Goal: Task Accomplishment & Management: Complete application form

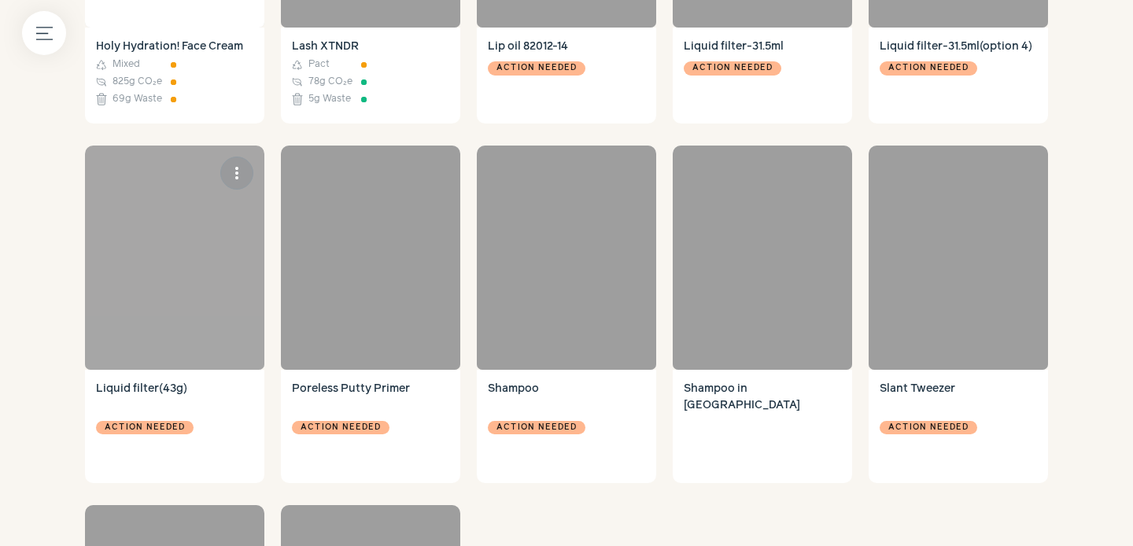
scroll to position [1482, 0]
click at [194, 262] on div at bounding box center [174, 258] width 179 height 224
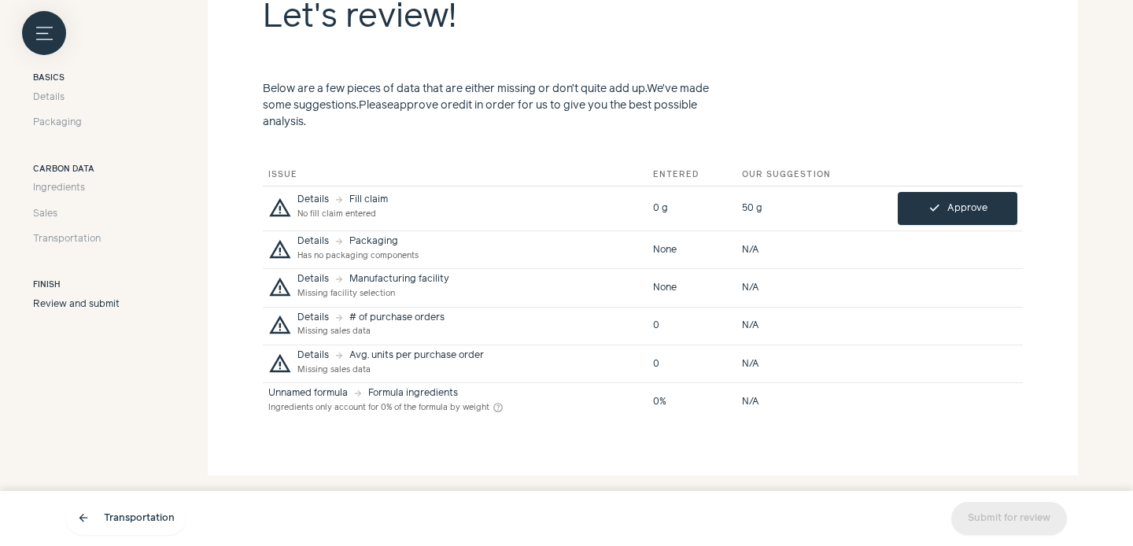
scroll to position [357, 0]
click at [44, 119] on span "Packaging" at bounding box center [57, 124] width 49 height 14
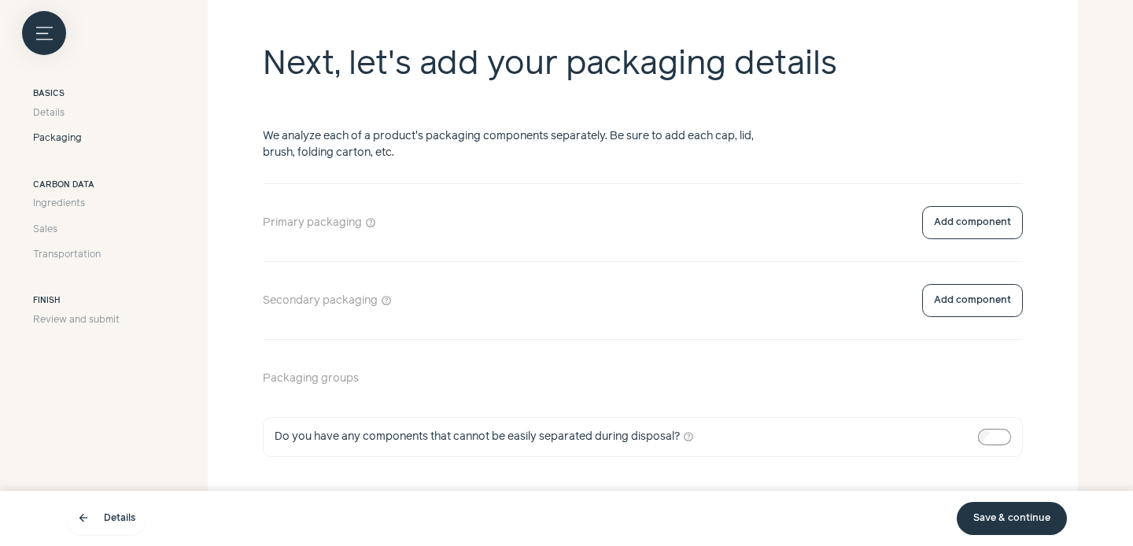
scroll to position [309, 0]
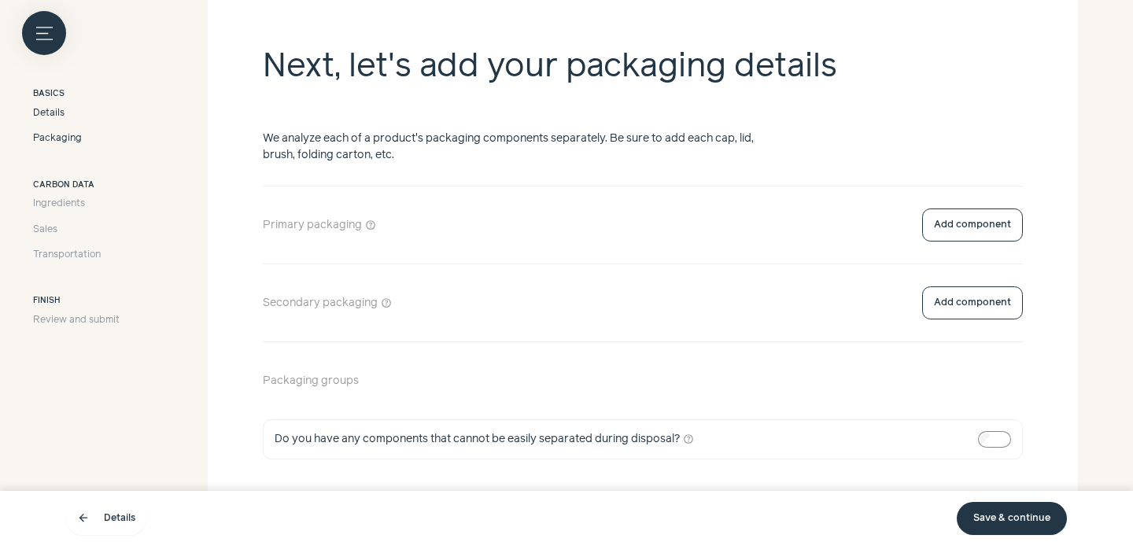
click at [42, 116] on span "Details" at bounding box center [48, 113] width 31 height 14
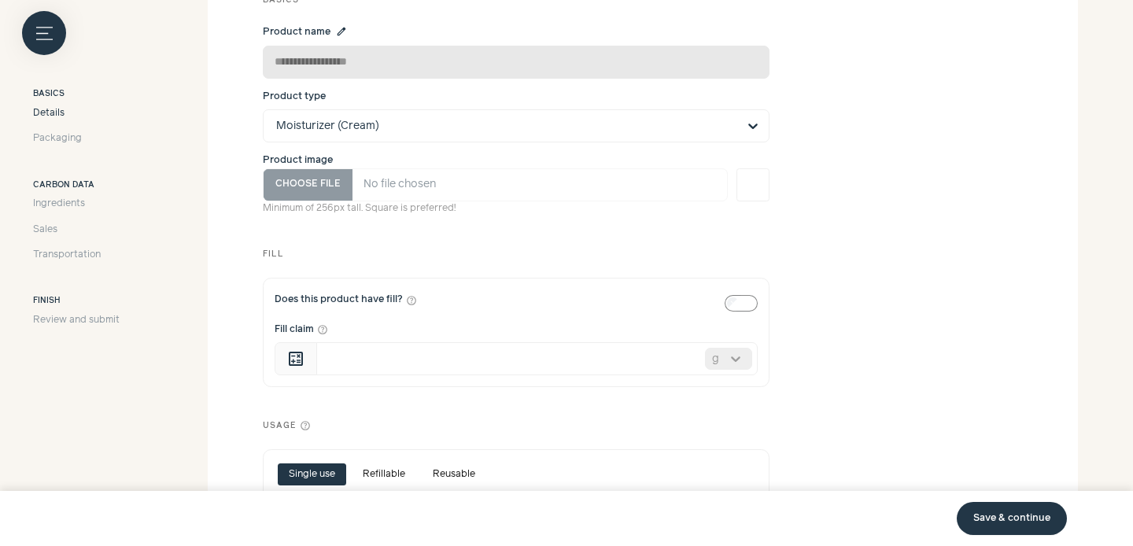
scroll to position [157, 0]
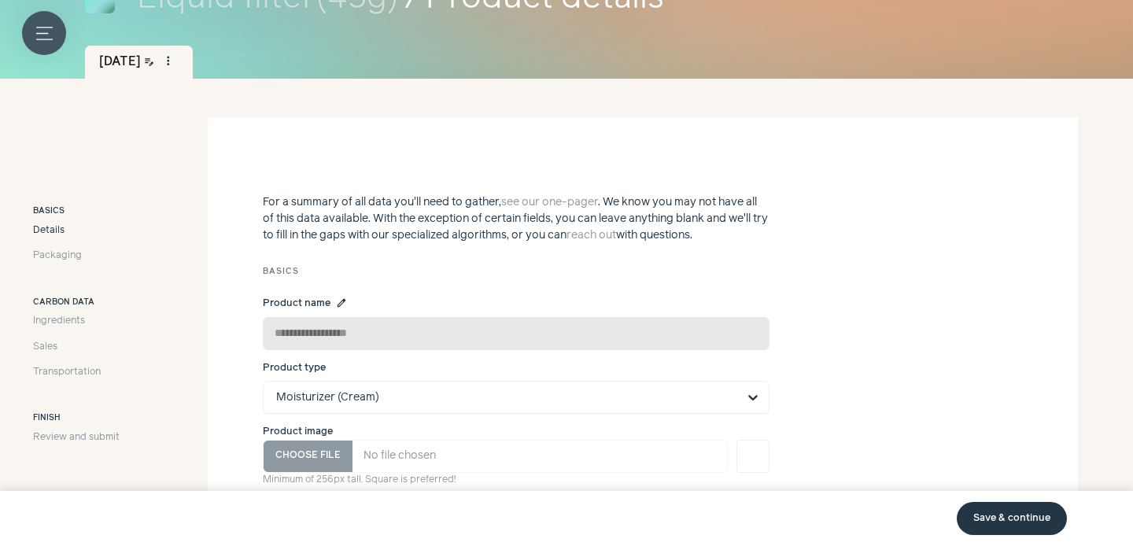
click at [50, 24] on button "Menu button" at bounding box center [44, 33] width 44 height 44
click at [459, 183] on label at bounding box center [566, 273] width 1133 height 546
click at [53, 39] on button "Menu button" at bounding box center [44, 33] width 44 height 44
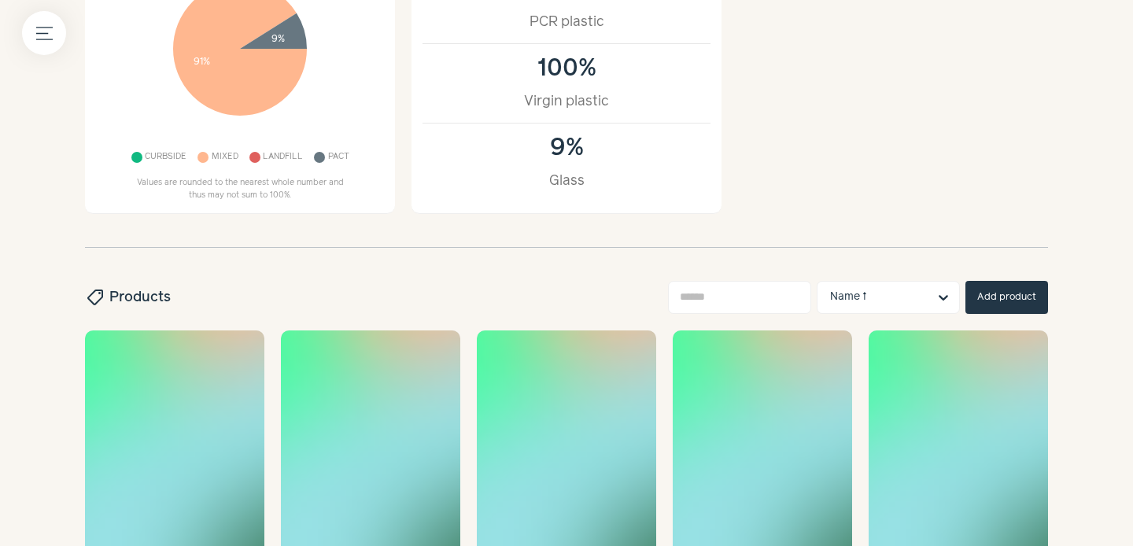
scroll to position [344, 0]
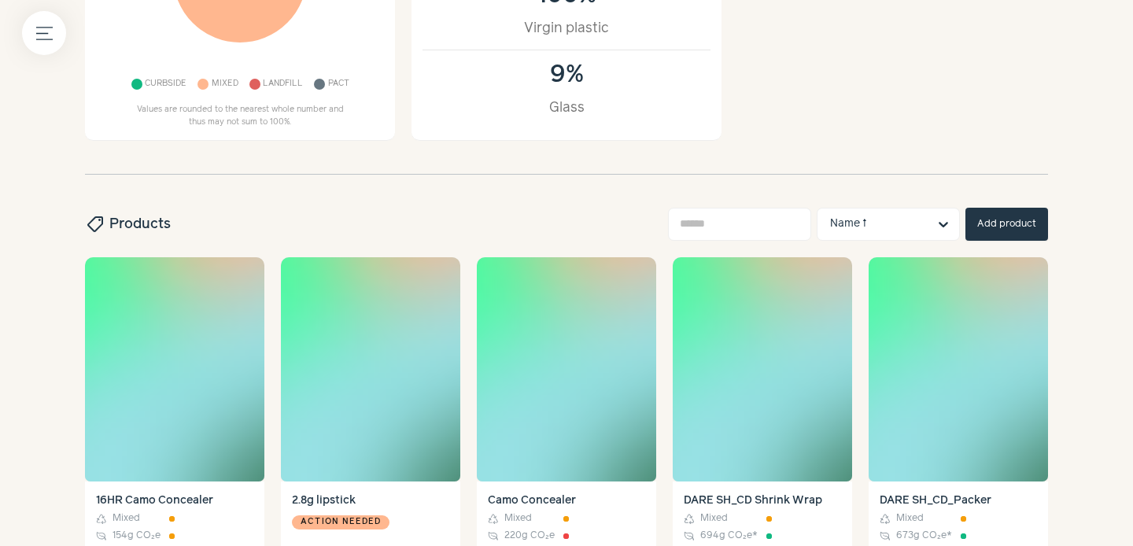
click at [1010, 219] on button "Add product" at bounding box center [1006, 224] width 83 height 33
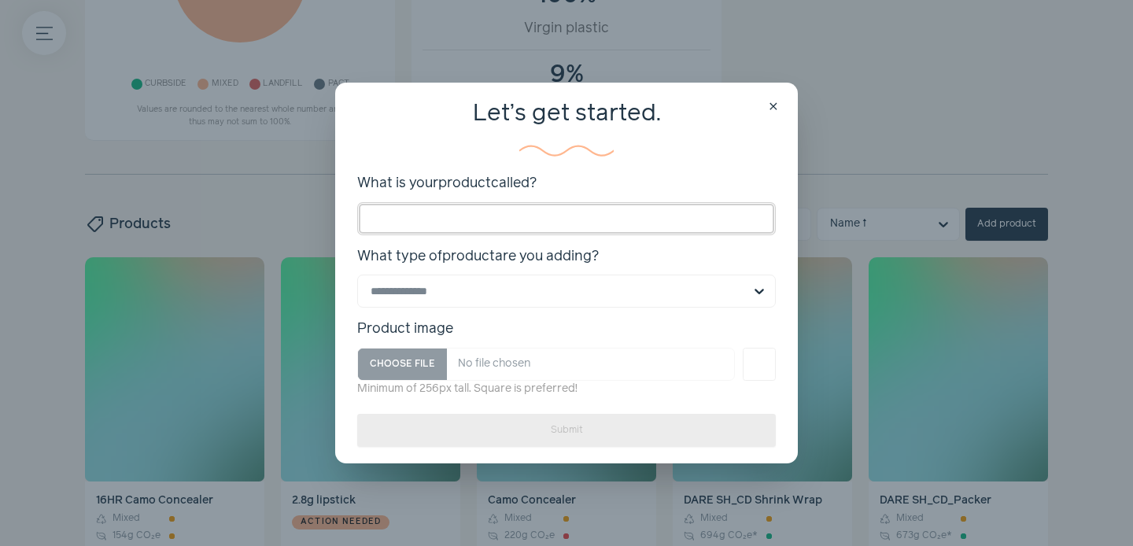
click at [596, 227] on input "What is your product called?" at bounding box center [566, 218] width 419 height 33
type input "****"
click at [670, 288] on input "What type of product are you adding? Select is focused, type to refine list, pr…" at bounding box center [557, 290] width 373 height 31
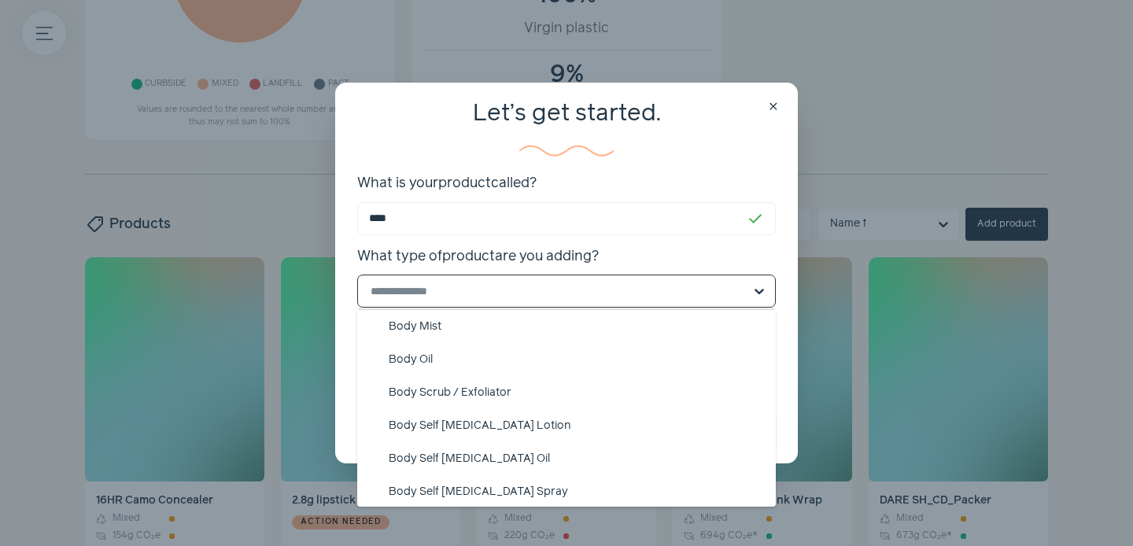
scroll to position [430, 0]
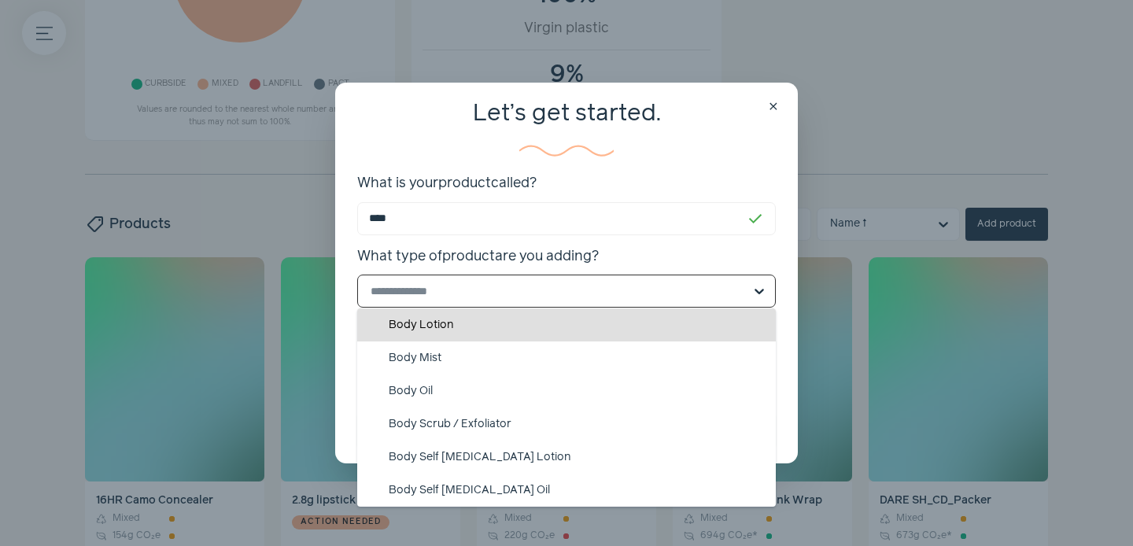
click at [578, 286] on input "What type of product are you adding? Beauty / Personal Care Acne Treatment Afte…" at bounding box center [557, 290] width 373 height 31
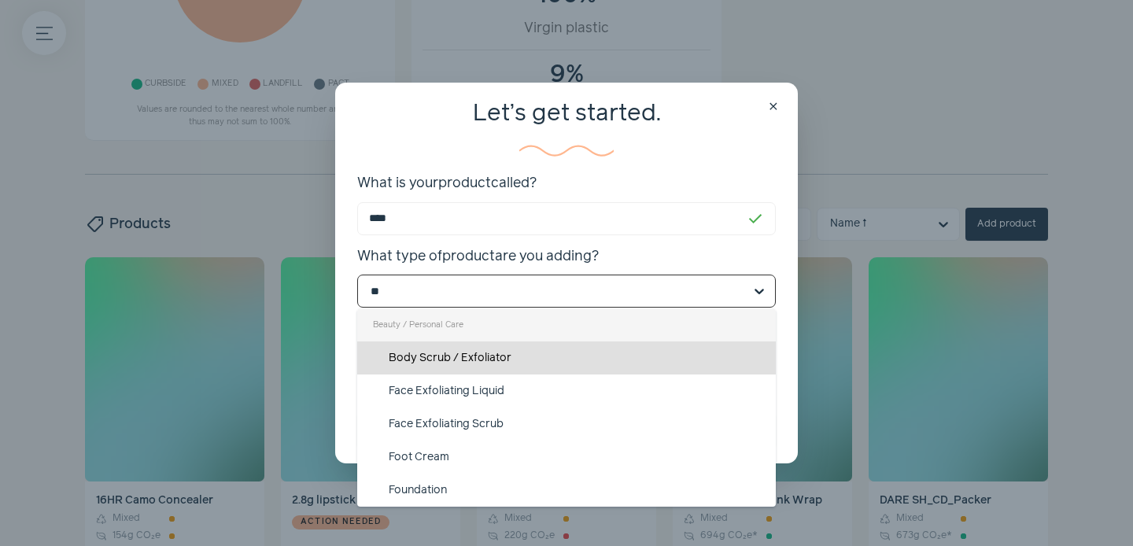
scroll to position [0, 0]
type input "***"
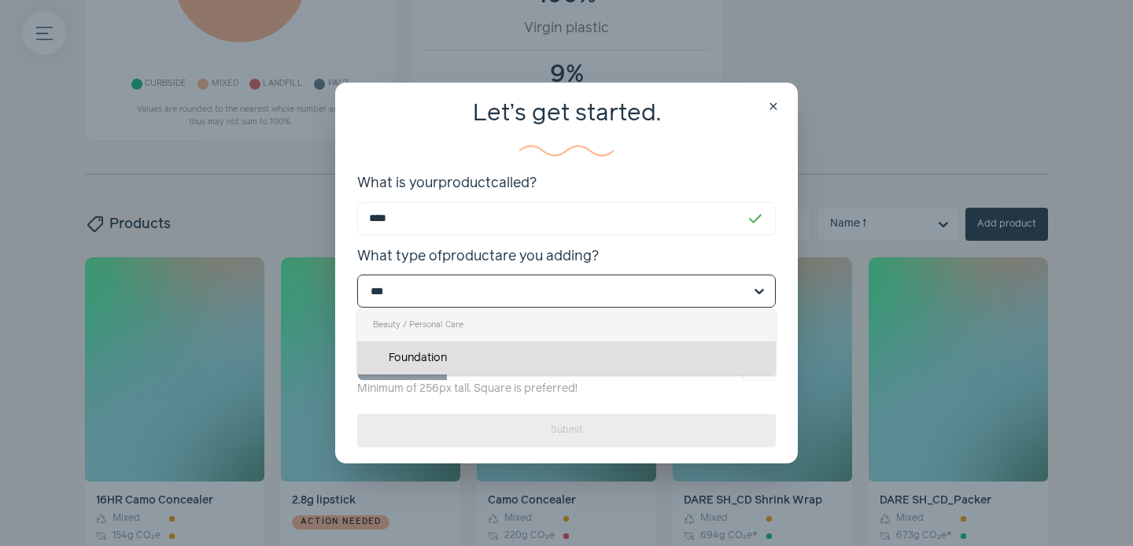
click at [486, 349] on div "Foundation" at bounding box center [566, 357] width 419 height 33
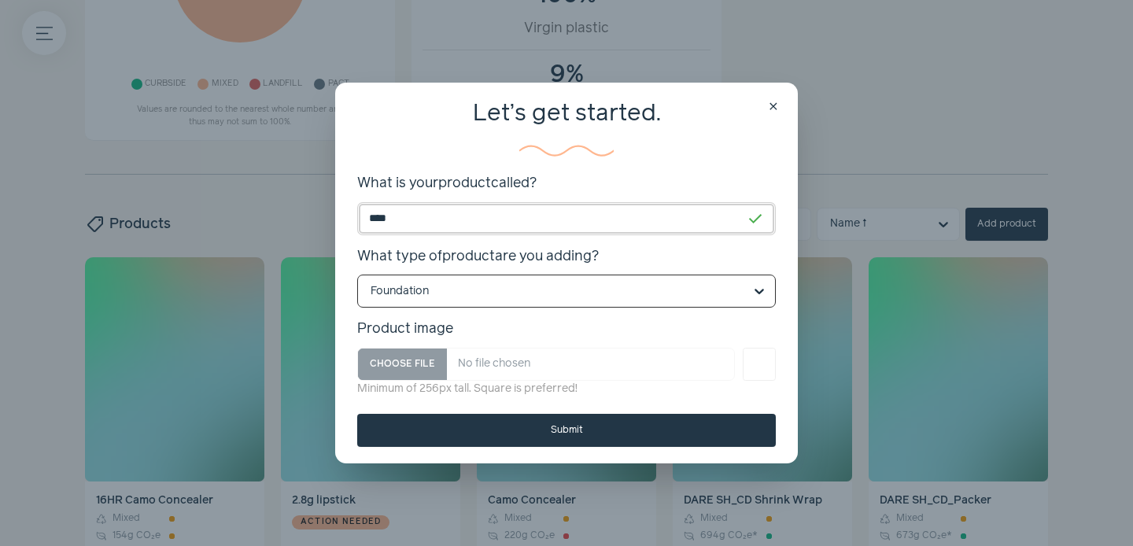
click at [456, 218] on input "****" at bounding box center [566, 218] width 419 height 33
type input "**********"
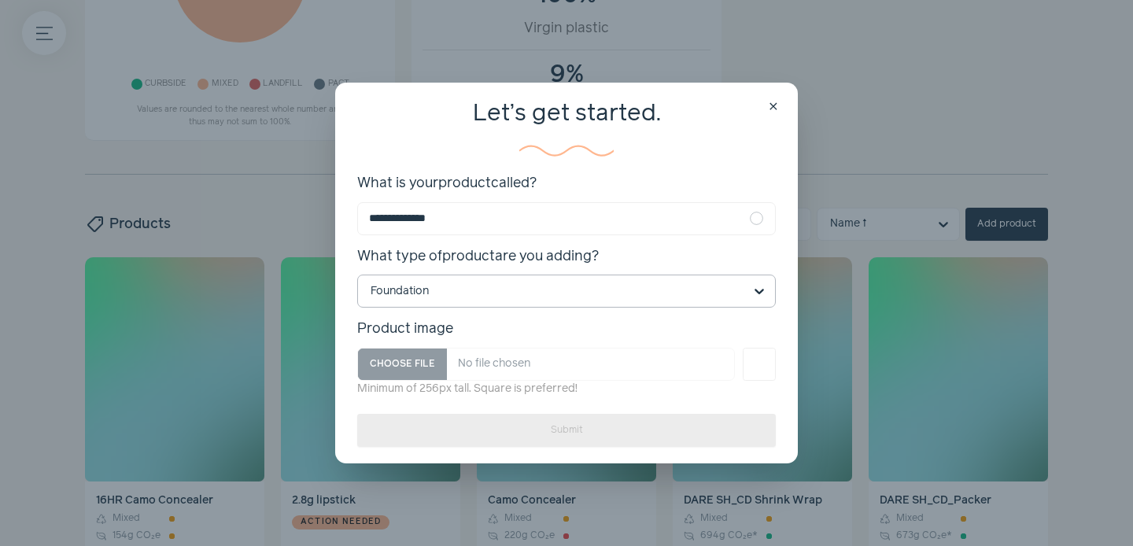
click at [560, 430] on div "Submit" at bounding box center [566, 430] width 419 height 33
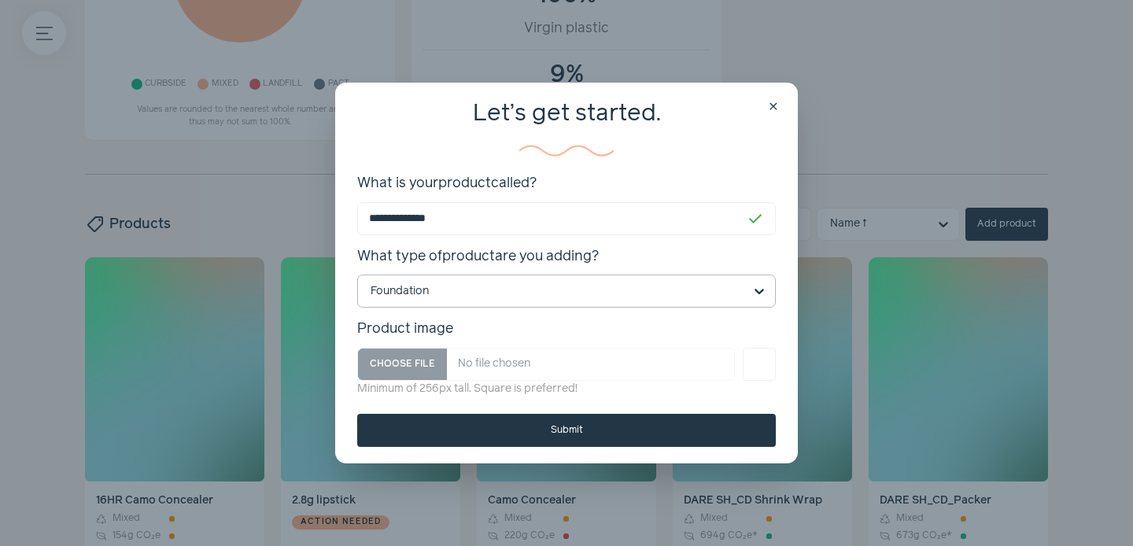
click at [579, 434] on button "Submit" at bounding box center [566, 430] width 419 height 33
click at [553, 434] on button "Submit" at bounding box center [566, 430] width 419 height 33
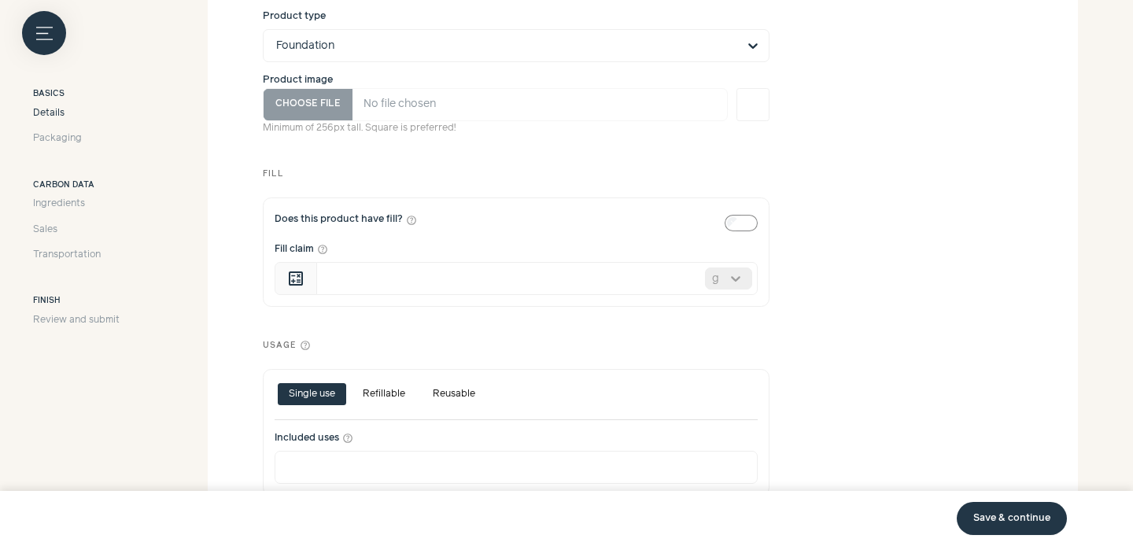
scroll to position [507, 0]
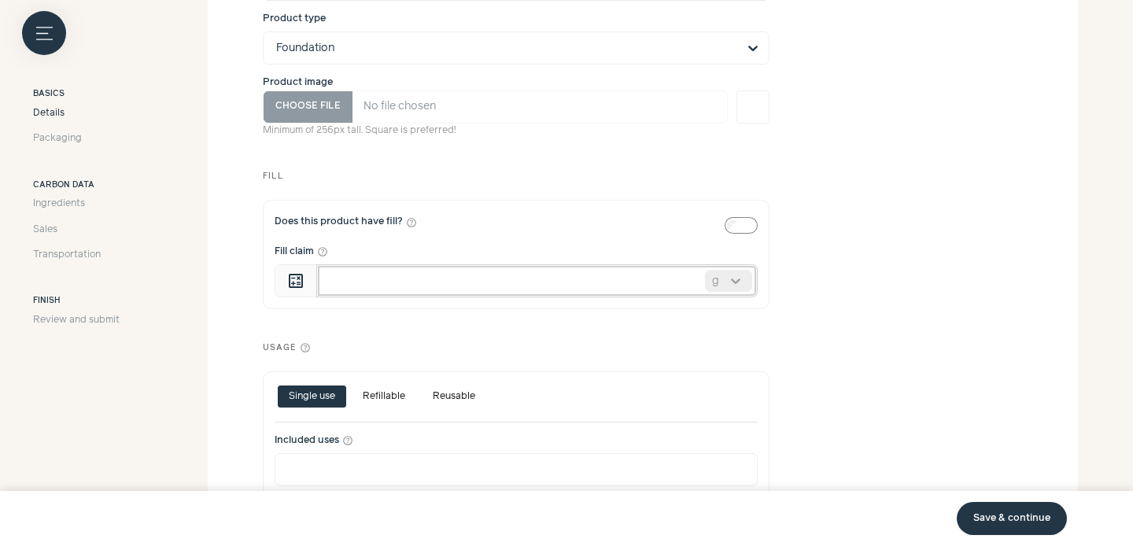
click at [527, 288] on input "Fill claim help_outline" at bounding box center [536, 280] width 441 height 33
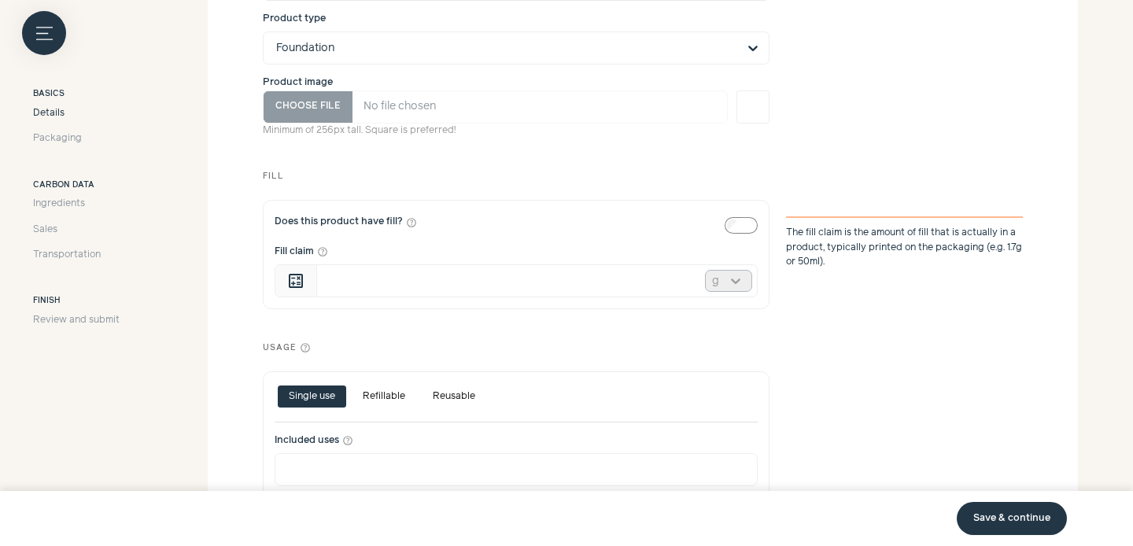
click at [740, 286] on div at bounding box center [735, 281] width 31 height 20
click at [729, 345] on div "ml" at bounding box center [728, 342] width 47 height 33
click at [533, 283] on input "Fill claim help_outline" at bounding box center [536, 280] width 441 height 33
type input "**"
click at [544, 341] on div "Usage help_outline" at bounding box center [516, 340] width 507 height 29
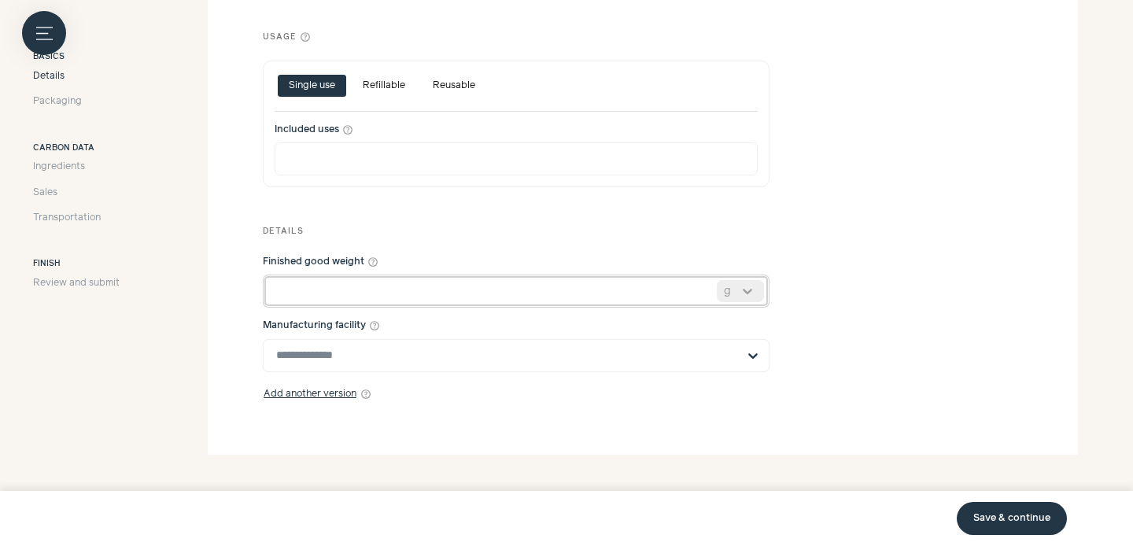
scroll to position [815, 0]
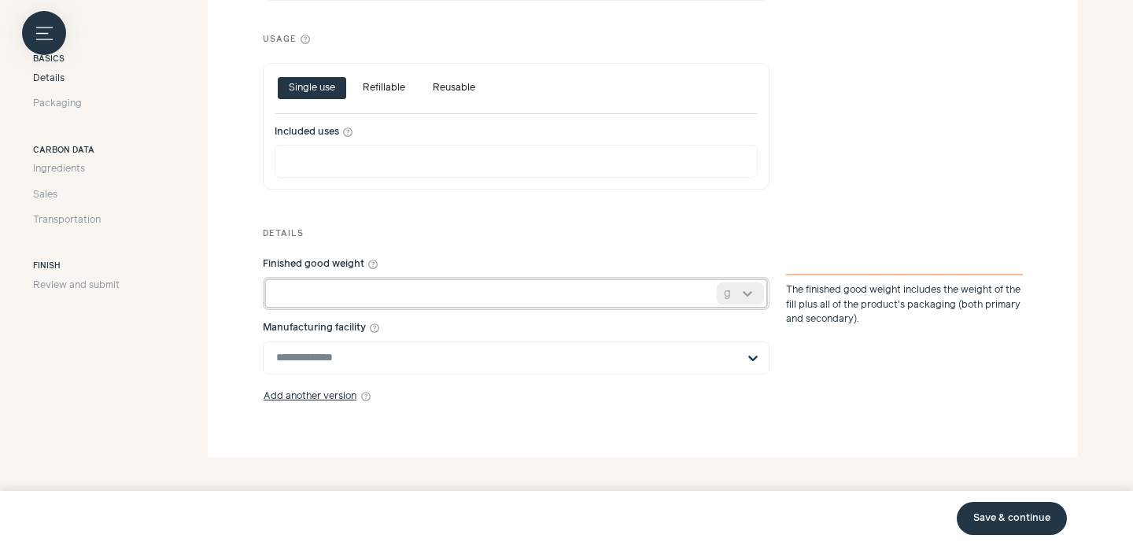
click at [636, 297] on input "*" at bounding box center [516, 293] width 507 height 33
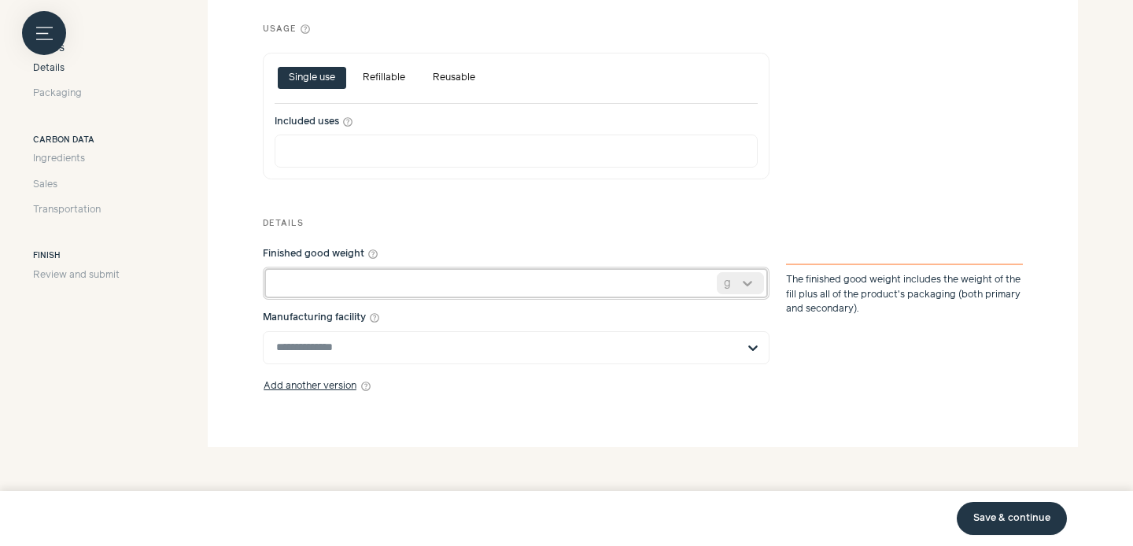
type input "***"
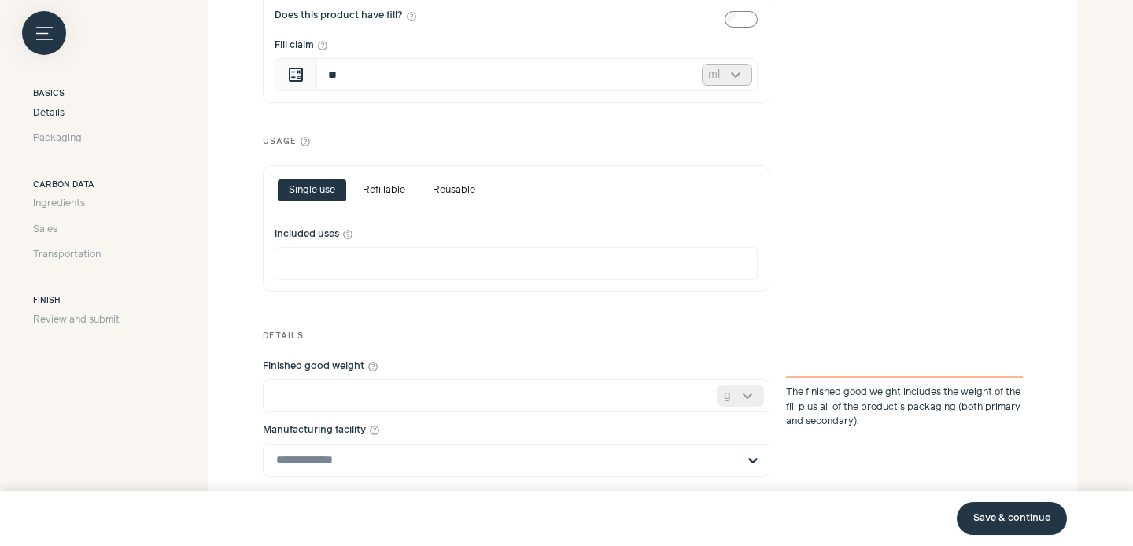
click at [734, 76] on div at bounding box center [735, 75] width 31 height 20
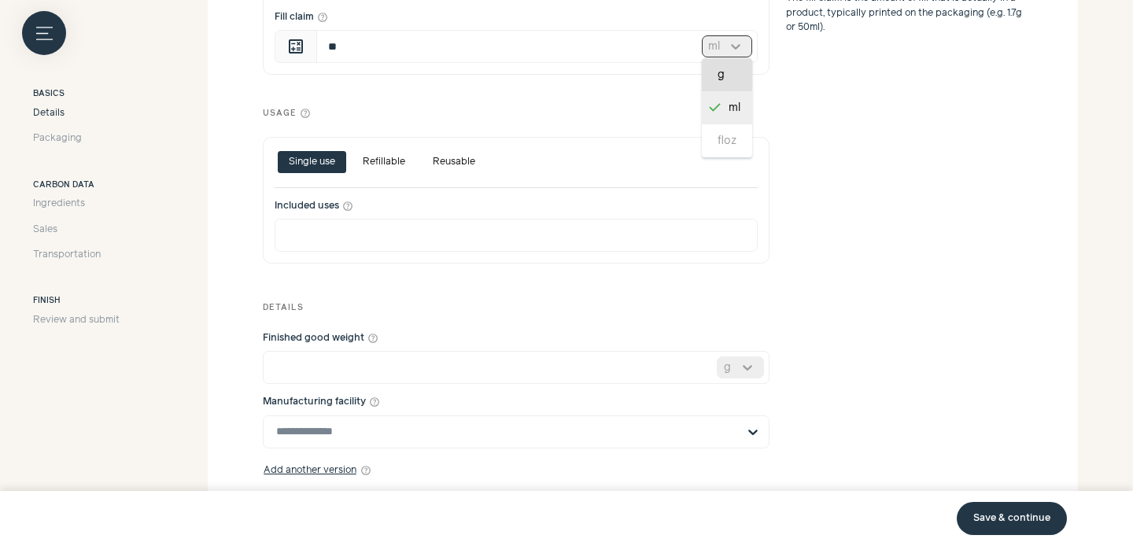
scroll to position [0, 0]
click at [818, 109] on div "Usage help_outline" at bounding box center [643, 105] width 760 height 29
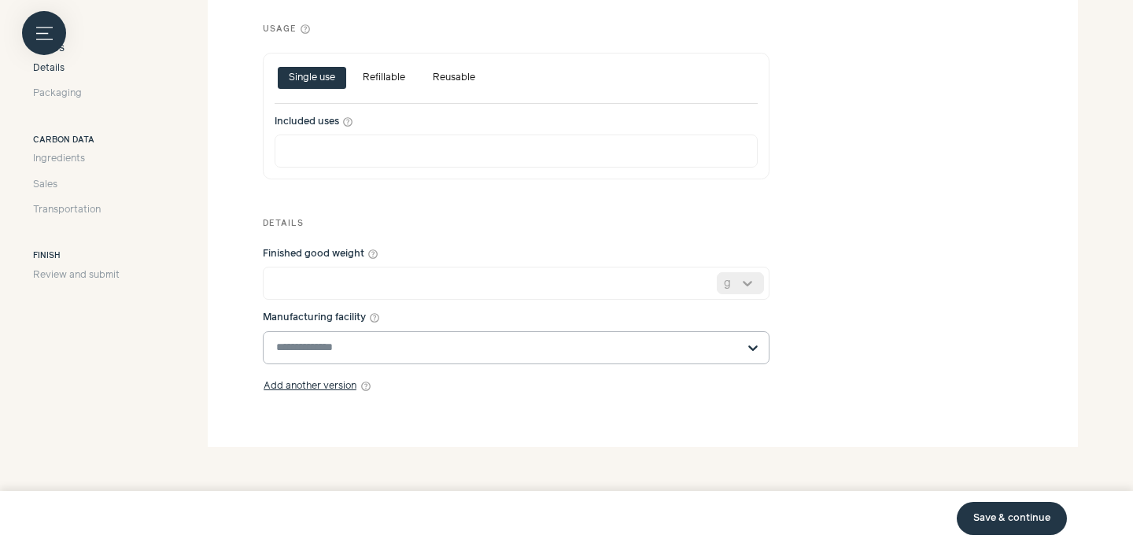
click at [737, 352] on div at bounding box center [752, 347] width 31 height 31
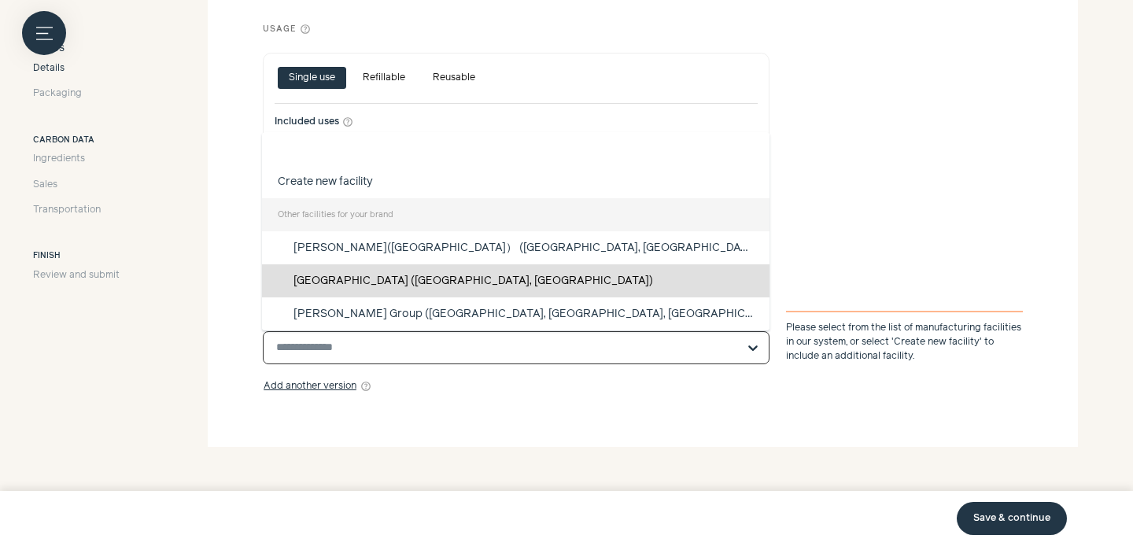
scroll to position [33, 0]
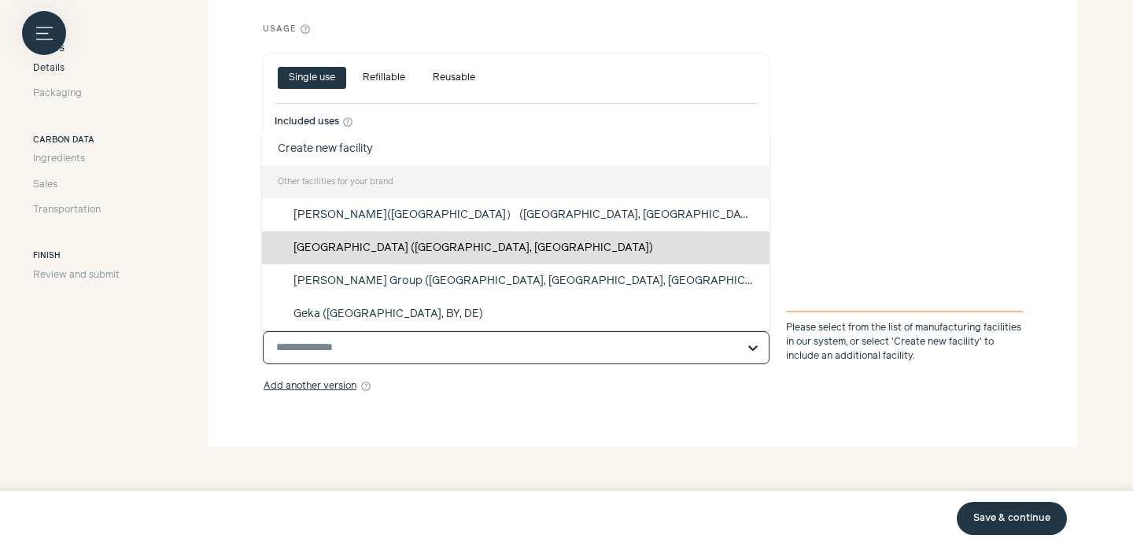
click at [614, 249] on div "[GEOGRAPHIC_DATA] ([GEOGRAPHIC_DATA], [GEOGRAPHIC_DATA])" at bounding box center [516, 247] width 508 height 33
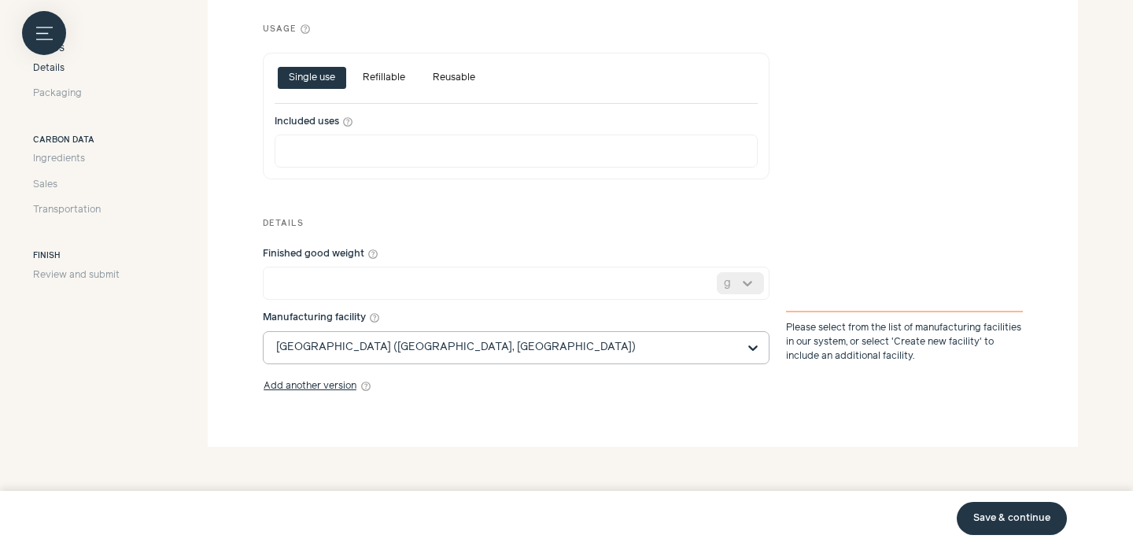
click at [987, 522] on link "Save & continue" at bounding box center [1012, 518] width 110 height 33
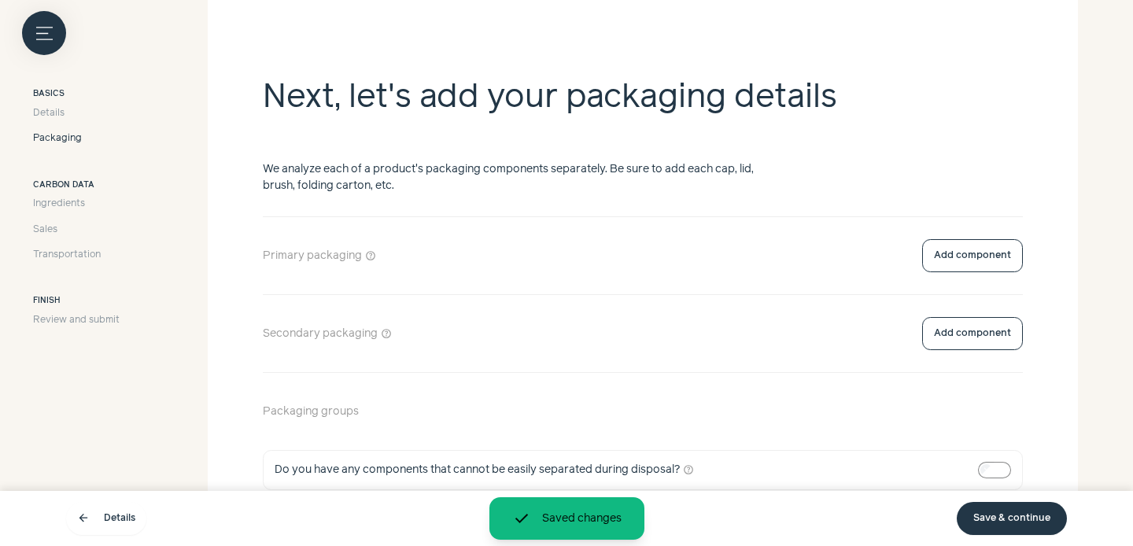
scroll to position [275, 0]
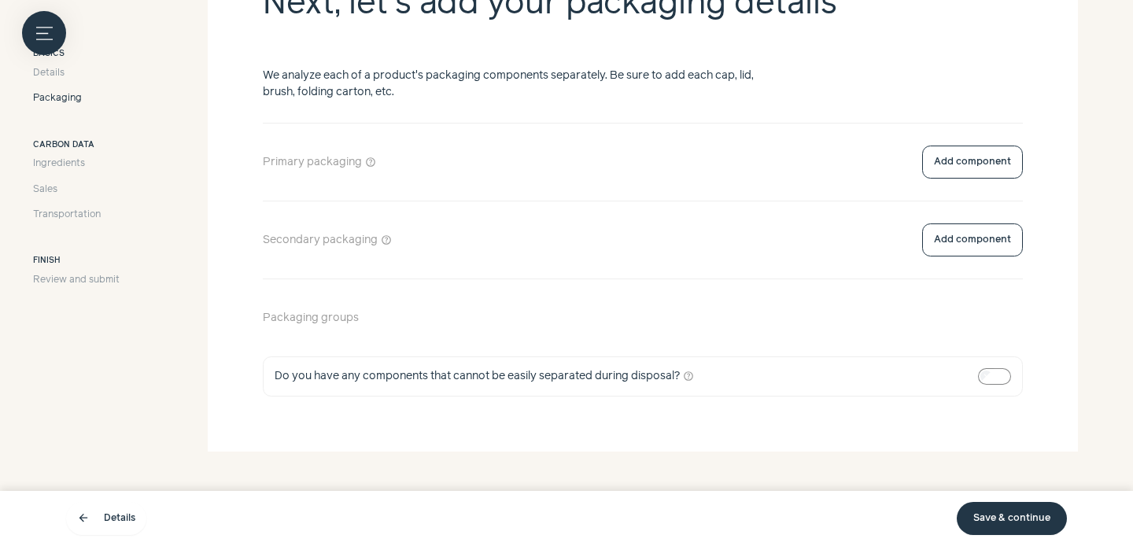
scroll to position [377, 0]
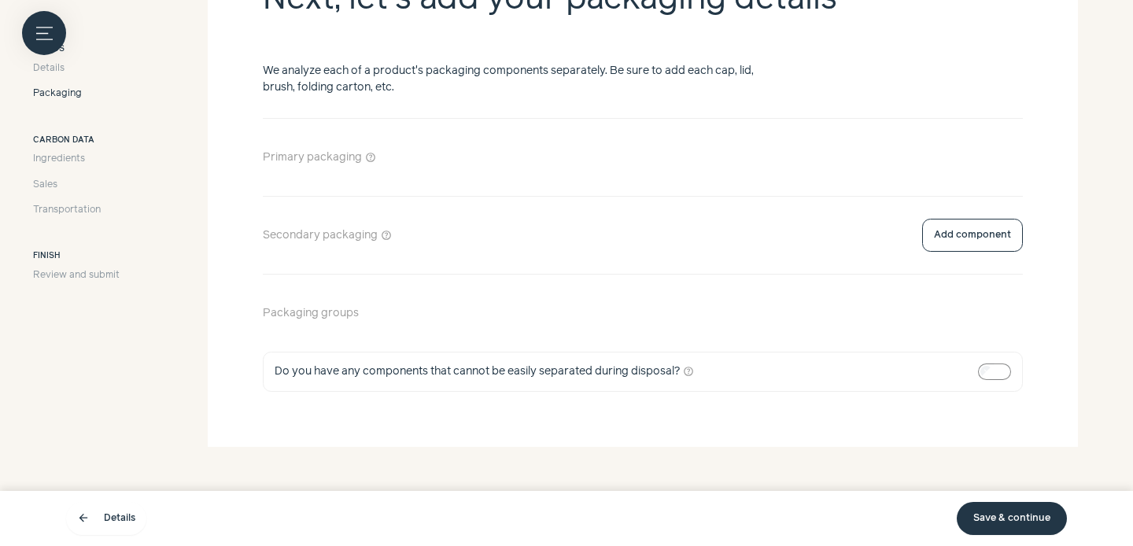
click at [949, 153] on button "Add component" at bounding box center [972, 157] width 101 height 33
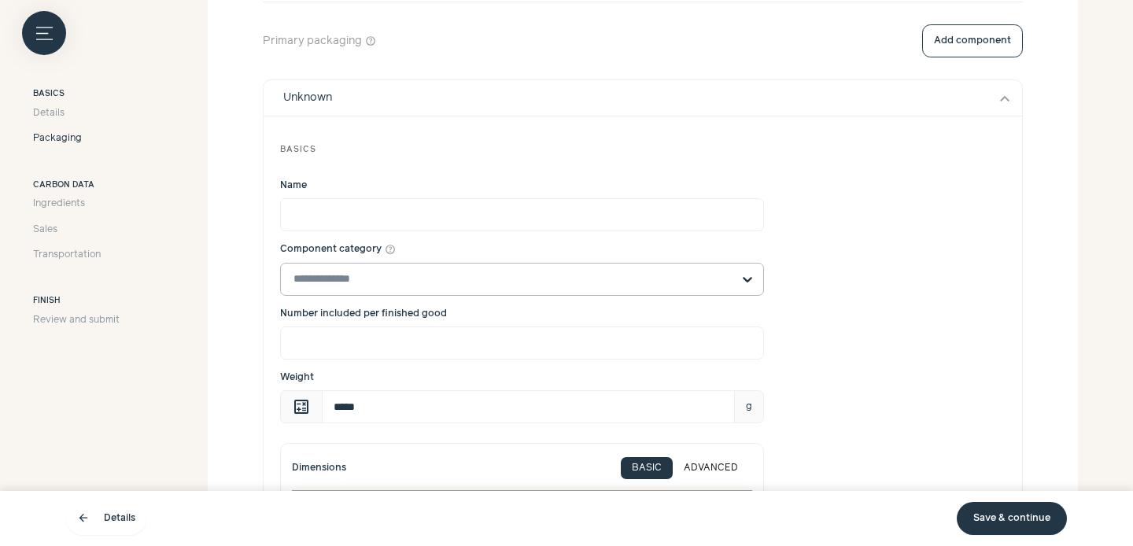
scroll to position [533, 0]
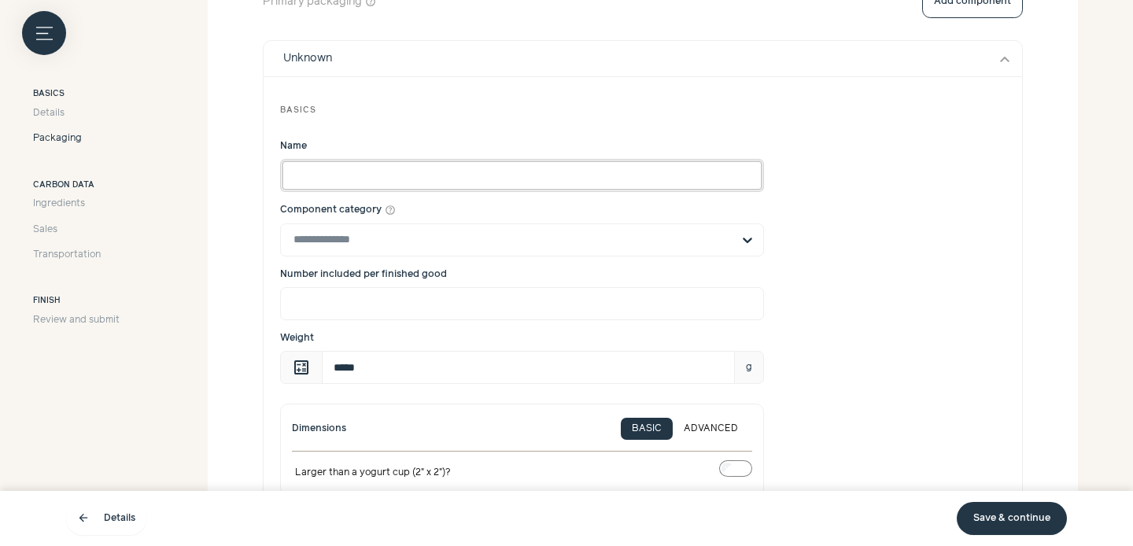
click at [544, 185] on input "Name" at bounding box center [522, 175] width 484 height 33
type input "******"
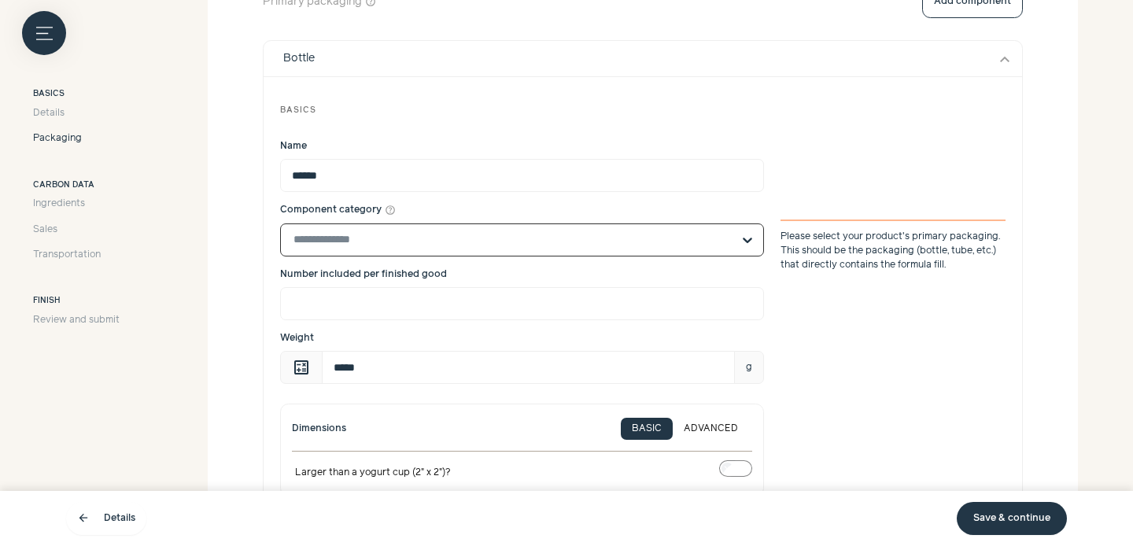
click at [540, 224] on input "Component category help_outline Select is focused, type to refine list, press d…" at bounding box center [512, 239] width 438 height 31
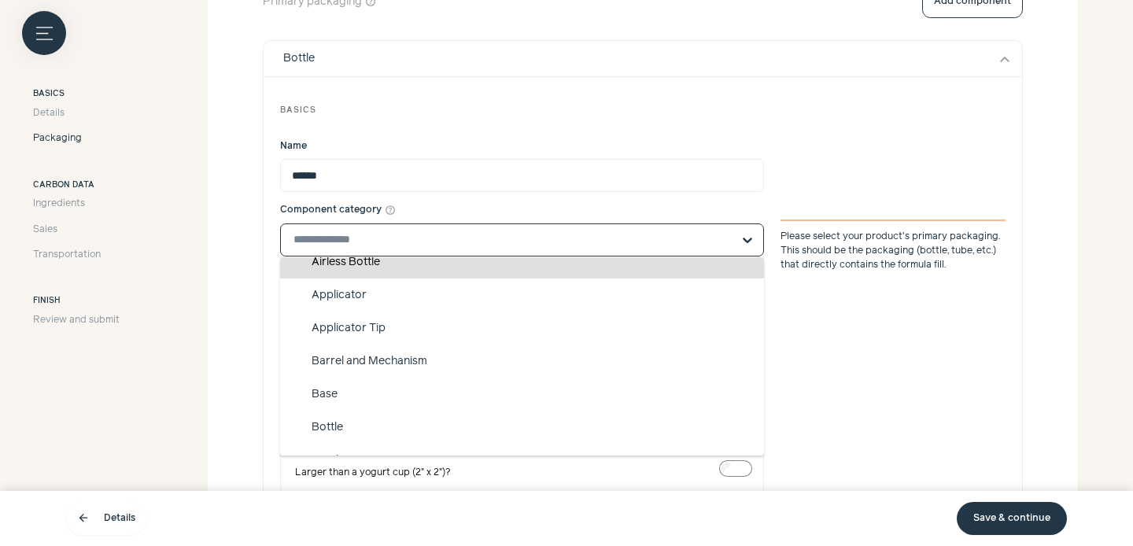
scroll to position [46, 0]
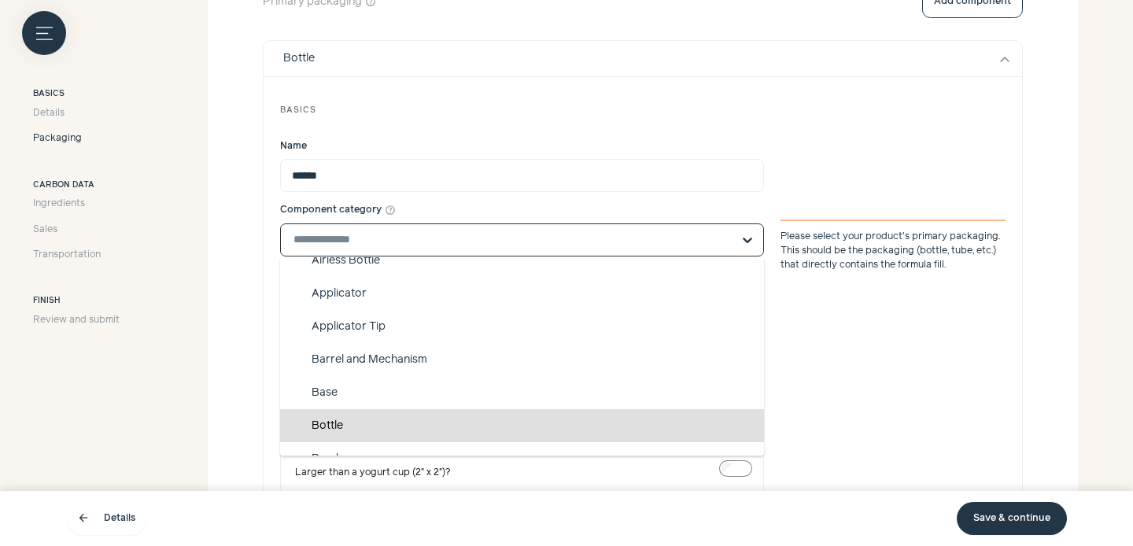
click at [404, 425] on div "Bottle" at bounding box center [522, 425] width 484 height 33
click at [404, 256] on input "Component category help_outline Suggested Airless Bottle Applicator Applicator …" at bounding box center [512, 239] width 438 height 31
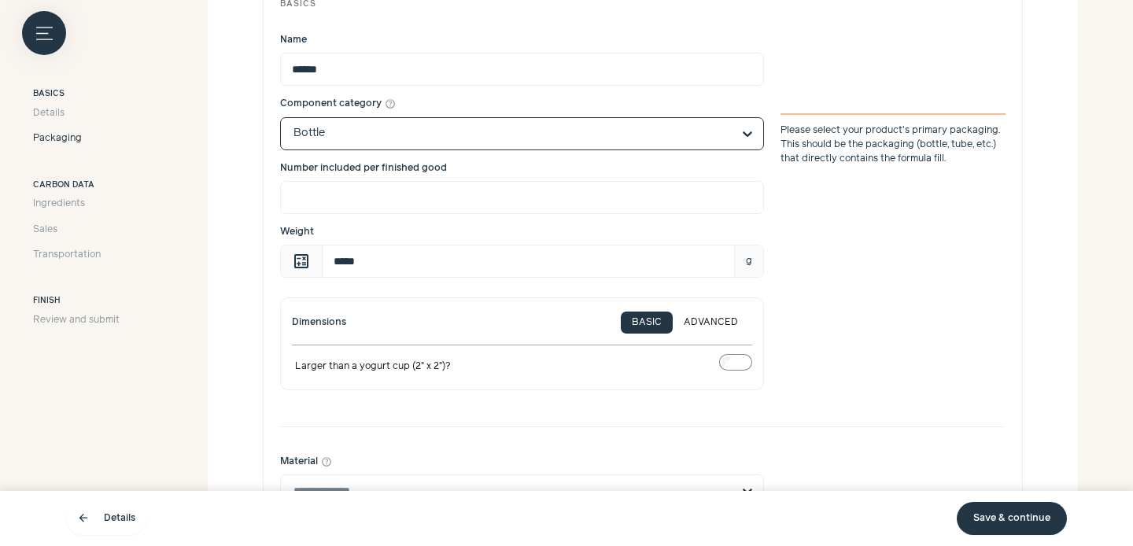
scroll to position [640, 0]
click at [417, 272] on input "*****" at bounding box center [528, 260] width 413 height 33
type input "*"
type input "**"
click at [814, 284] on div "Name ****** Component category help_outline Bottle Please select your product's…" at bounding box center [642, 215] width 725 height 388
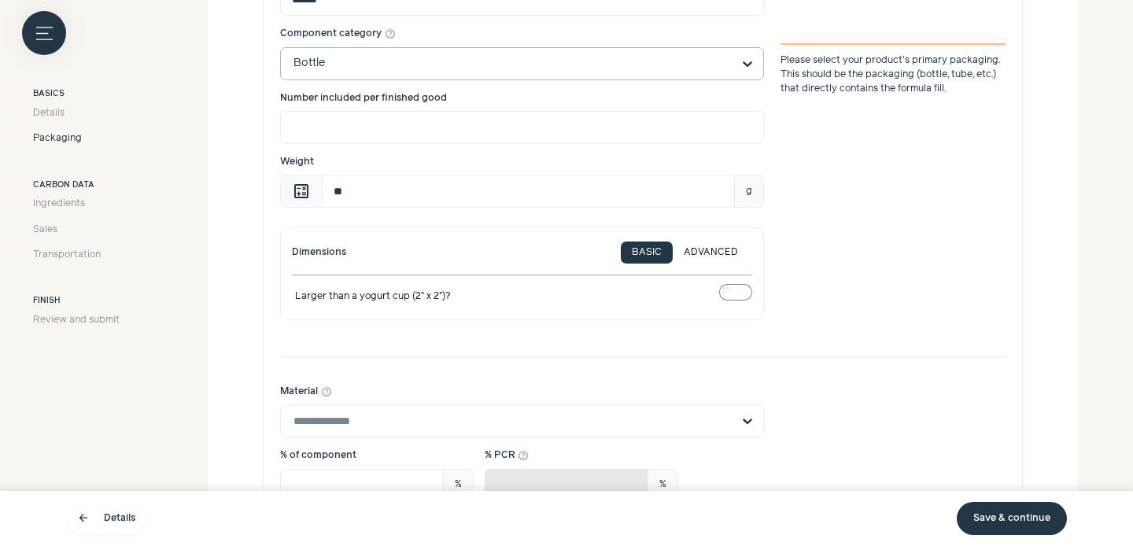
scroll to position [830, 0]
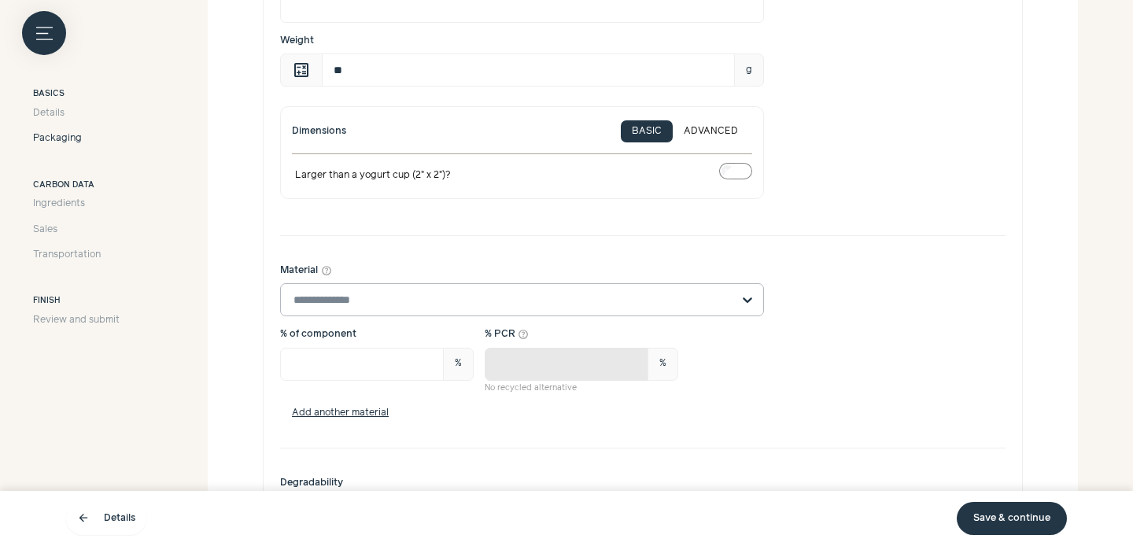
click at [565, 297] on input "Material help_outline" at bounding box center [512, 299] width 438 height 31
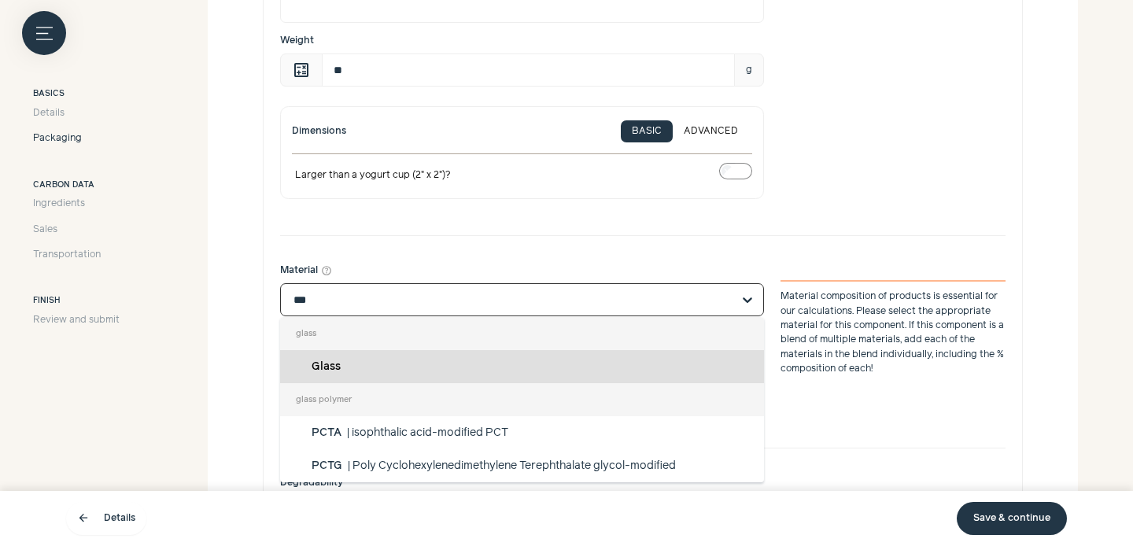
type input "****"
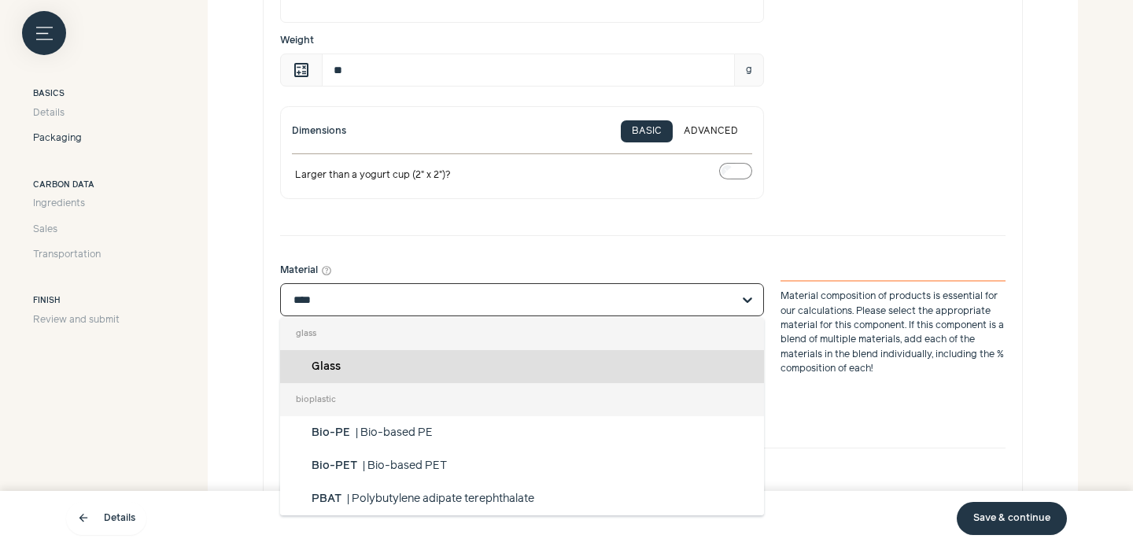
click at [424, 370] on div "Glass" at bounding box center [522, 366] width 484 height 33
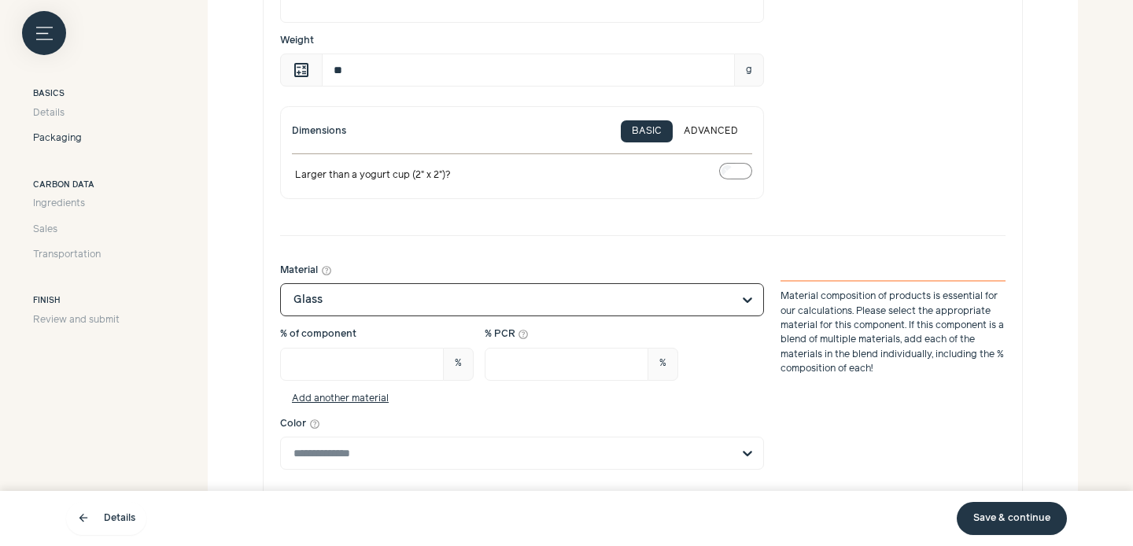
scroll to position [904, 0]
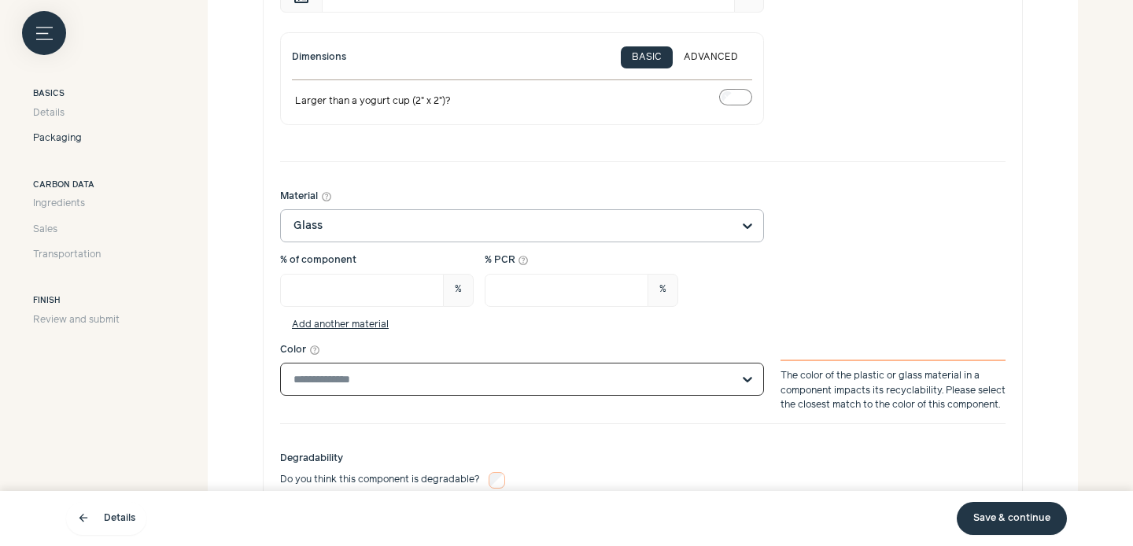
click at [699, 386] on input "Color help_outline Select is focused, type to refine list, press down to open t…" at bounding box center [512, 379] width 438 height 31
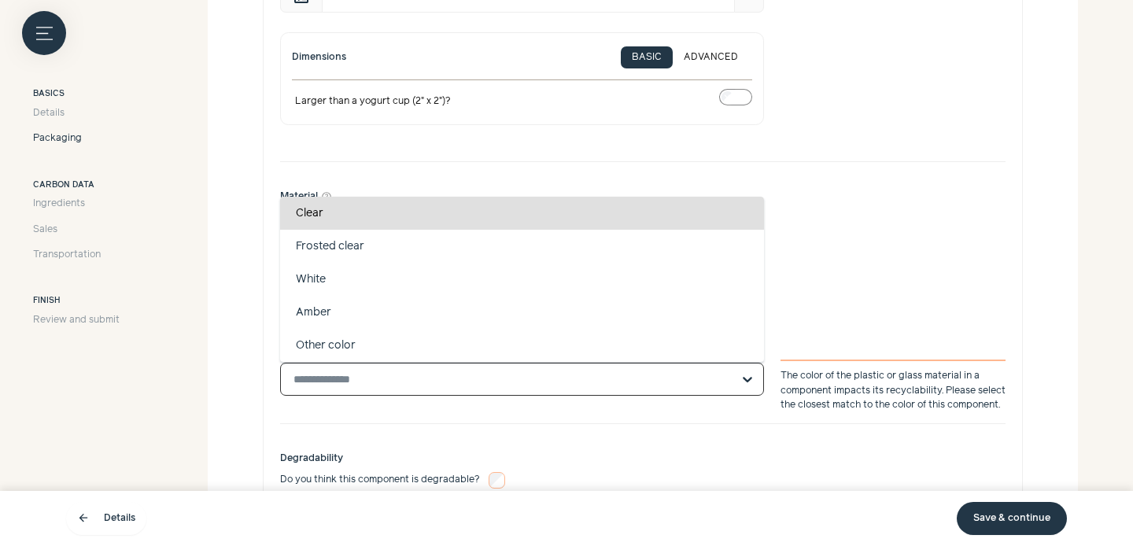
click at [544, 218] on div "Clear" at bounding box center [522, 213] width 484 height 33
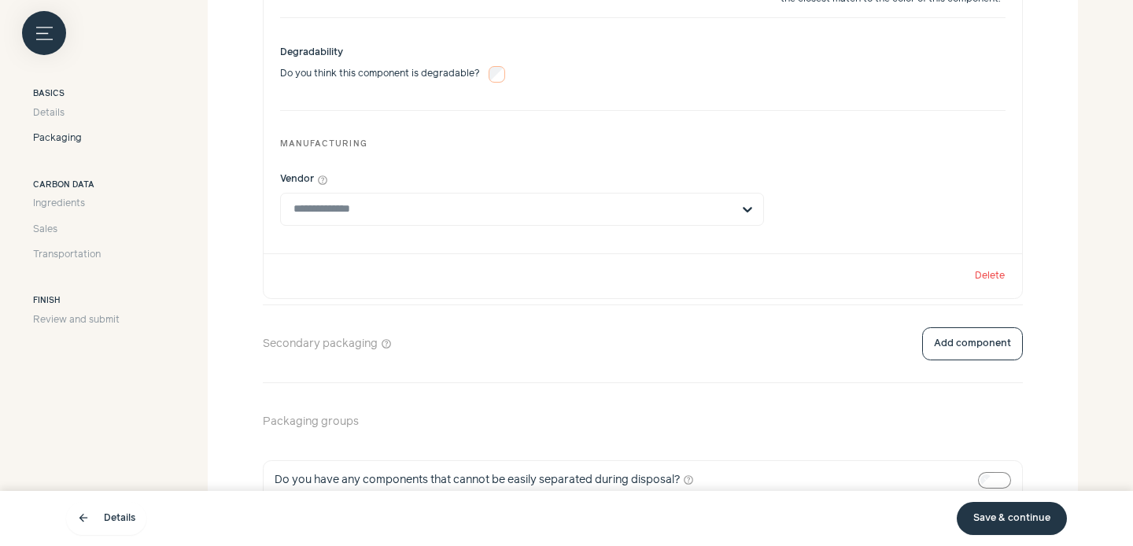
scroll to position [1419, 0]
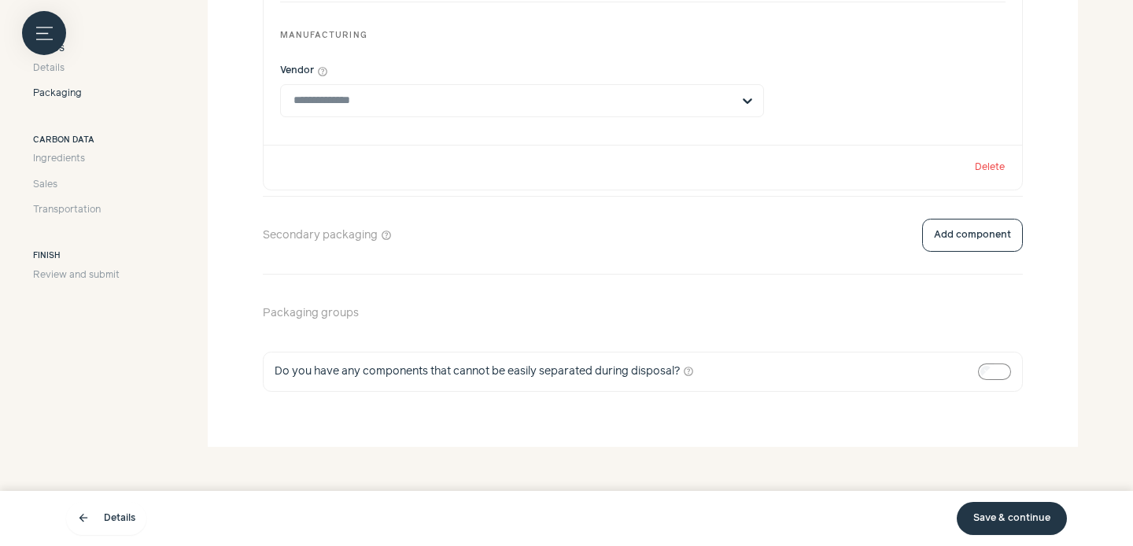
click at [996, 517] on link "Save & continue" at bounding box center [1012, 518] width 110 height 33
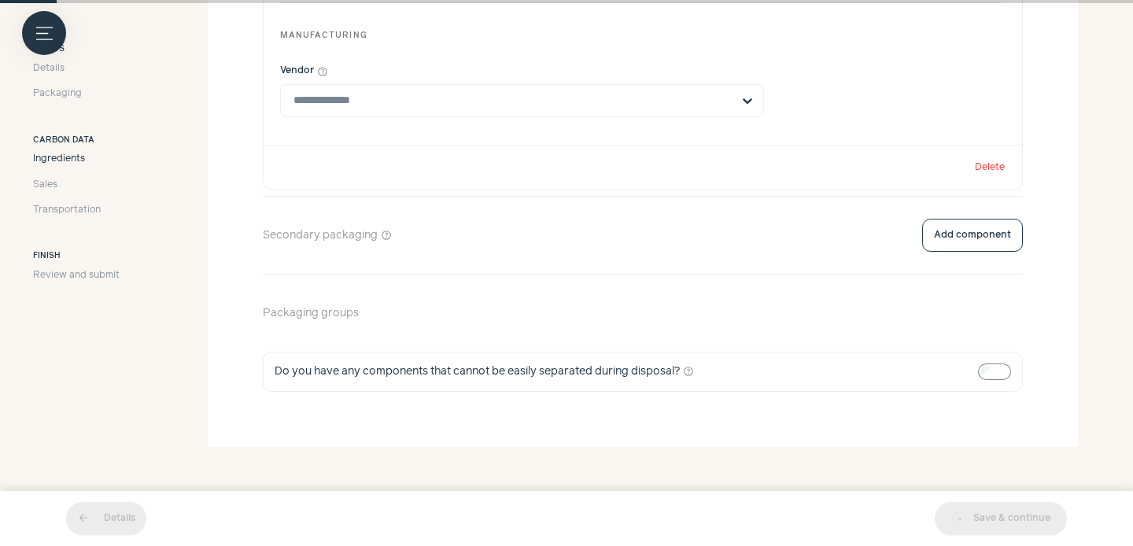
scroll to position [174, 0]
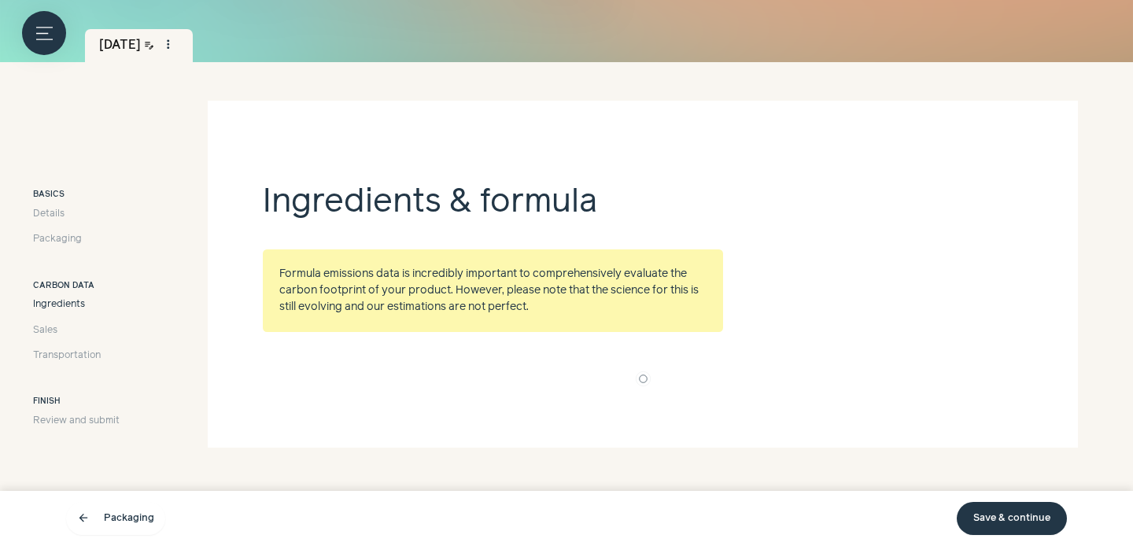
click at [1006, 520] on link "Save & continue" at bounding box center [1012, 518] width 110 height 33
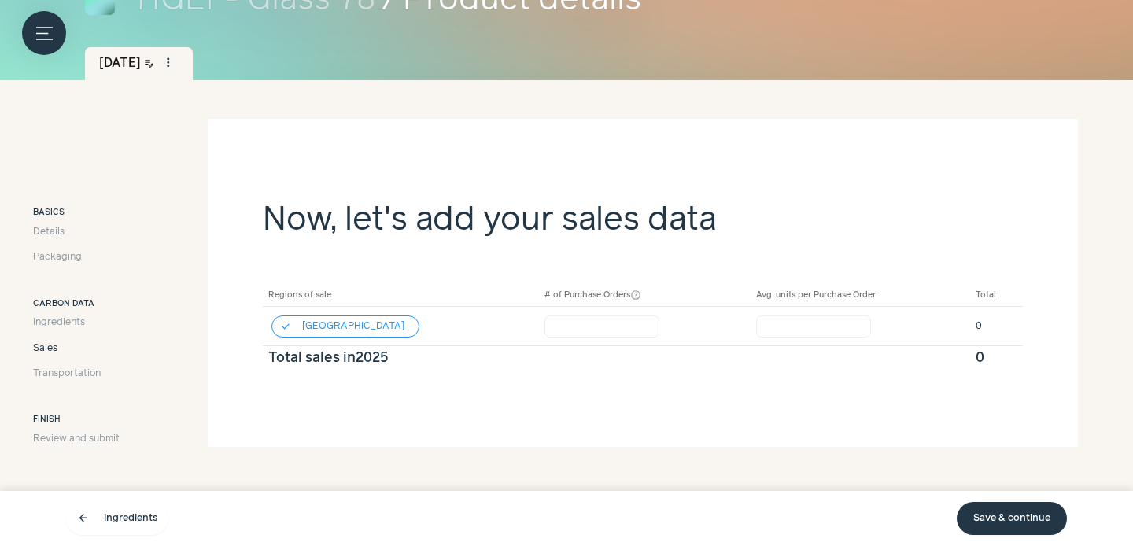
scroll to position [155, 0]
click at [1008, 525] on link "Save & continue" at bounding box center [1012, 518] width 110 height 33
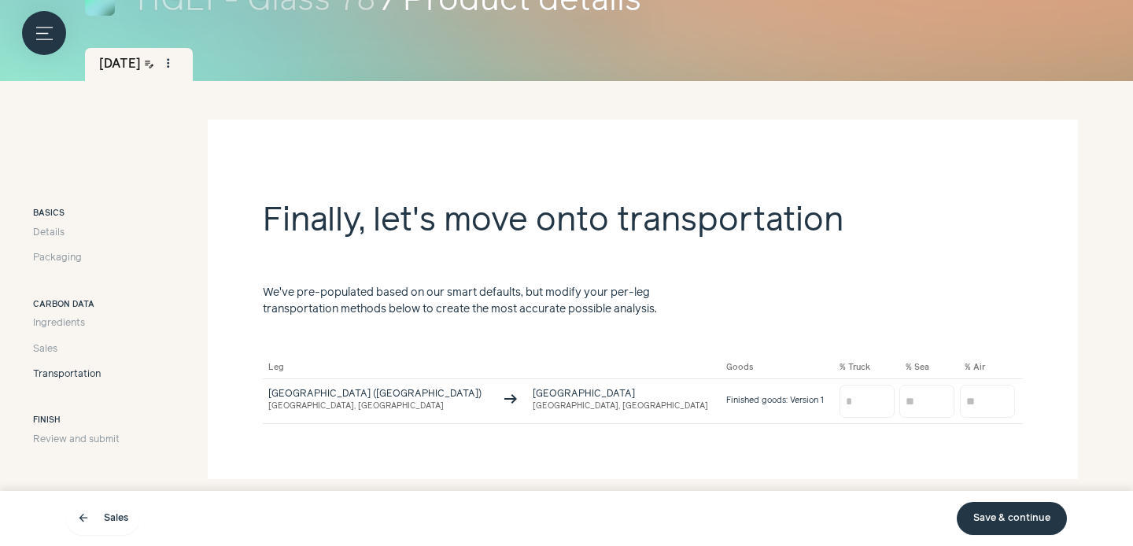
scroll to position [187, 0]
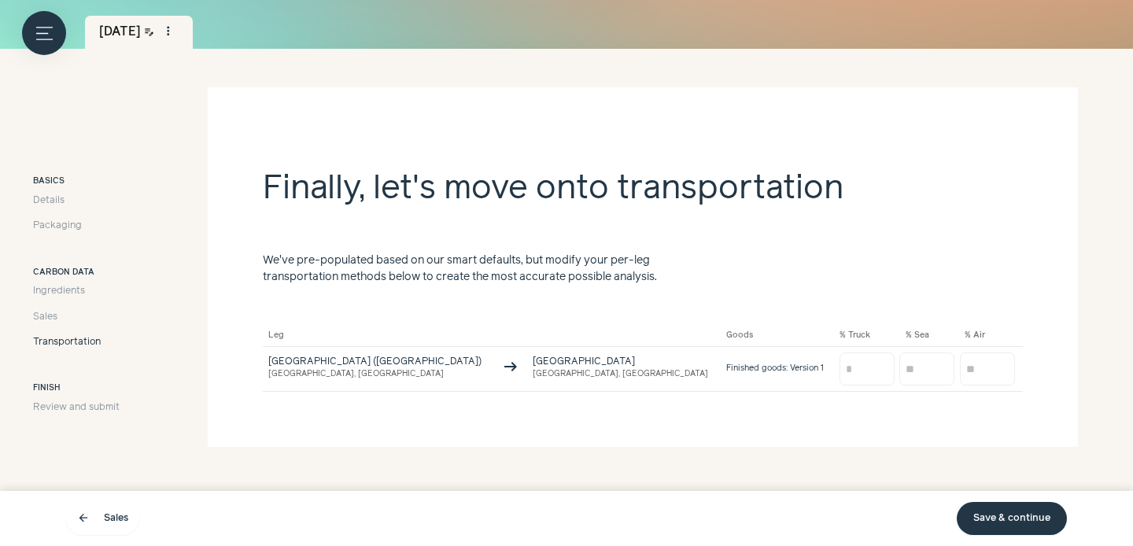
click at [996, 521] on link "Save & continue" at bounding box center [1012, 518] width 110 height 33
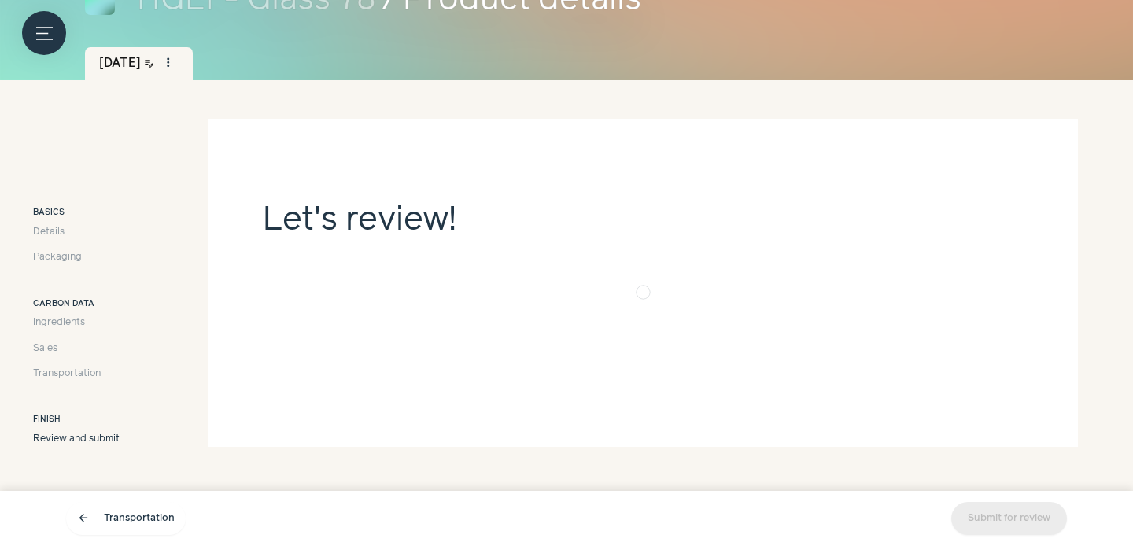
scroll to position [155, 0]
click at [87, 371] on span "Transportation" at bounding box center [67, 374] width 68 height 14
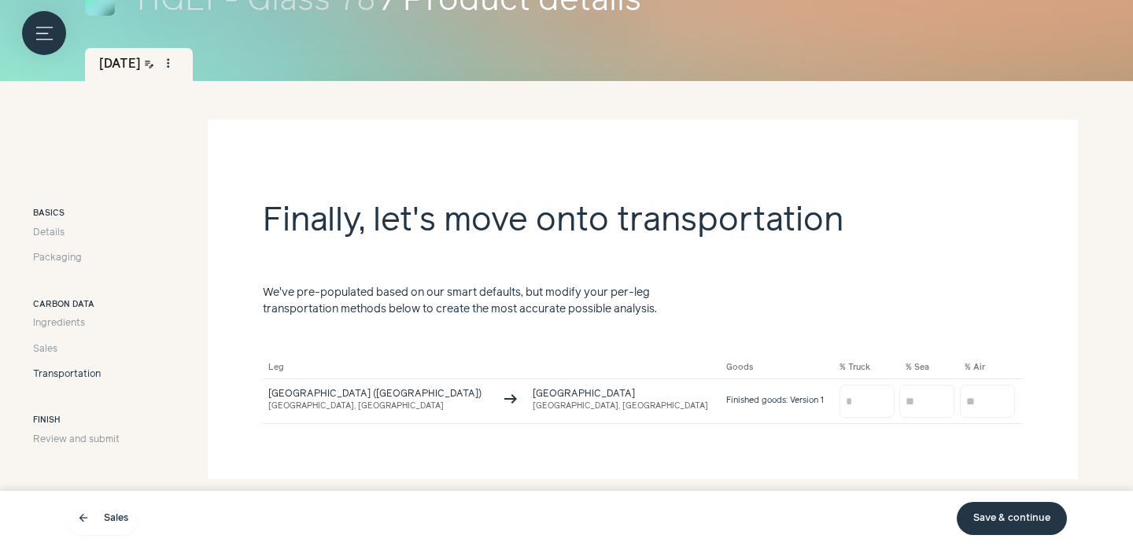
scroll to position [187, 0]
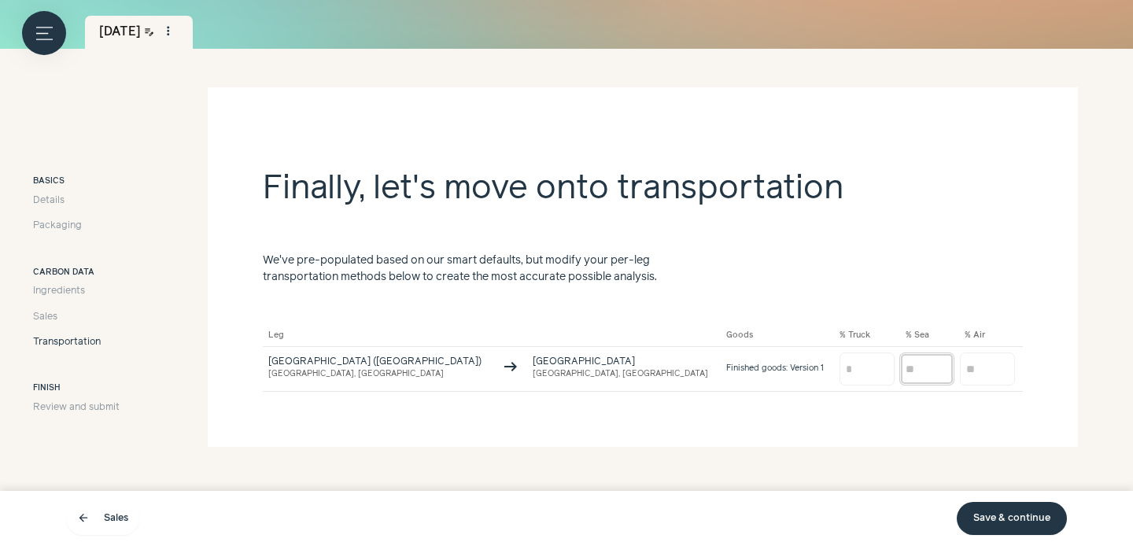
click at [899, 368] on input "number" at bounding box center [926, 369] width 55 height 33
type input "***"
type input "*"
click at [895, 257] on section "Finally, let's move onto transportation We've pre-populated based on our smart …" at bounding box center [643, 267] width 870 height 360
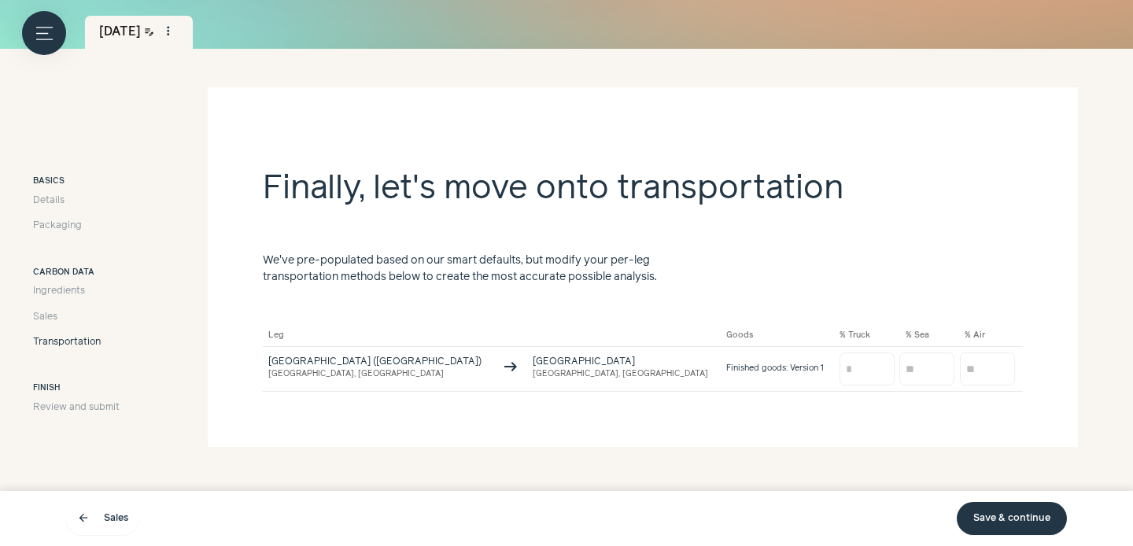
click at [985, 517] on link "Save & continue" at bounding box center [1012, 518] width 110 height 33
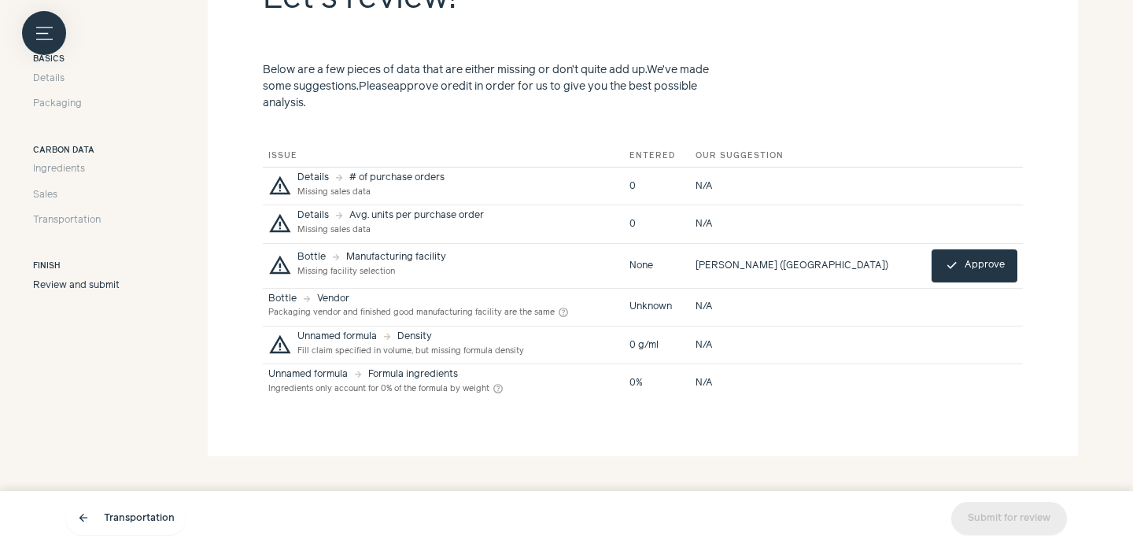
scroll to position [379, 0]
click at [963, 268] on button "check Approve" at bounding box center [975, 264] width 86 height 33
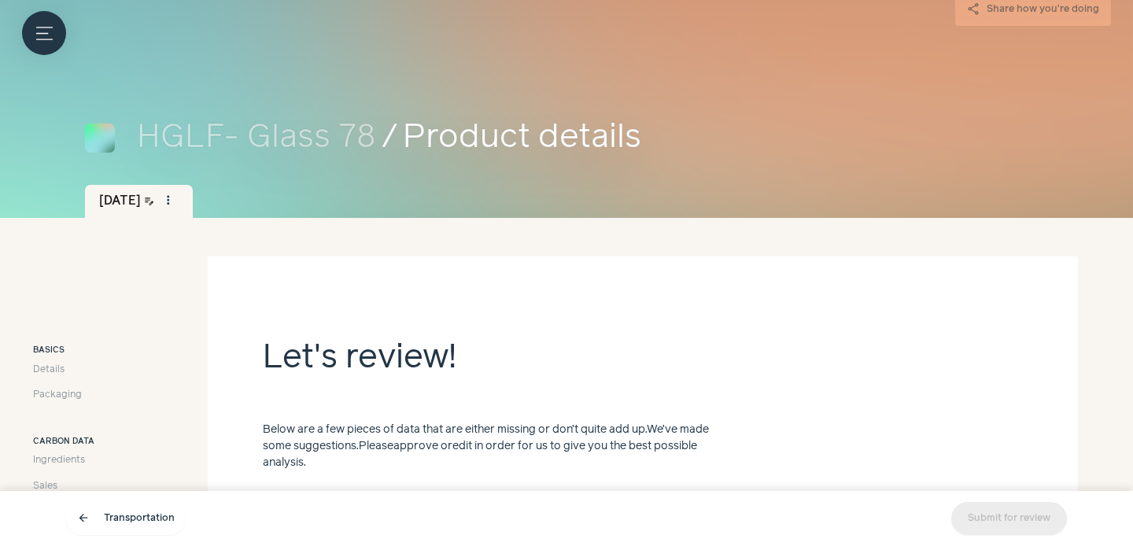
scroll to position [387, 0]
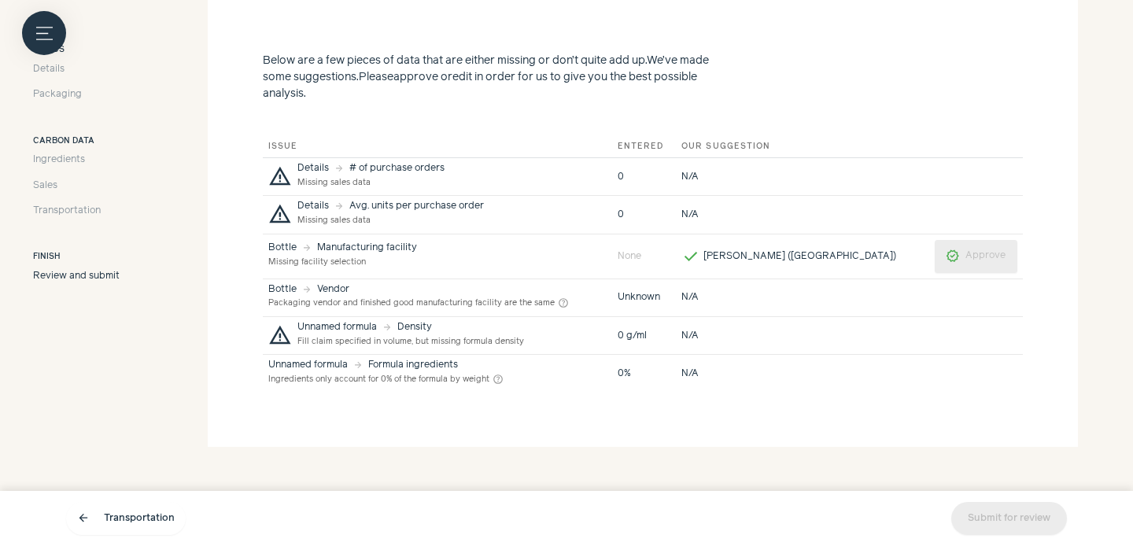
click at [998, 524] on div "Submit for review" at bounding box center [1009, 518] width 116 height 33
click at [867, 181] on div "N/A" at bounding box center [802, 177] width 242 height 14
click at [673, 176] on td "0" at bounding box center [644, 177] width 64 height 38
click at [845, 175] on div "N/A" at bounding box center [802, 177] width 242 height 14
click at [958, 178] on td at bounding box center [976, 177] width 94 height 38
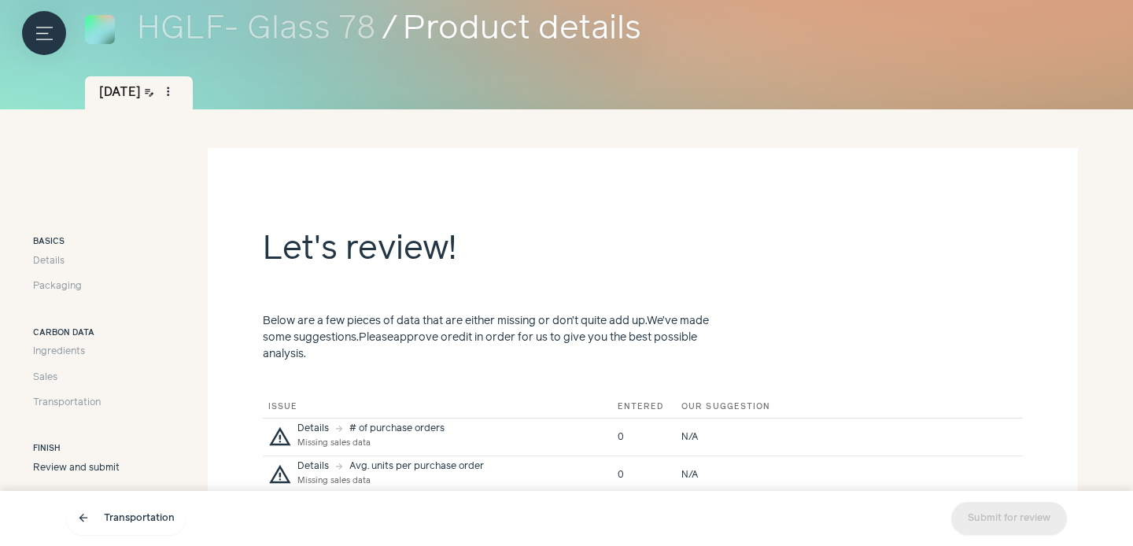
scroll to position [124, 0]
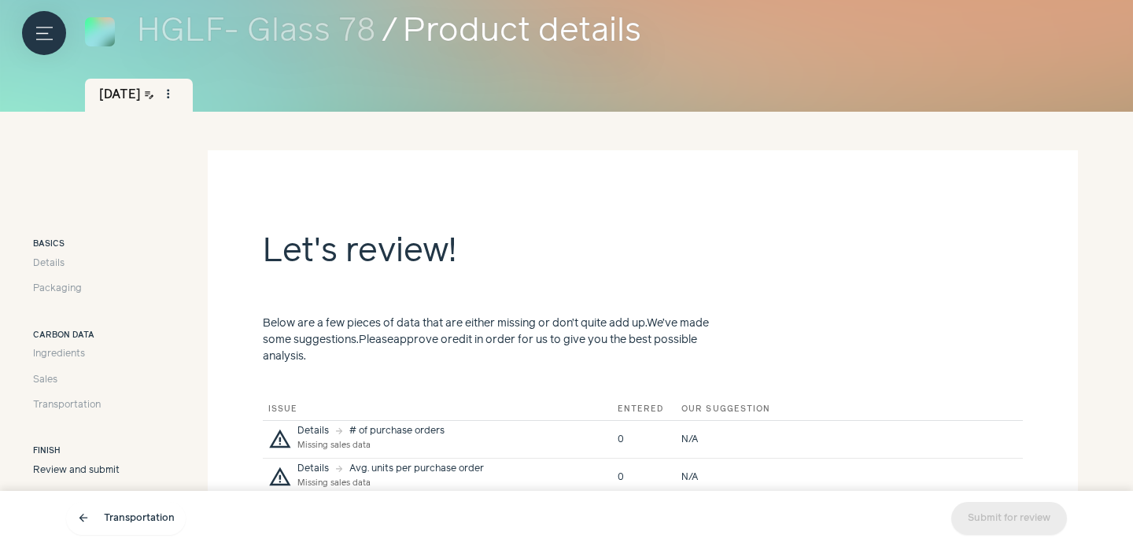
click at [57, 337] on h3 "Carbon data" at bounding box center [76, 336] width 87 height 13
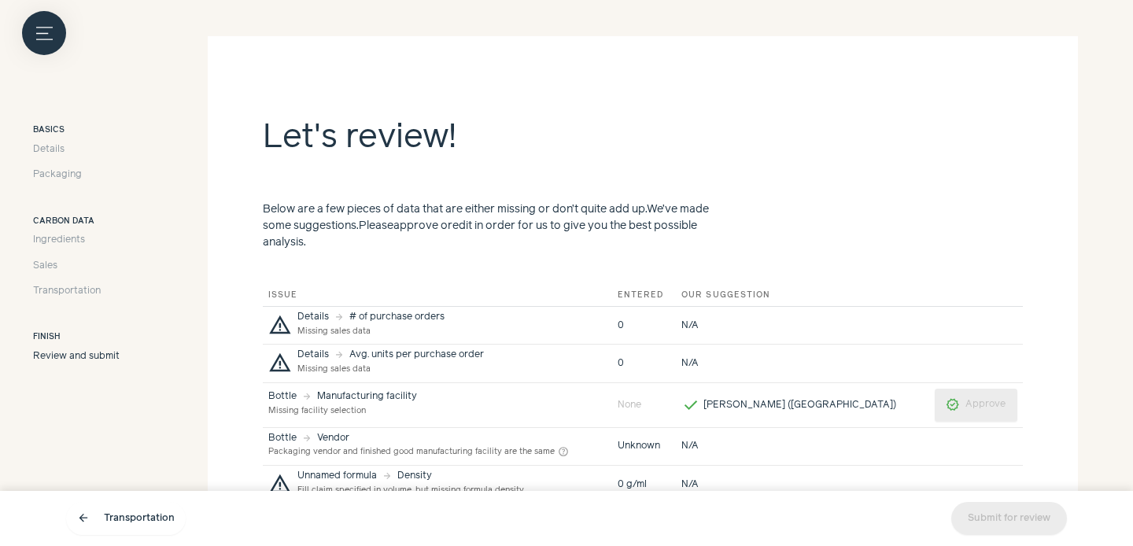
scroll to position [241, 0]
click at [68, 357] on span "Review and submit" at bounding box center [76, 354] width 87 height 14
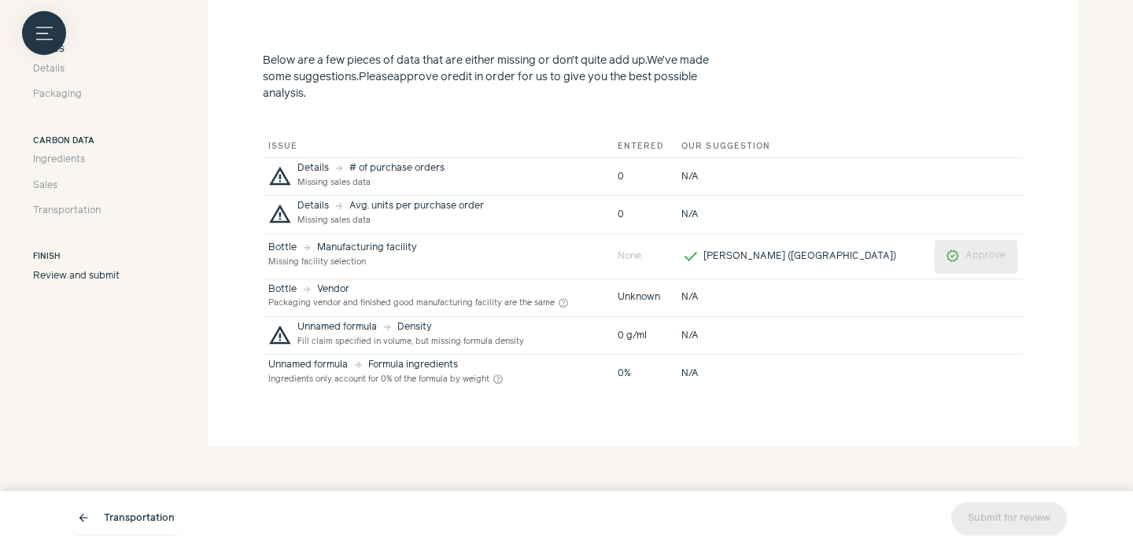
click at [756, 176] on div "N/A" at bounding box center [802, 177] width 242 height 14
click at [666, 175] on td "0" at bounding box center [644, 177] width 64 height 38
click at [381, 176] on div "Missing sales data" at bounding box center [370, 183] width 147 height 14
click at [364, 168] on div "# of purchase orders" at bounding box center [396, 168] width 95 height 9
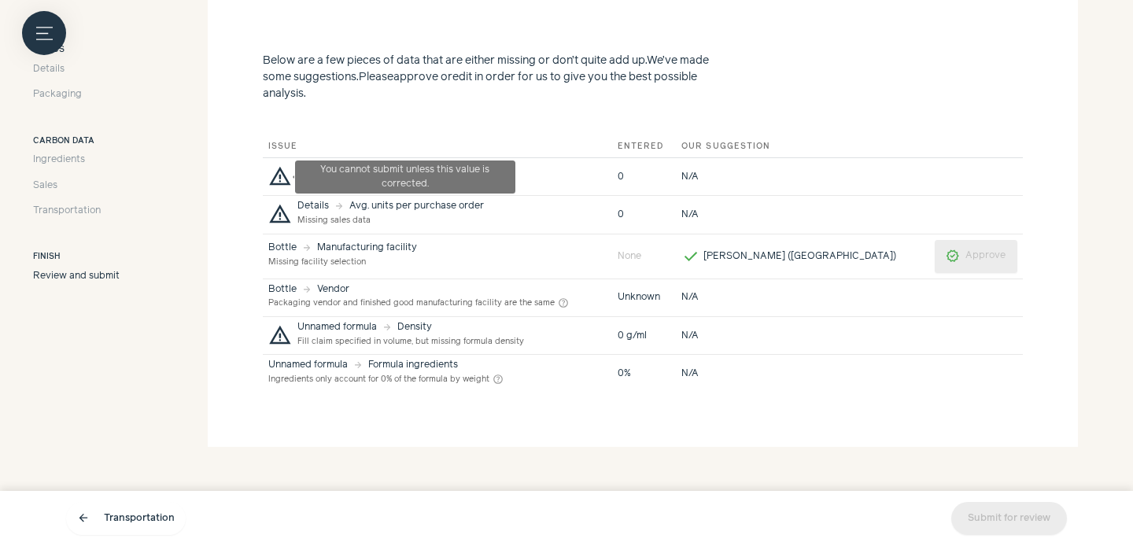
click at [288, 168] on span "warning" at bounding box center [280, 177] width 24 height 24
click at [277, 176] on span "warning" at bounding box center [280, 177] width 24 height 24
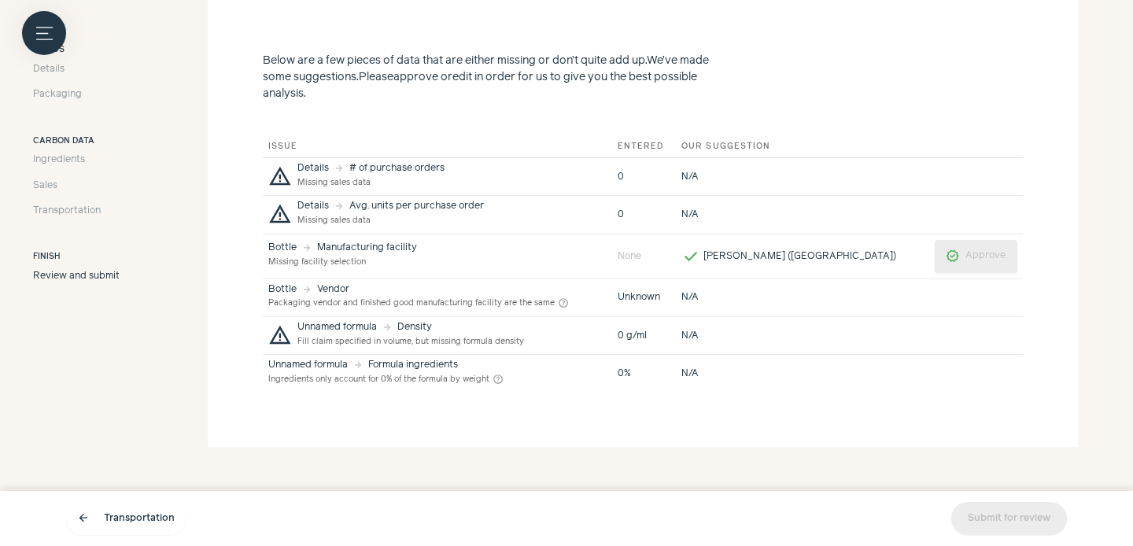
click at [310, 190] on td "warning Details arrow_forward # of purchase orders Missing sales data" at bounding box center [437, 177] width 349 height 38
click at [315, 184] on div "Missing sales data" at bounding box center [370, 183] width 147 height 14
click at [54, 180] on span "Sales" at bounding box center [45, 185] width 24 height 14
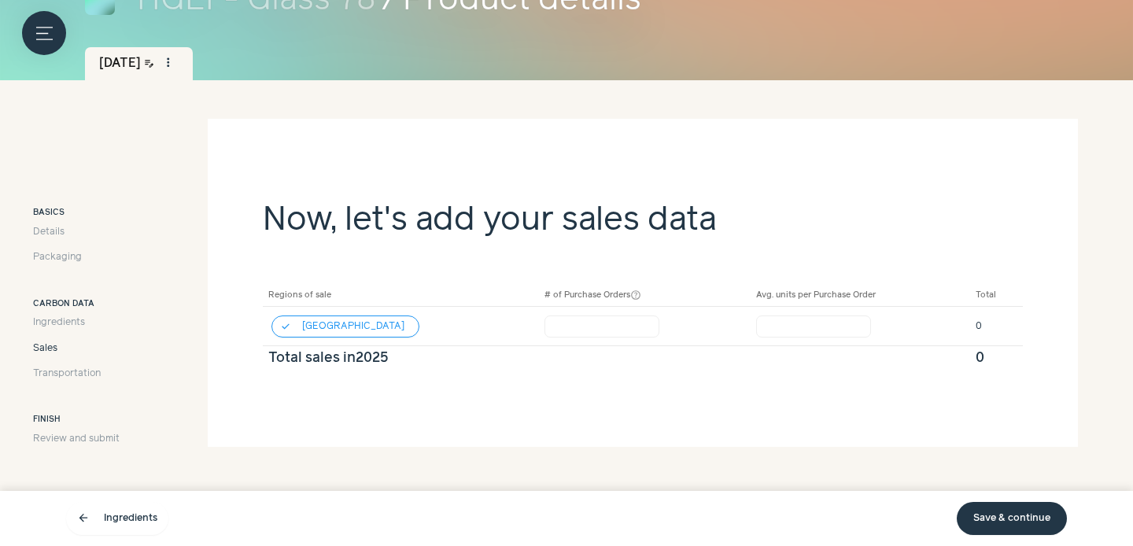
scroll to position [155, 0]
click at [578, 311] on td "* warning" at bounding box center [645, 327] width 212 height 39
click at [578, 323] on input "*" at bounding box center [601, 327] width 115 height 22
type input "***"
click at [781, 353] on td "Total sales in 2025" at bounding box center [616, 359] width 707 height 25
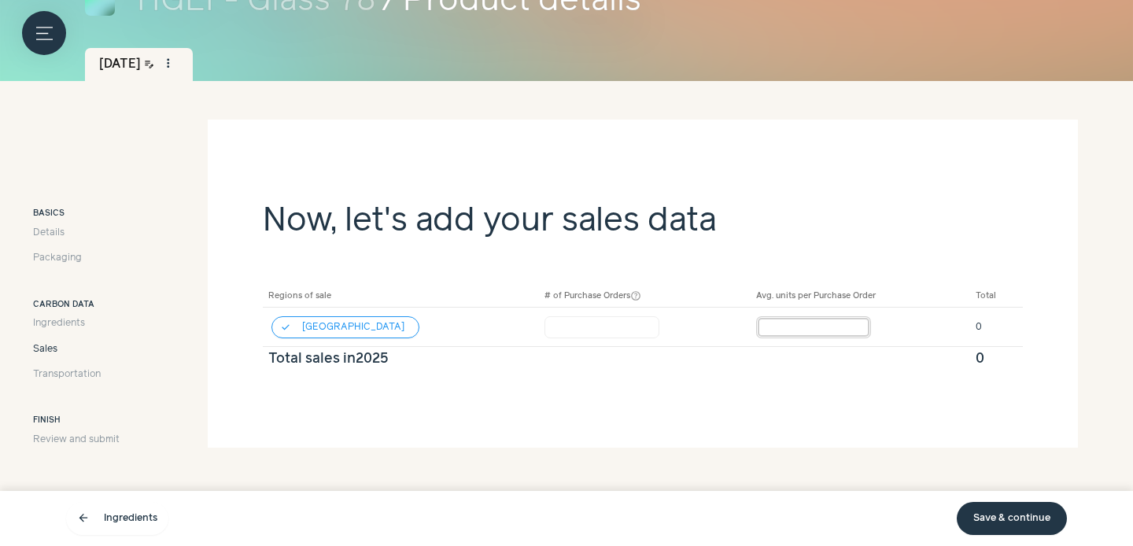
click at [780, 335] on input "*" at bounding box center [813, 327] width 115 height 22
click at [803, 385] on section "Now, let's add your sales data Regions of sale # of Purchase Orders help_outlin…" at bounding box center [643, 274] width 870 height 308
click at [801, 330] on input "*" at bounding box center [811, 327] width 115 height 22
type input "*****"
click at [840, 401] on section "Now, let's add your sales data Regions of sale # of Purchase Orders help_outlin…" at bounding box center [643, 274] width 870 height 308
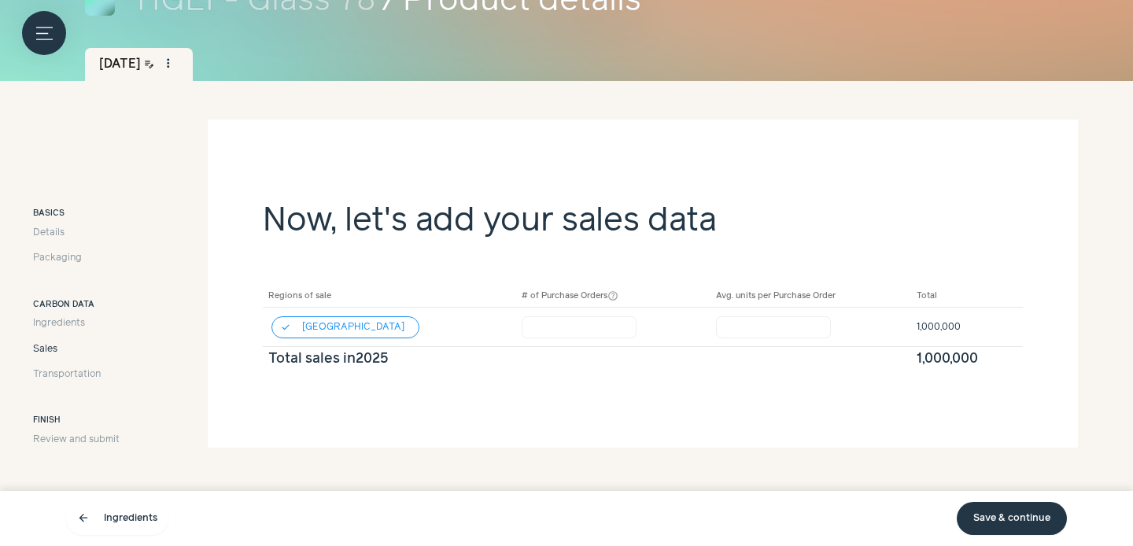
click at [995, 511] on link "Save & continue" at bounding box center [1012, 518] width 110 height 33
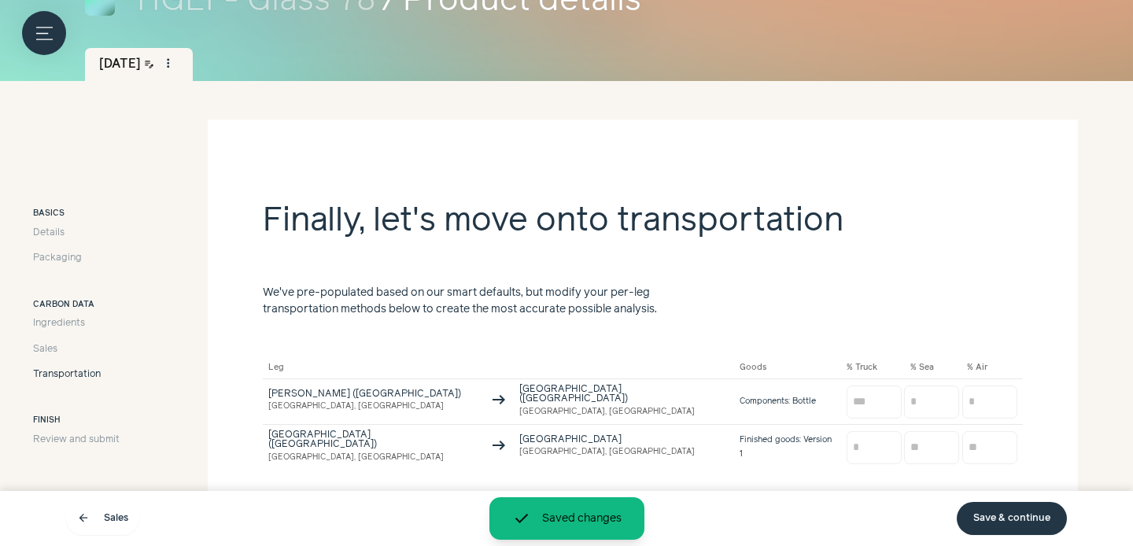
scroll to position [231, 0]
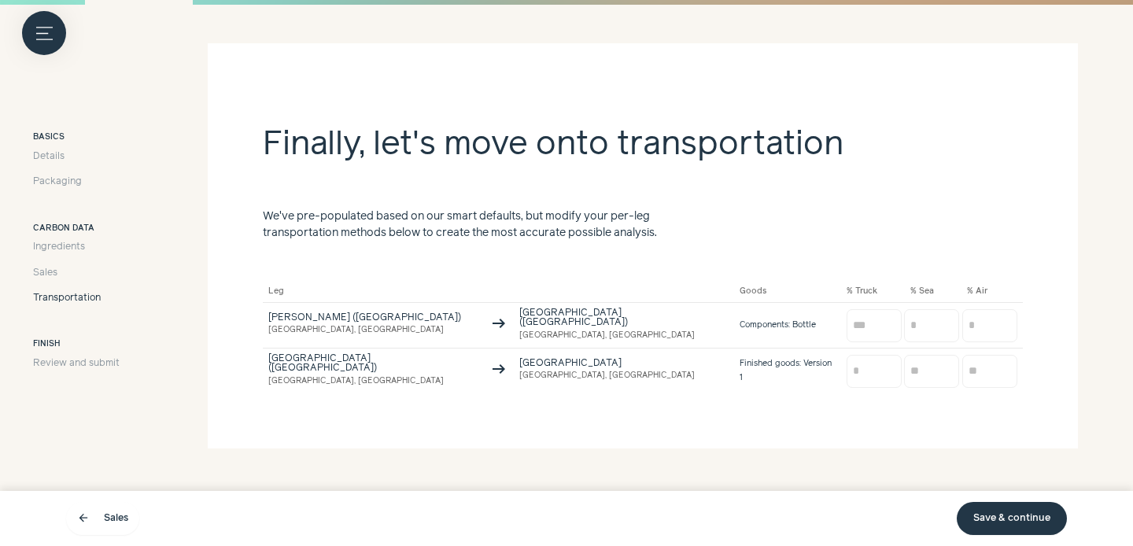
click at [984, 519] on link "Save & continue" at bounding box center [1012, 518] width 110 height 33
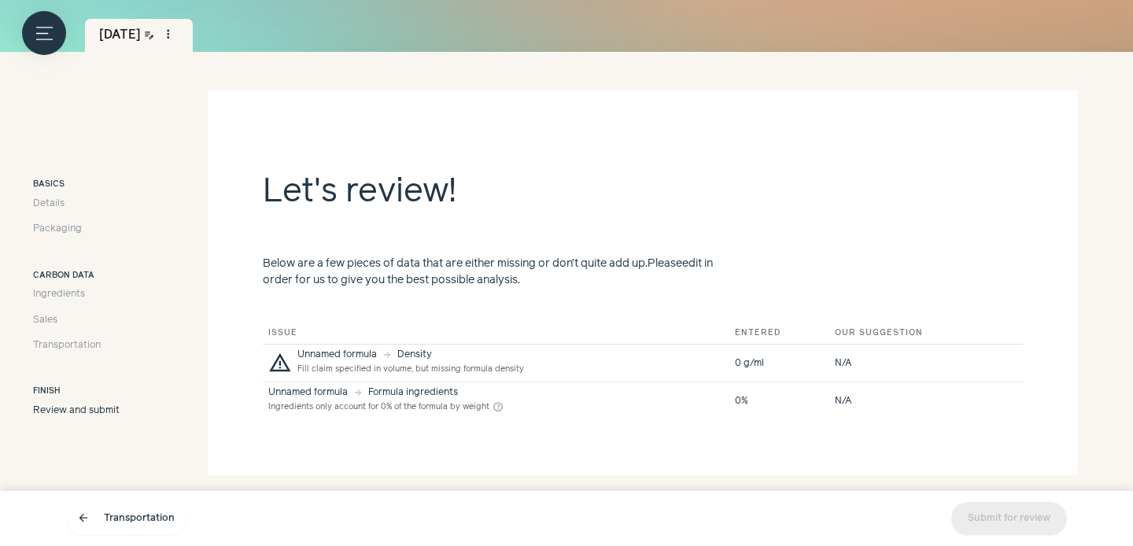
scroll to position [212, 0]
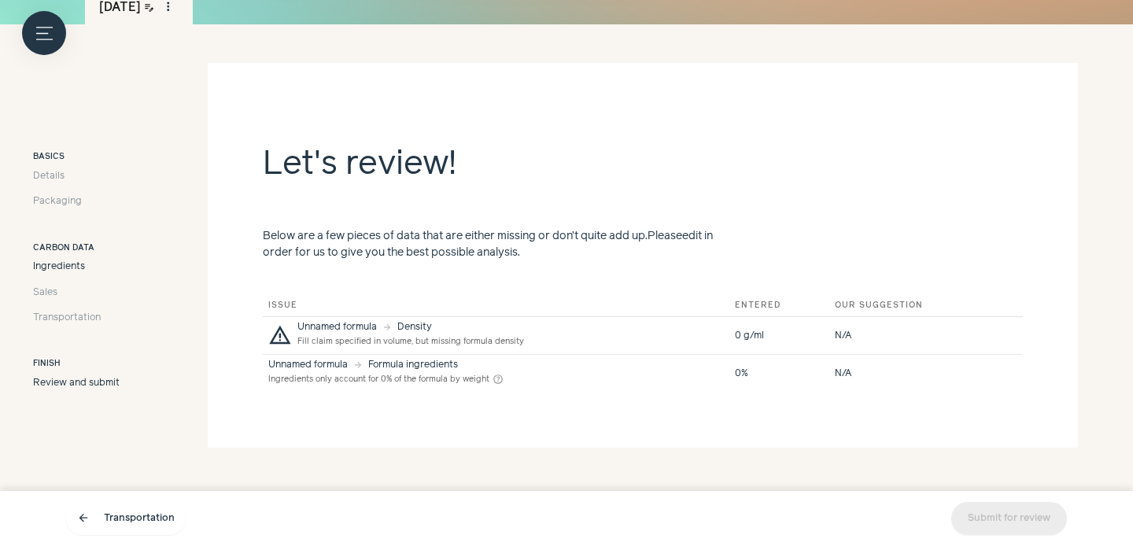
click at [50, 267] on span "Ingredients" at bounding box center [59, 267] width 52 height 14
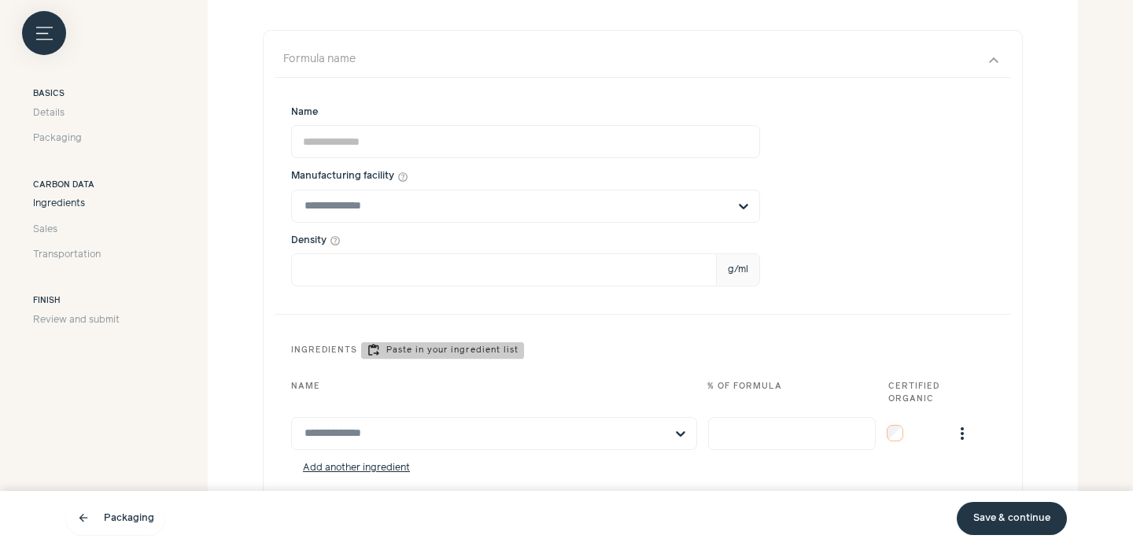
scroll to position [514, 0]
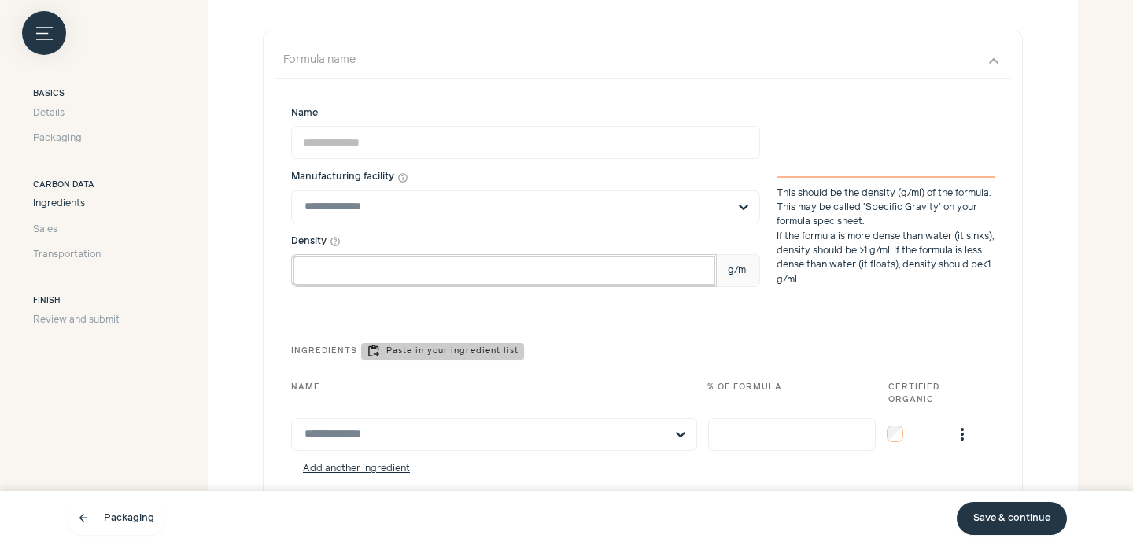
click at [389, 279] on input "Density help_outline g/ml" at bounding box center [504, 270] width 426 height 33
type input "*"
click at [388, 298] on div "Name Manufacturing facility help_outline Density help_outline * g/ml This shoul…" at bounding box center [643, 291] width 736 height 425
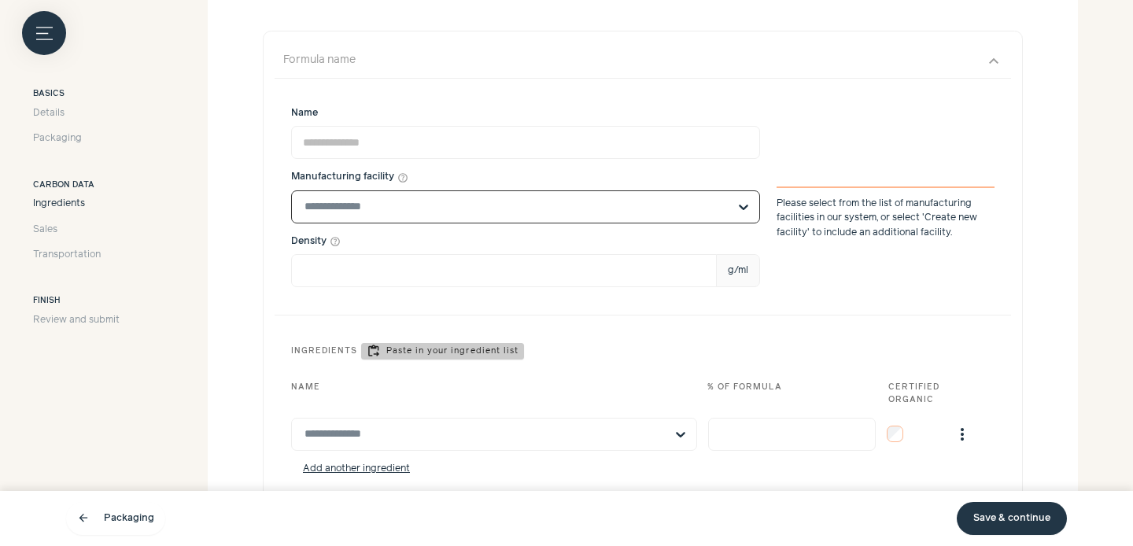
click at [392, 220] on input "text" at bounding box center [516, 206] width 423 height 31
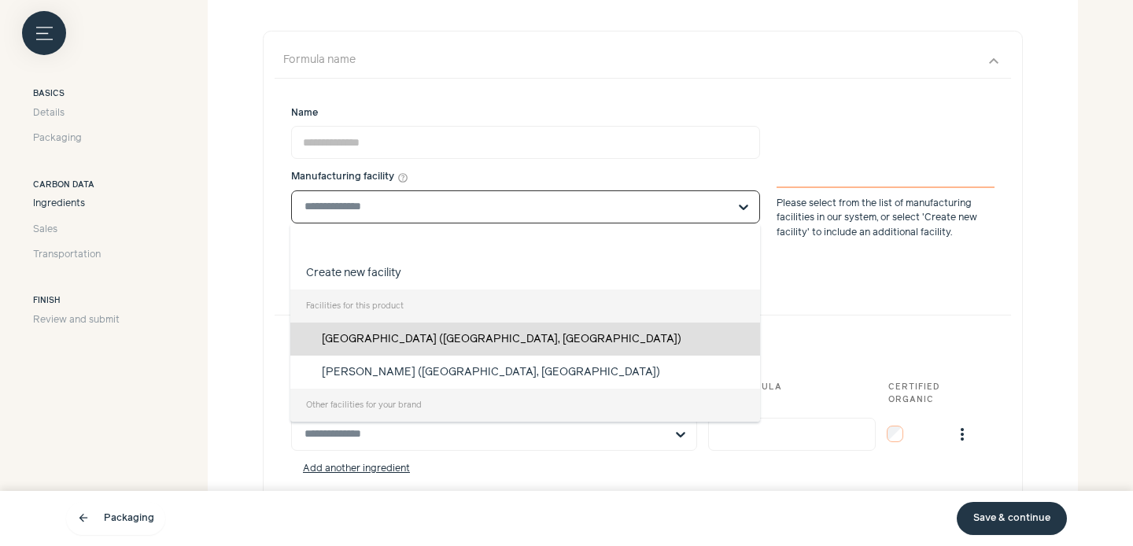
click at [398, 342] on div "[GEOGRAPHIC_DATA] ([GEOGRAPHIC_DATA], [GEOGRAPHIC_DATA])" at bounding box center [525, 339] width 470 height 33
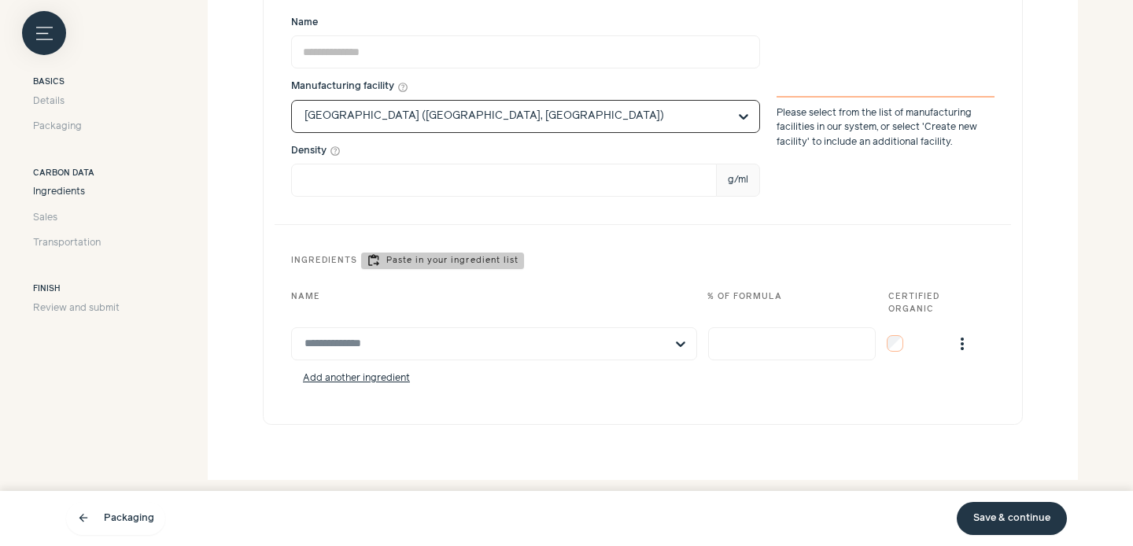
scroll to position [637, 0]
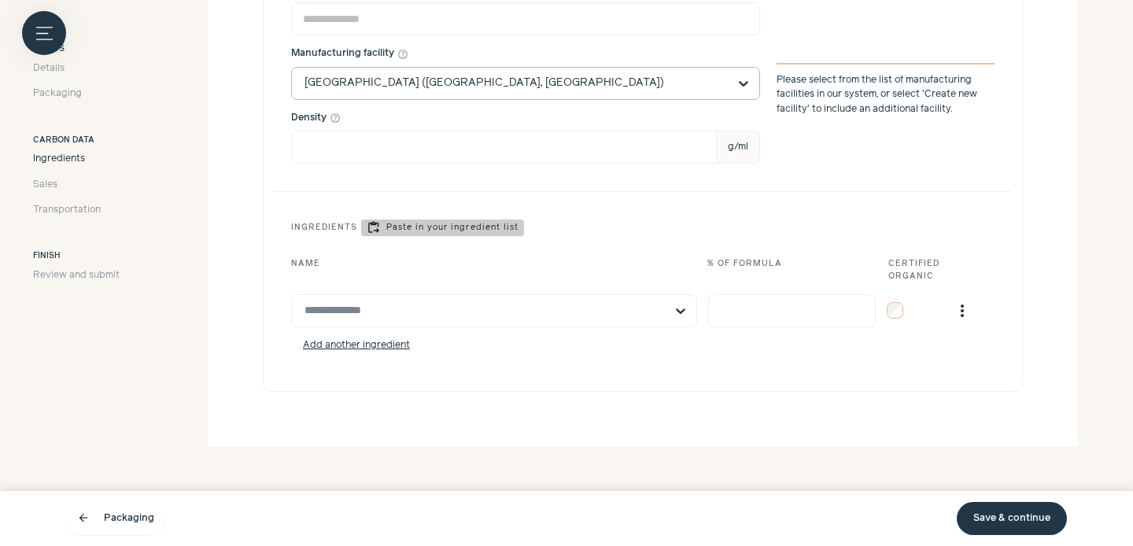
click at [1010, 515] on link "Save & continue" at bounding box center [1012, 518] width 110 height 33
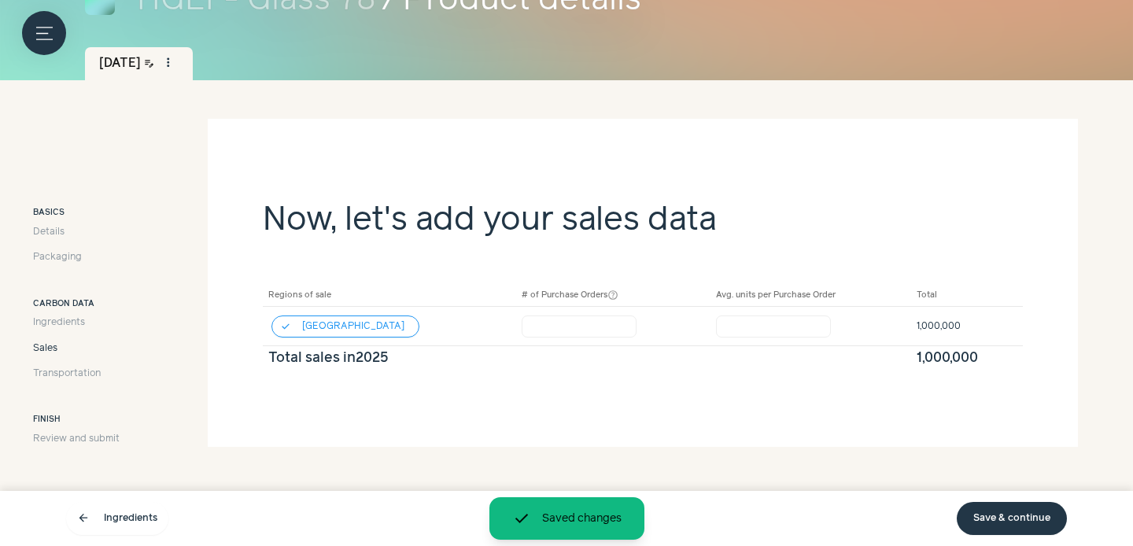
scroll to position [155, 0]
click at [1010, 515] on link "Save & continue" at bounding box center [1012, 518] width 110 height 33
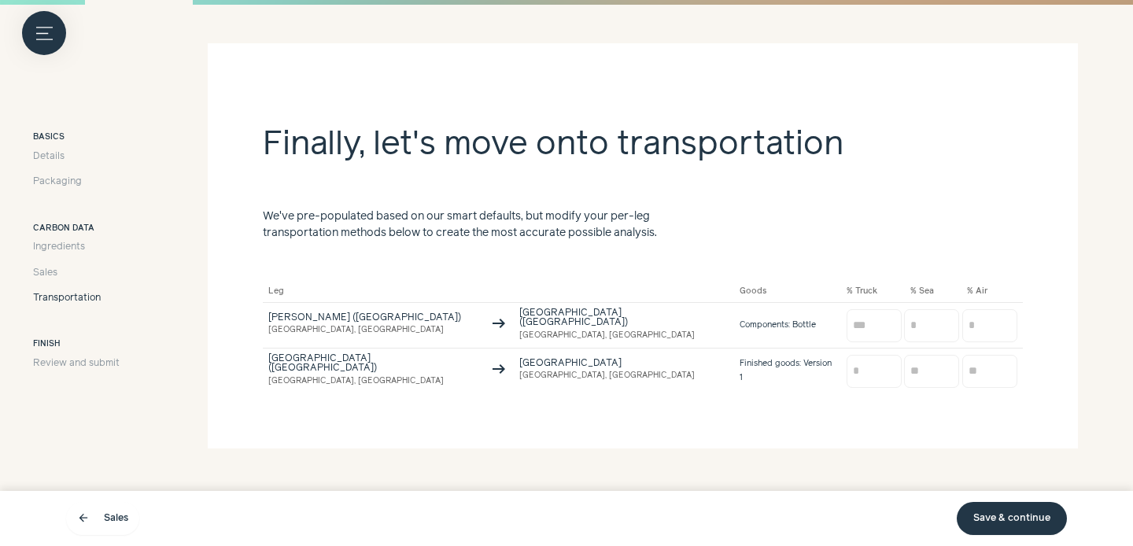
click at [1010, 515] on link "Save & continue" at bounding box center [1012, 518] width 110 height 33
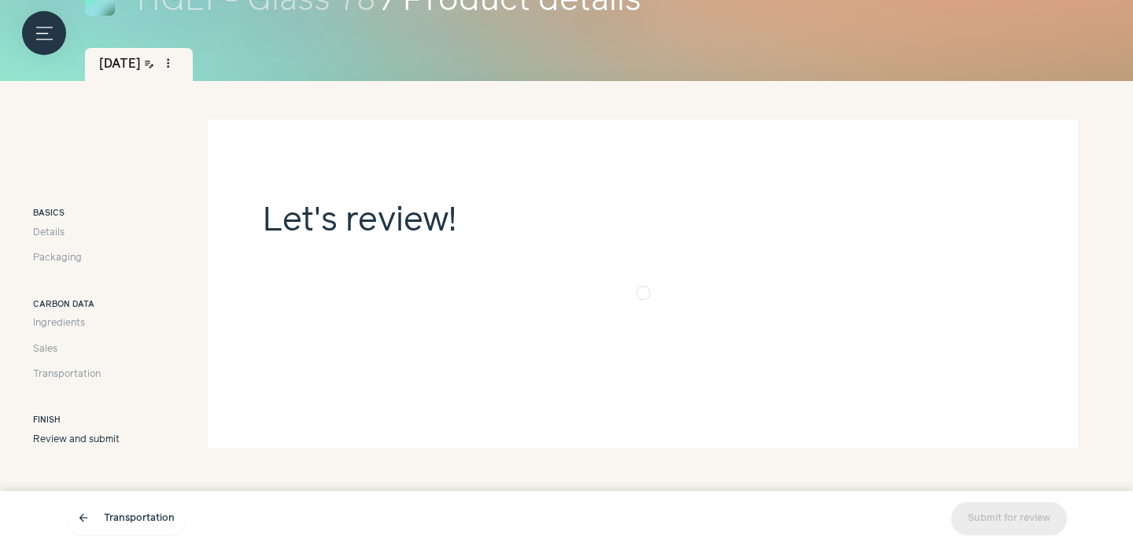
scroll to position [175, 0]
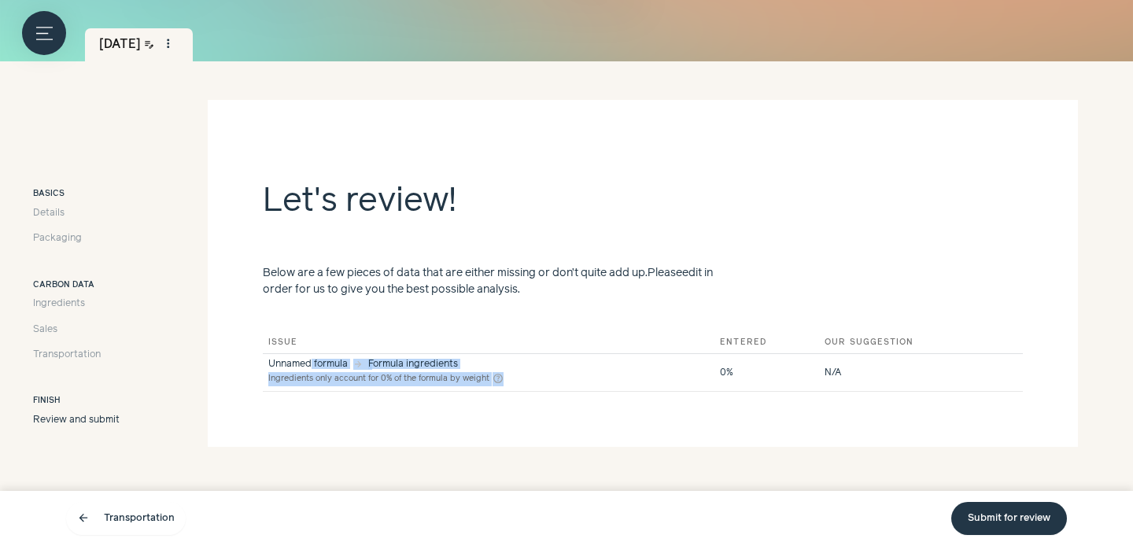
drag, startPoint x: 310, startPoint y: 360, endPoint x: 482, endPoint y: 379, distance: 173.3
click at [541, 381] on div "Unnamed formula arrow_forward Formula ingredients Ingredients only account for …" at bounding box center [488, 373] width 441 height 26
click at [37, 306] on span "Ingredients" at bounding box center [59, 304] width 52 height 14
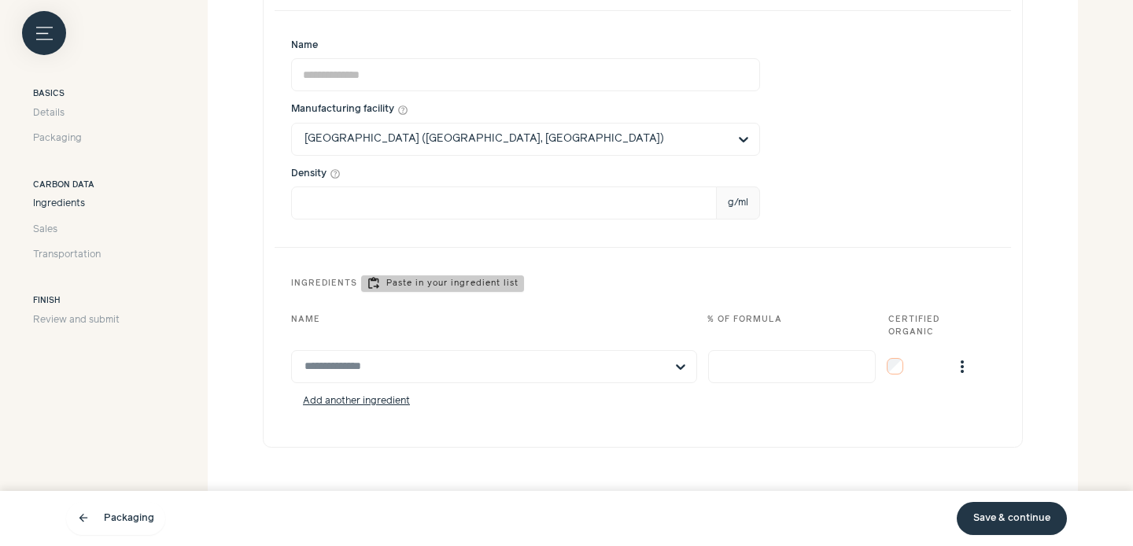
scroll to position [637, 0]
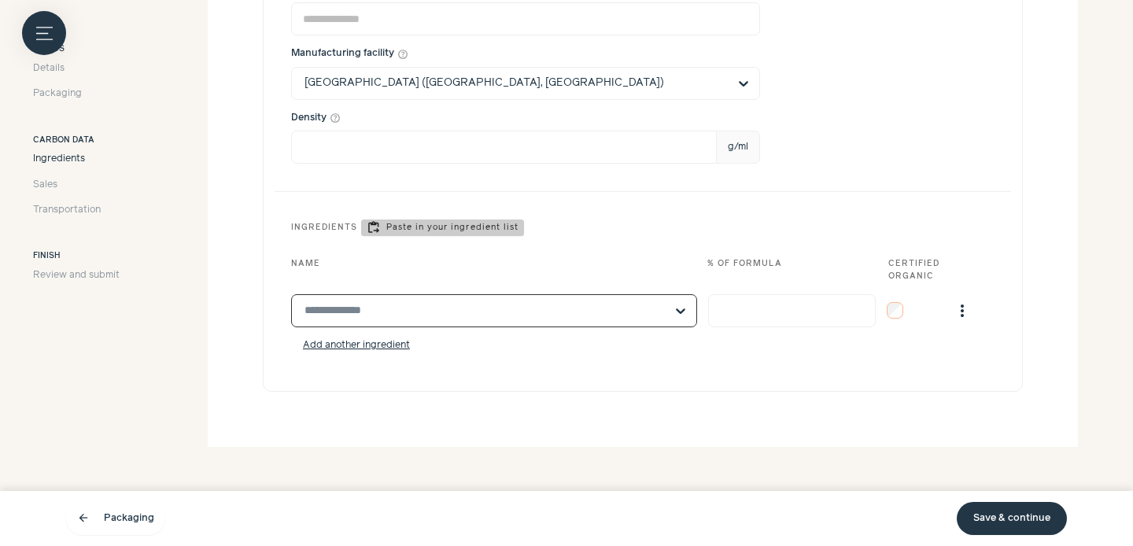
click at [533, 310] on input "text" at bounding box center [485, 310] width 360 height 31
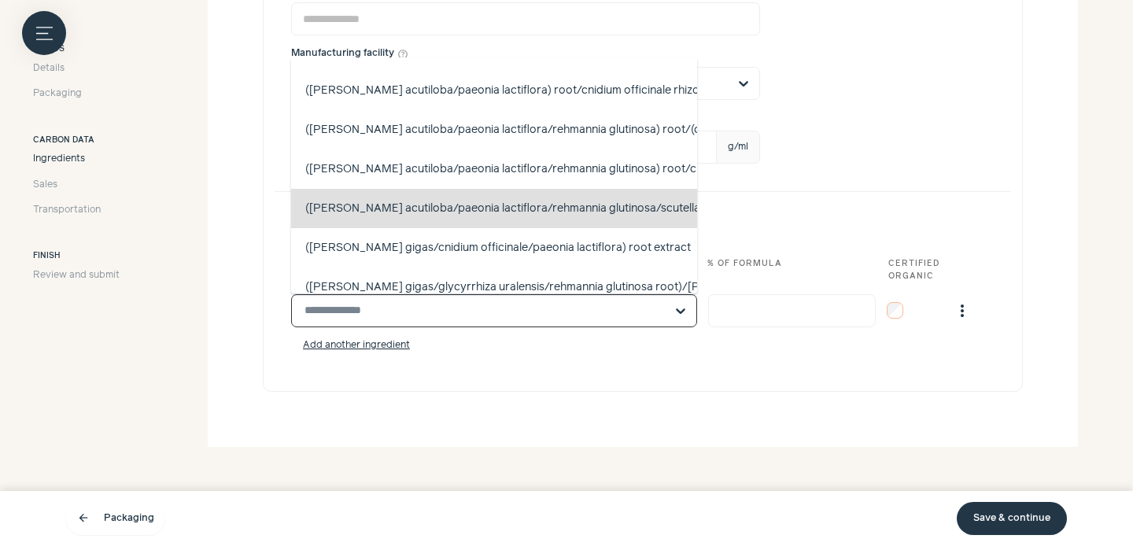
scroll to position [102, 0]
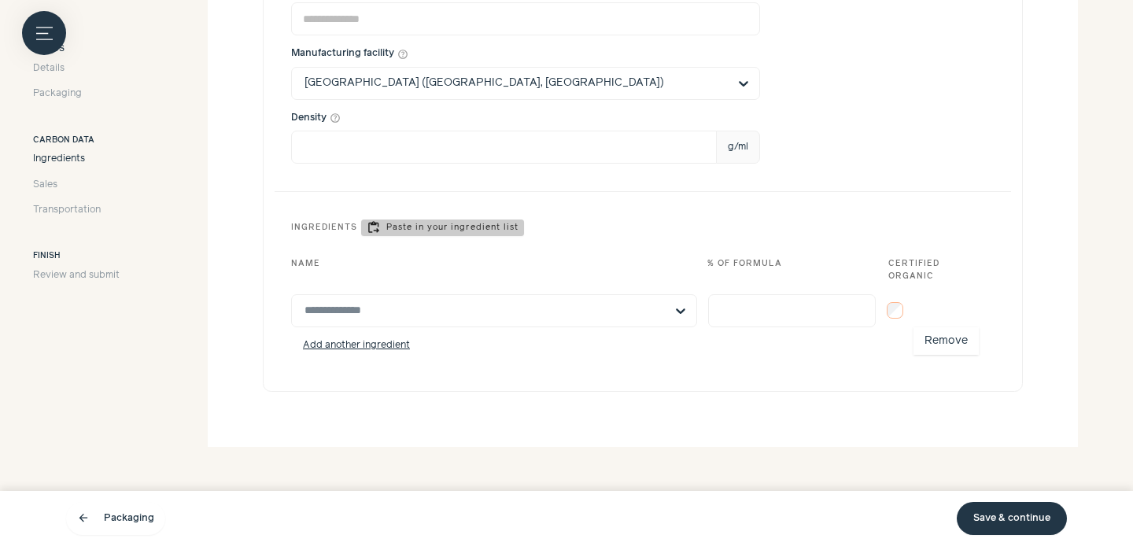
click at [968, 312] on span "more_vert" at bounding box center [962, 310] width 19 height 19
click at [957, 341] on button "Remove" at bounding box center [946, 341] width 65 height 28
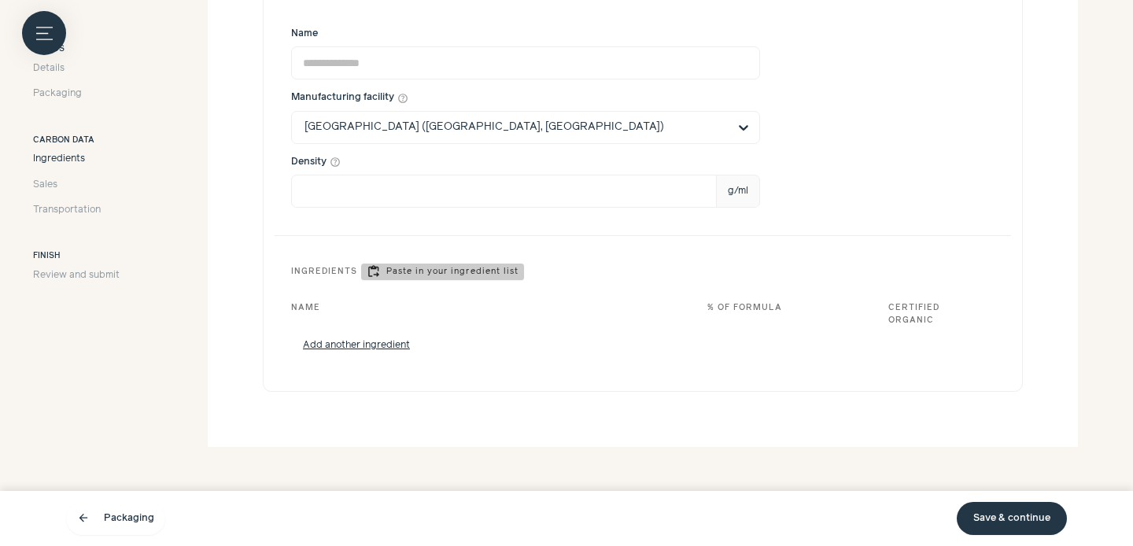
scroll to position [593, 0]
click at [1007, 514] on link "Save & continue" at bounding box center [1012, 518] width 110 height 33
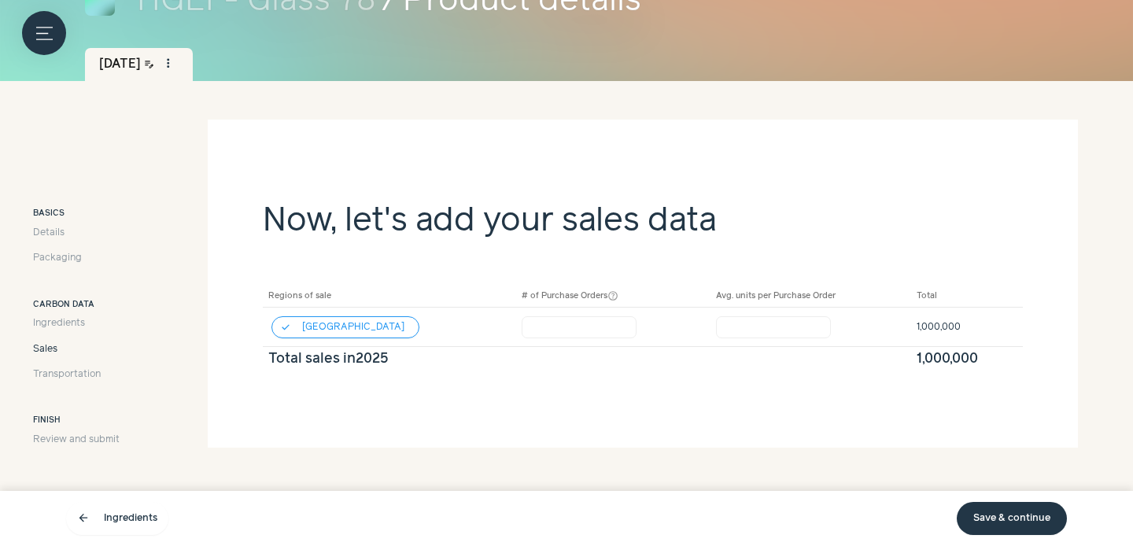
click at [1007, 513] on link "Save & continue" at bounding box center [1012, 518] width 110 height 33
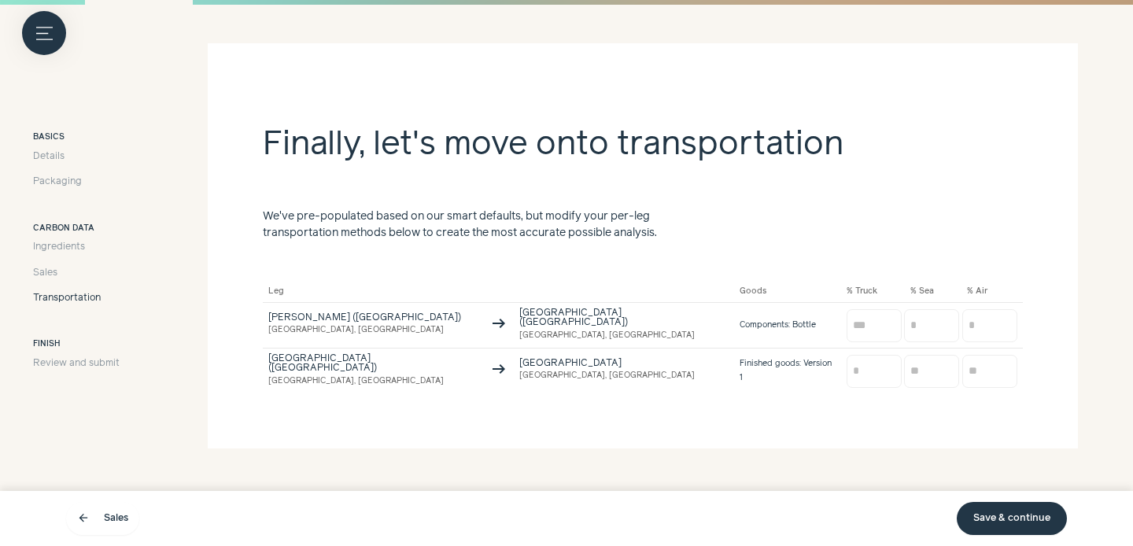
click at [1007, 513] on link "Save & continue" at bounding box center [1012, 518] width 110 height 33
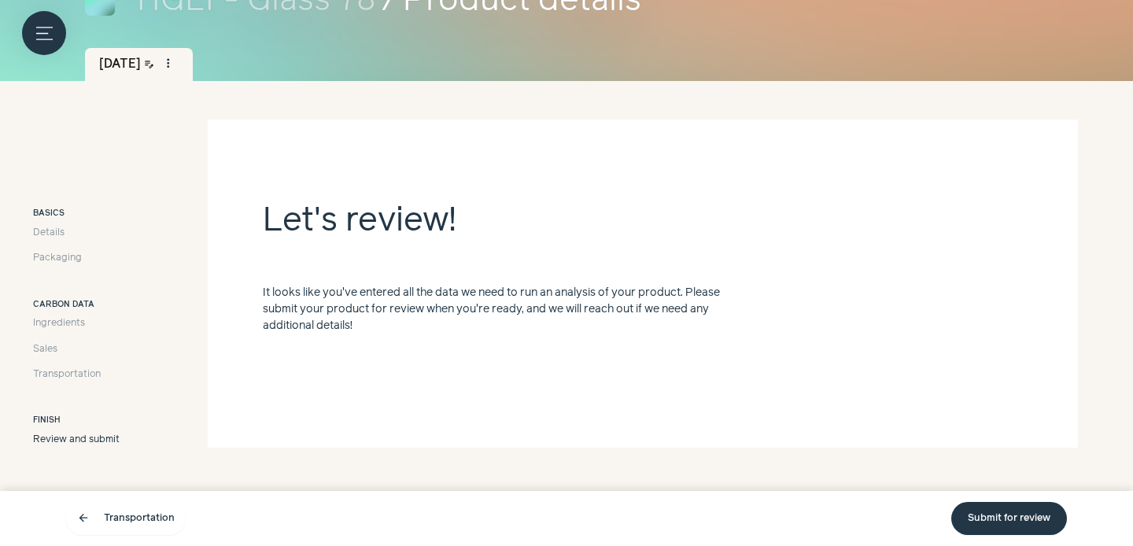
click at [1006, 508] on link "Submit for review" at bounding box center [1009, 518] width 116 height 33
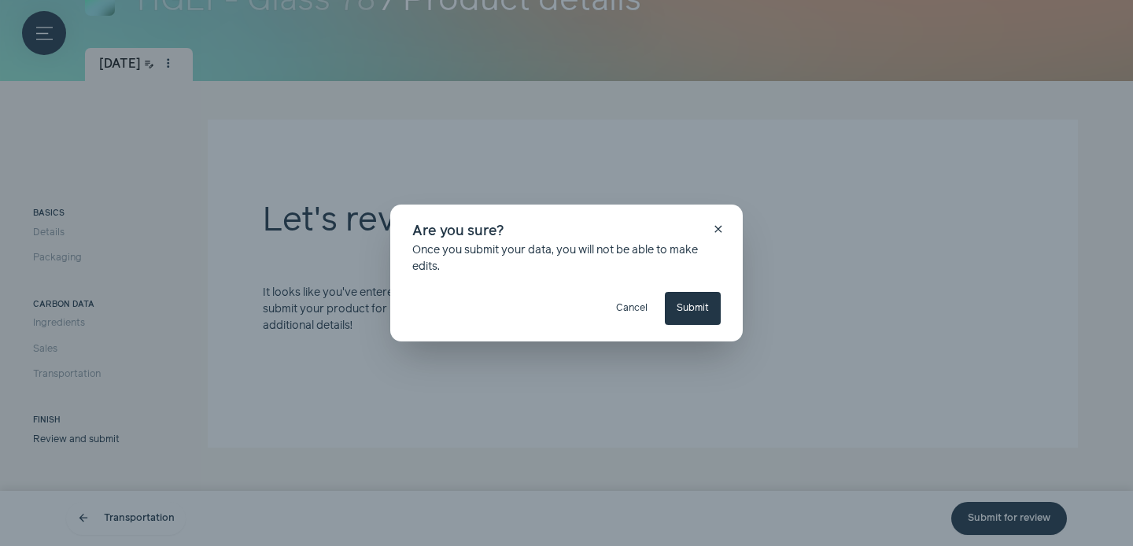
click at [685, 309] on button "Submit" at bounding box center [693, 308] width 56 height 33
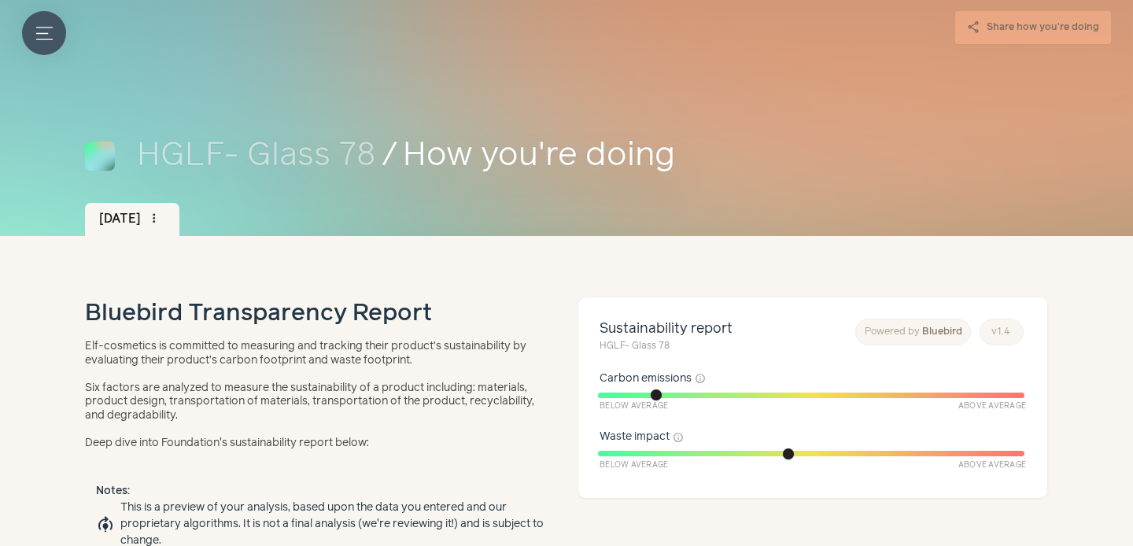
click at [47, 26] on icon "Menu button" at bounding box center [44, 33] width 17 height 17
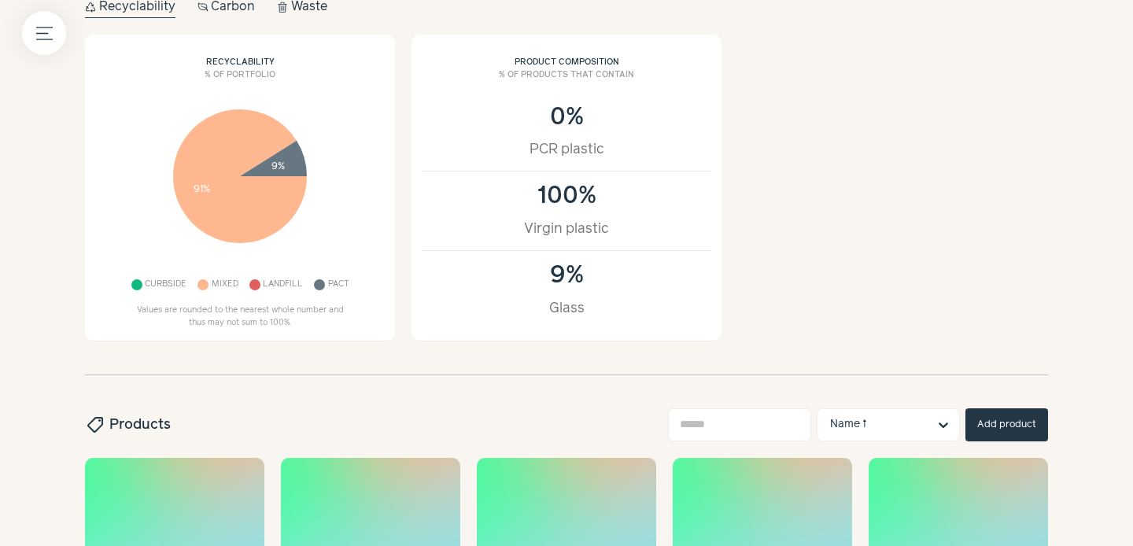
scroll to position [415, 0]
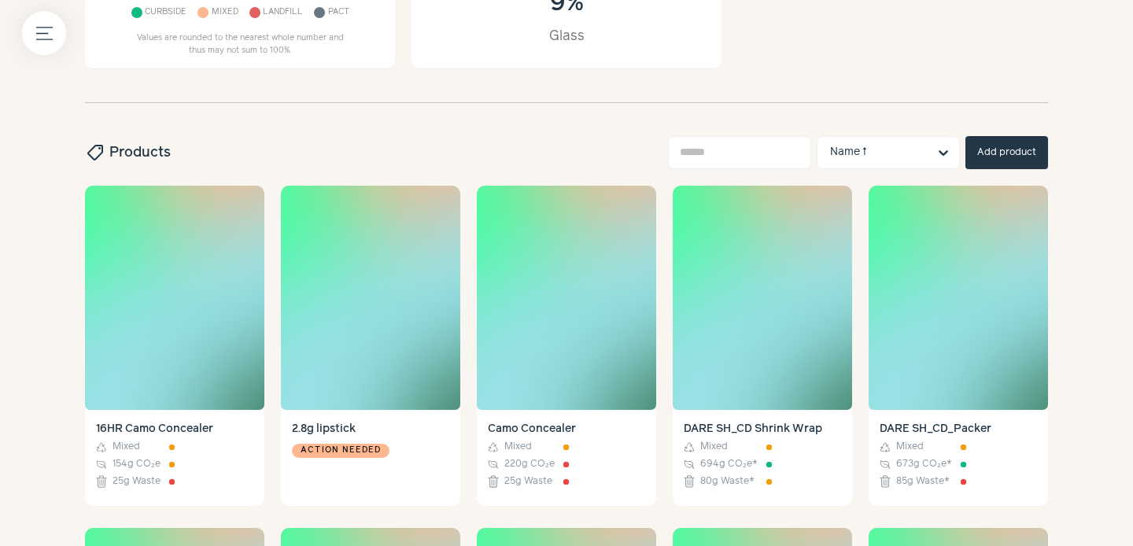
click at [1013, 152] on button "Add product" at bounding box center [1006, 152] width 83 height 33
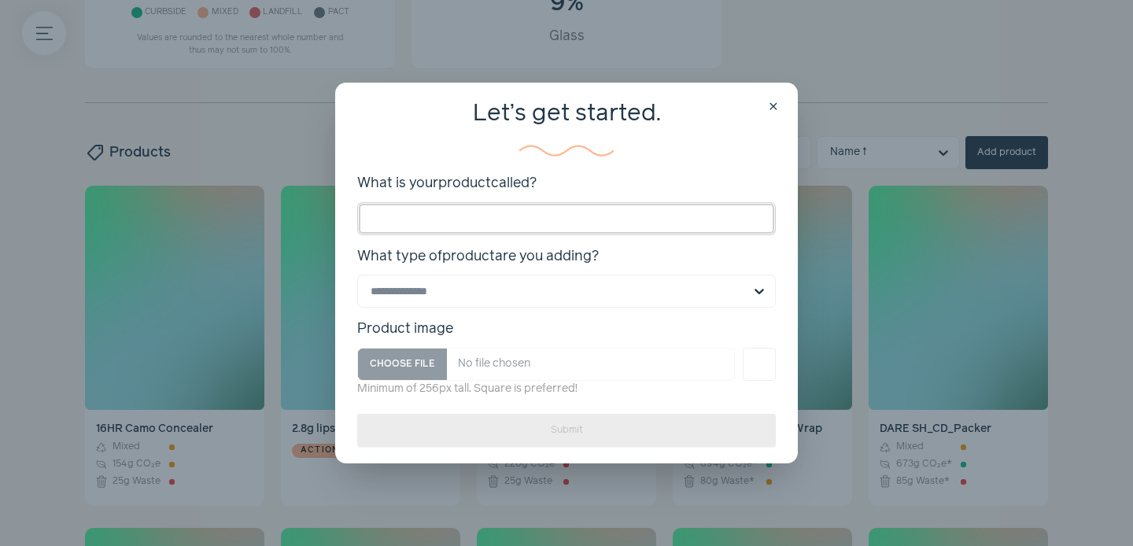
click at [498, 218] on input "What is your product called?" at bounding box center [566, 218] width 419 height 33
click at [420, 213] on input "**********" at bounding box center [566, 218] width 419 height 33
type input "**********"
click at [556, 295] on input "What type of product are you adding?" at bounding box center [557, 290] width 373 height 31
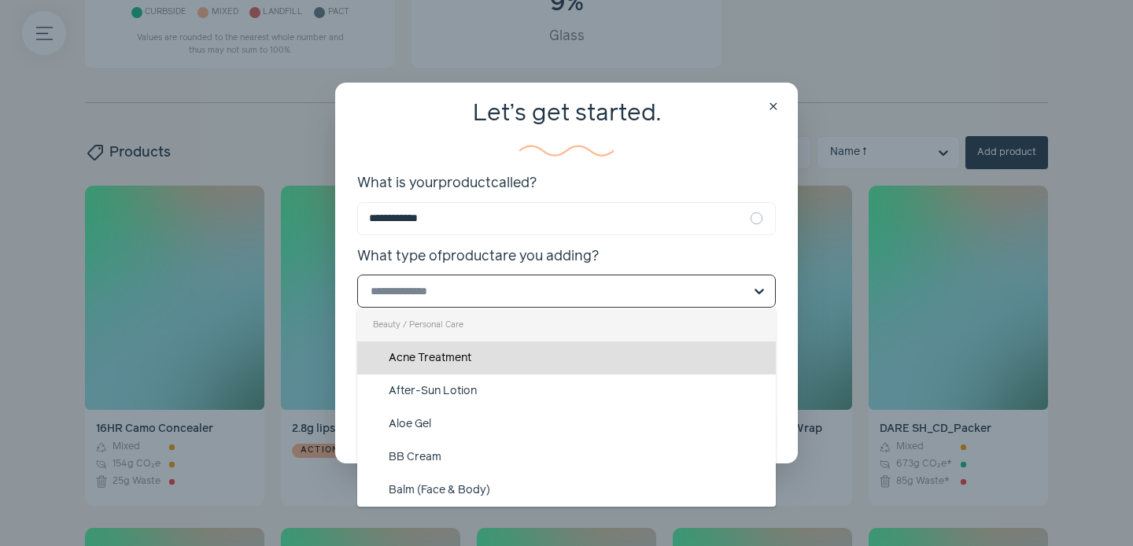
scroll to position [0, 0]
type input "***"
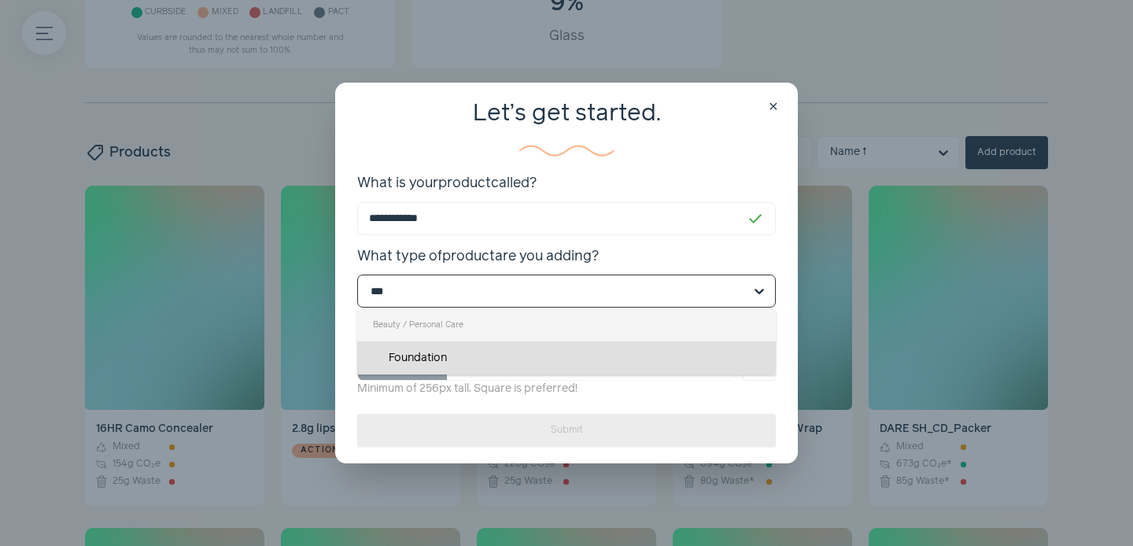
click at [490, 349] on div "Foundation" at bounding box center [566, 357] width 419 height 33
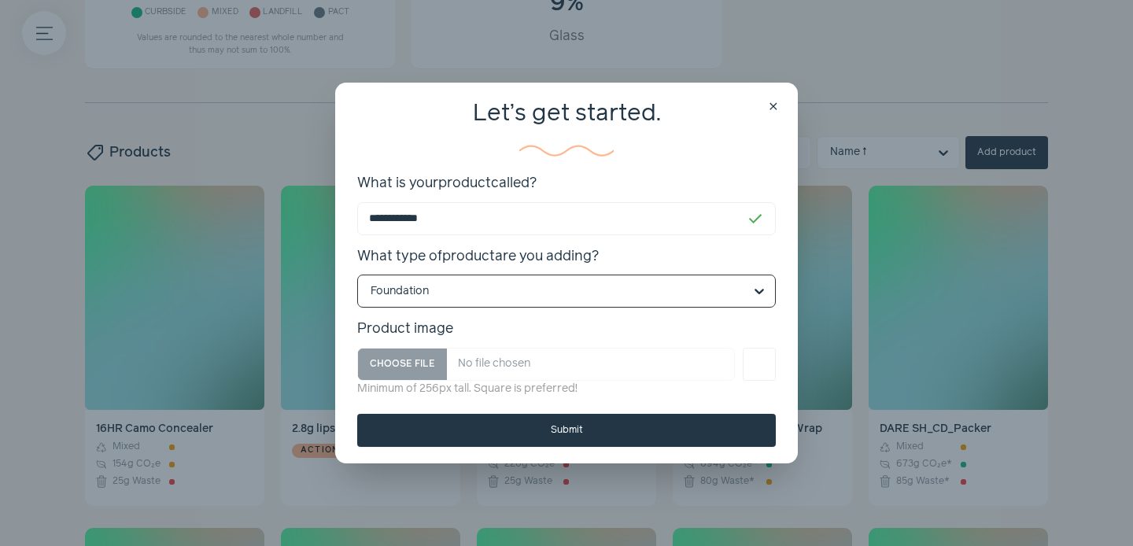
click at [543, 431] on button "Submit" at bounding box center [566, 430] width 419 height 33
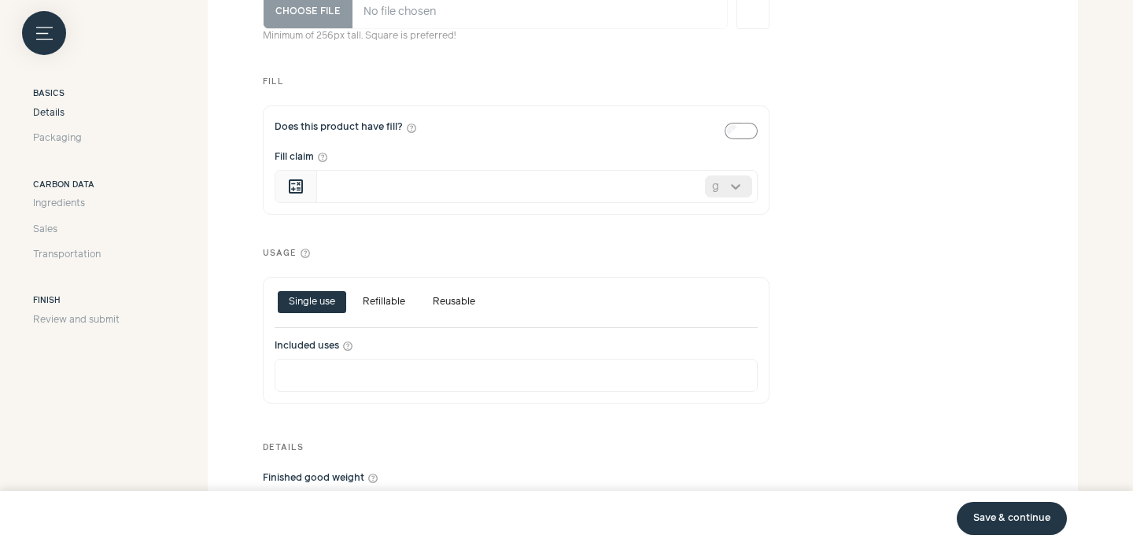
scroll to position [600, 0]
click at [574, 190] on input "Fill claim help_outline" at bounding box center [536, 188] width 441 height 33
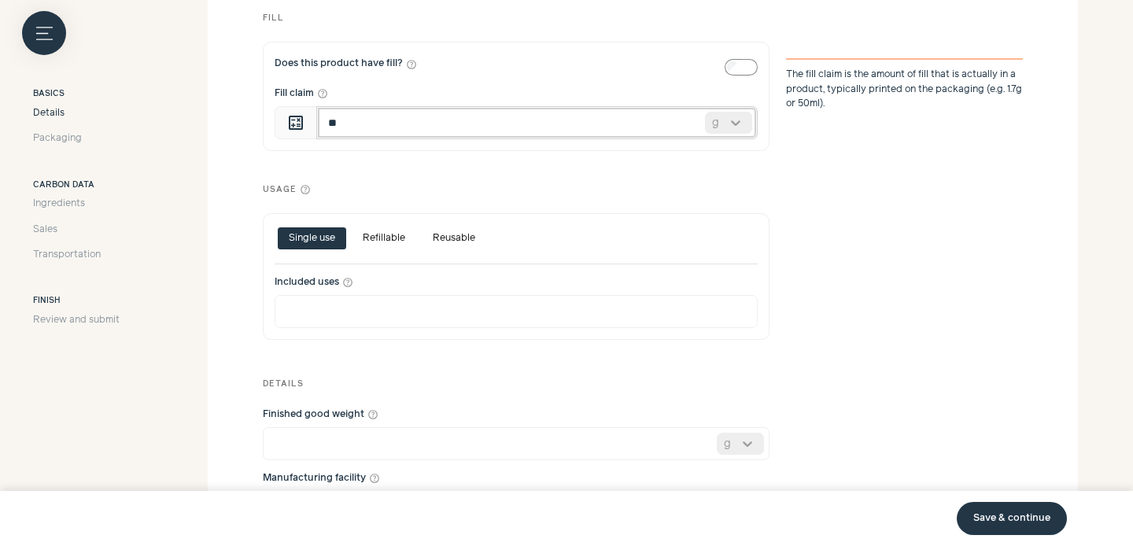
scroll to position [695, 0]
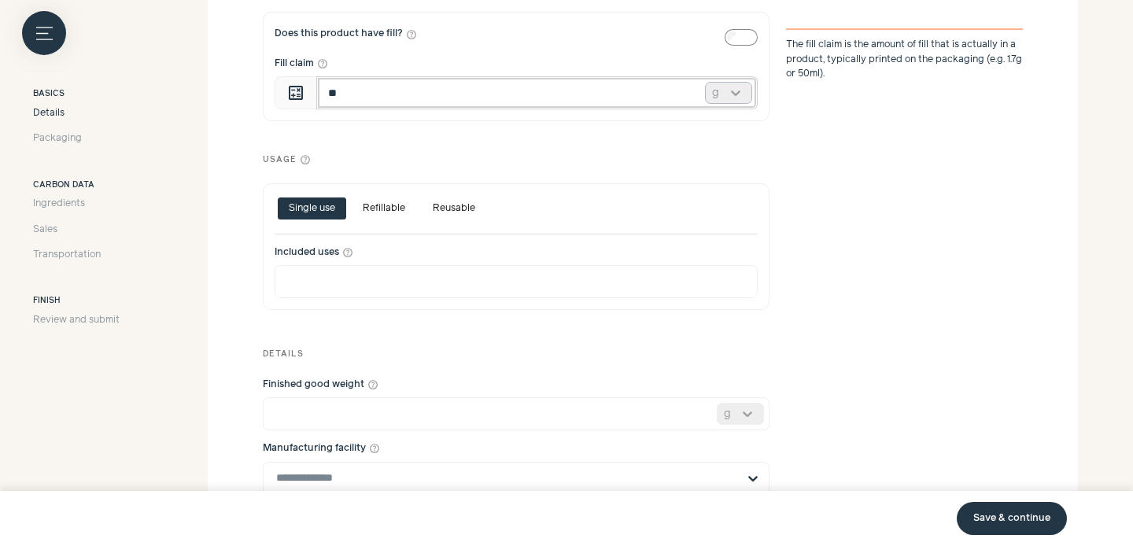
type input "**"
click at [732, 97] on div at bounding box center [735, 93] width 31 height 20
click at [723, 159] on div "ml" at bounding box center [728, 154] width 47 height 33
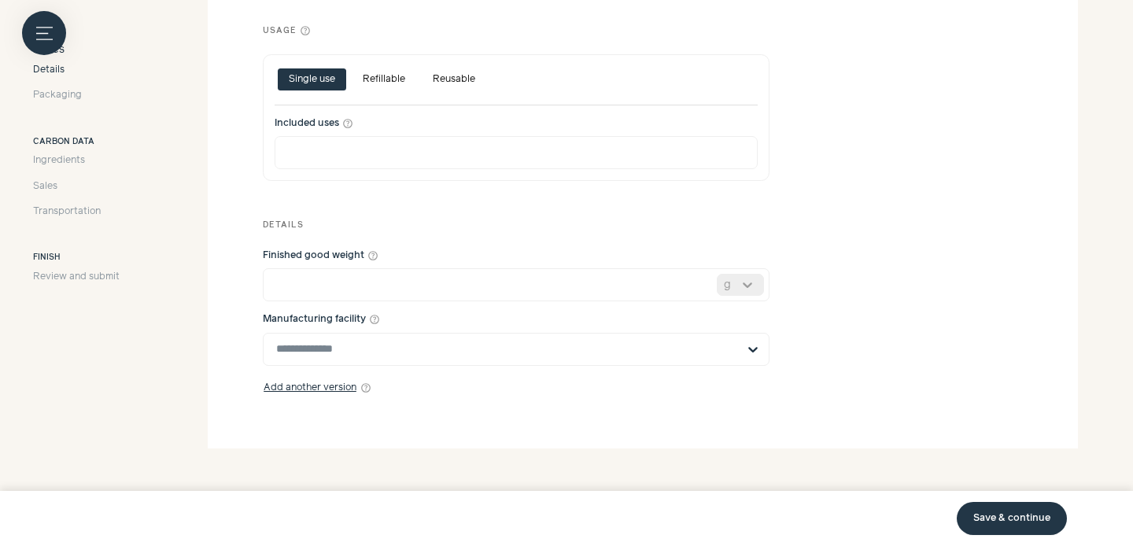
scroll to position [825, 0]
click at [468, 280] on input "*" at bounding box center [516, 283] width 507 height 33
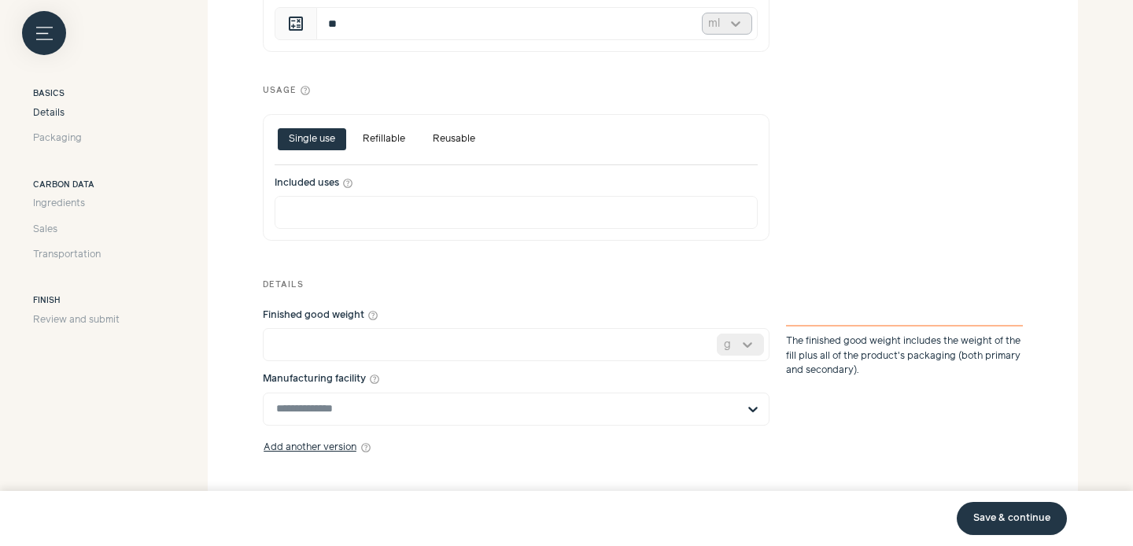
scroll to position [763, 0]
click at [448, 359] on input "Finished good weight help_outline" at bounding box center [516, 345] width 507 height 33
type input "**"
click at [500, 288] on div "Details" at bounding box center [643, 278] width 760 height 29
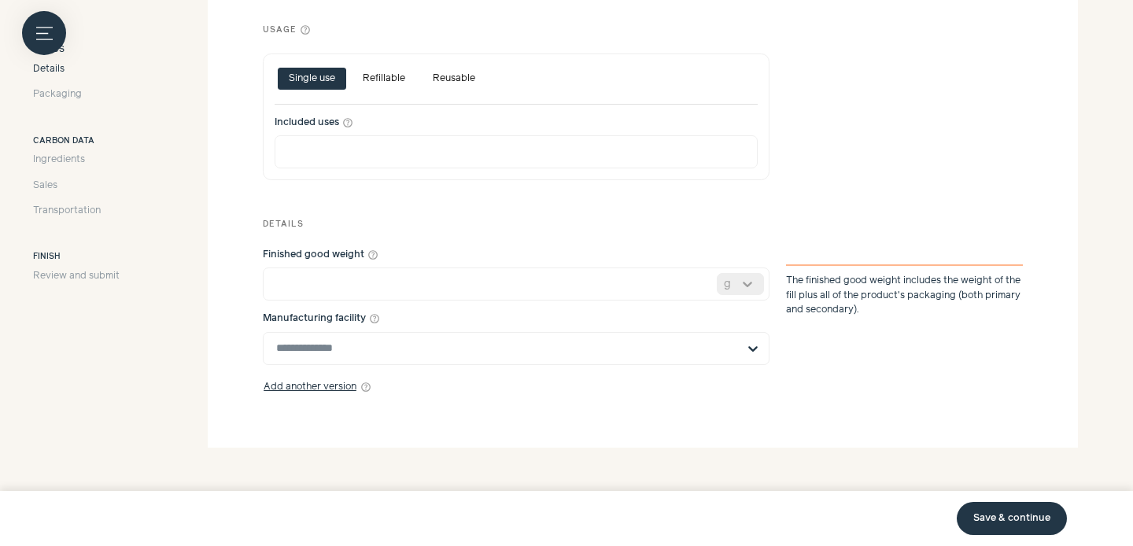
scroll to position [825, 0]
click at [491, 360] on input "Manufacturing facility help_outline" at bounding box center [506, 347] width 461 height 31
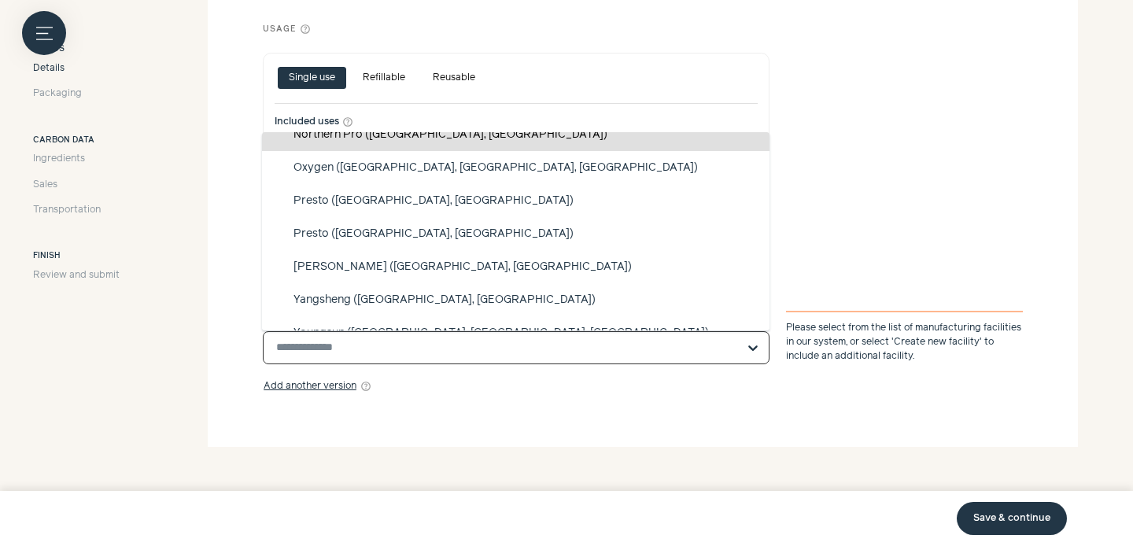
scroll to position [430, 0]
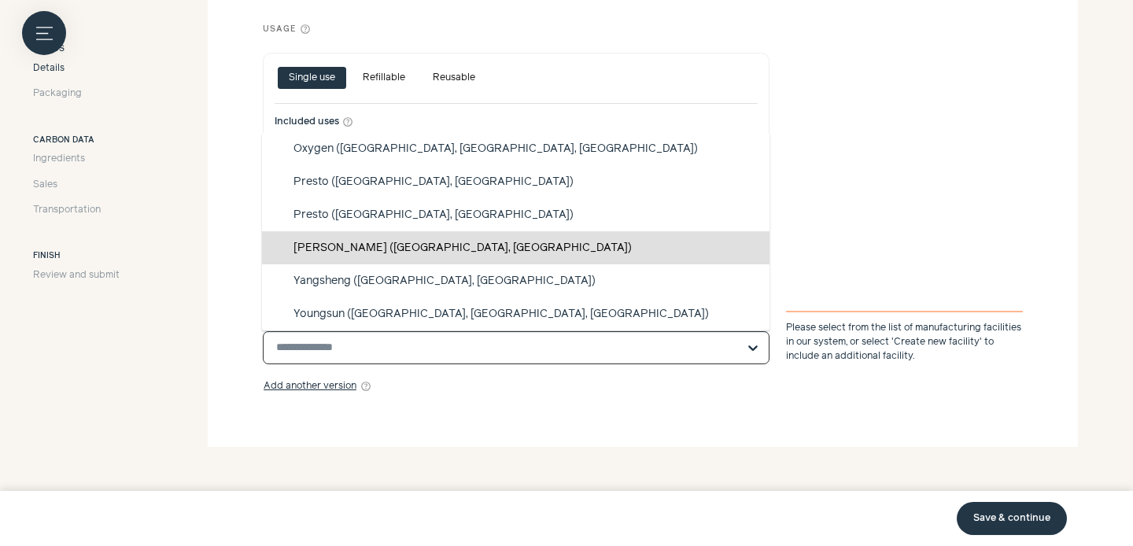
click at [473, 246] on div "[PERSON_NAME] ([GEOGRAPHIC_DATA], [GEOGRAPHIC_DATA])" at bounding box center [516, 247] width 508 height 33
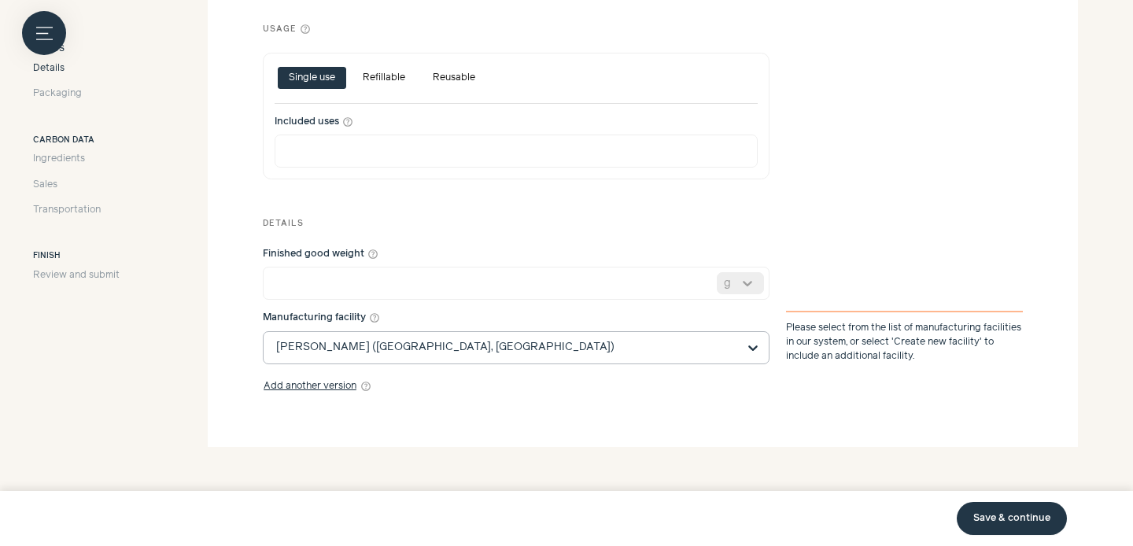
click at [1024, 515] on link "Save & continue" at bounding box center [1012, 518] width 110 height 33
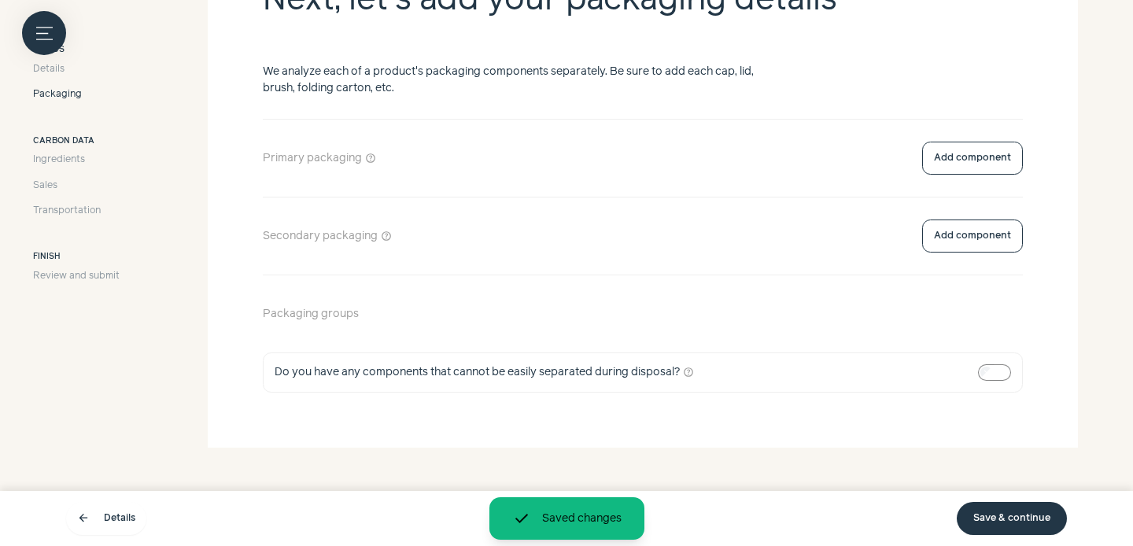
scroll to position [375, 0]
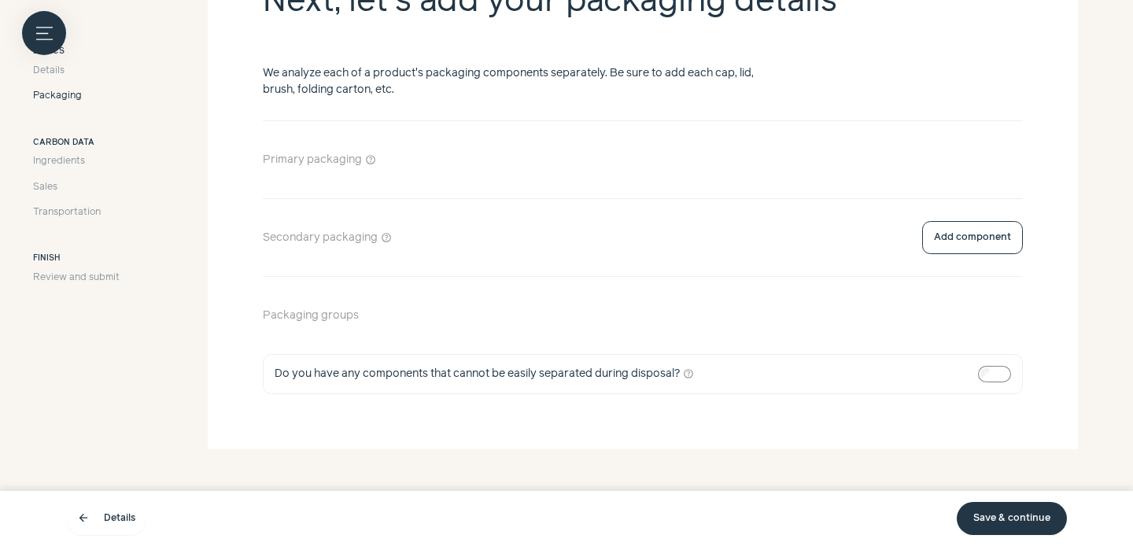
click at [976, 164] on button "Add component" at bounding box center [972, 159] width 101 height 33
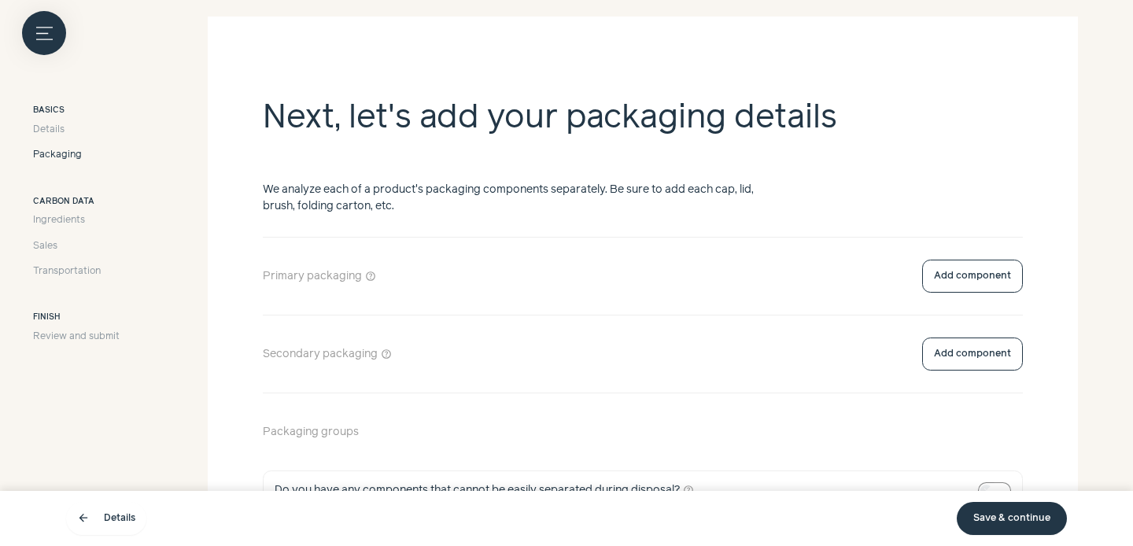
scroll to position [377, 0]
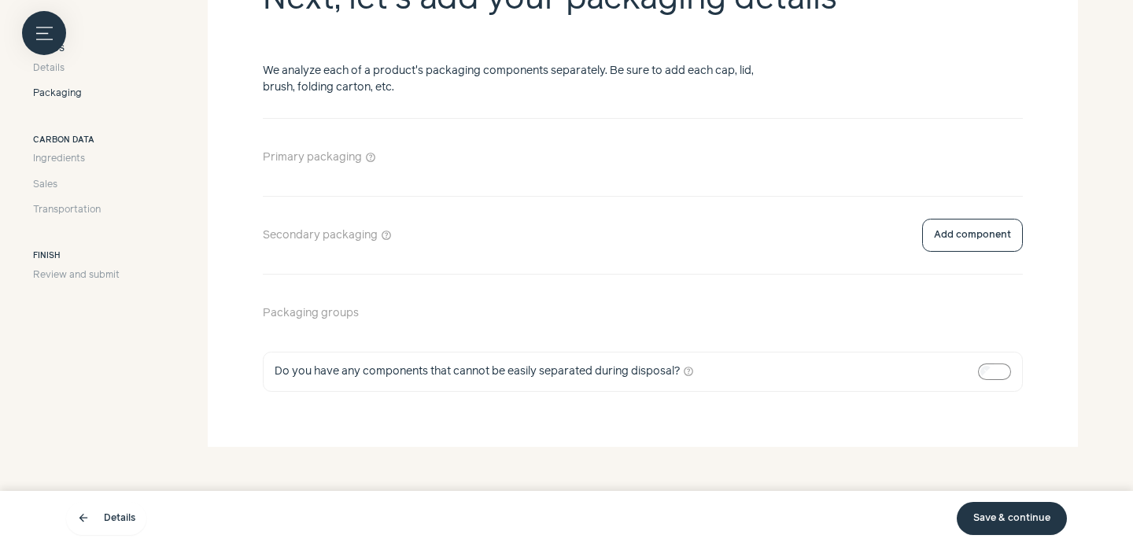
click at [952, 157] on button "Add component" at bounding box center [972, 157] width 101 height 33
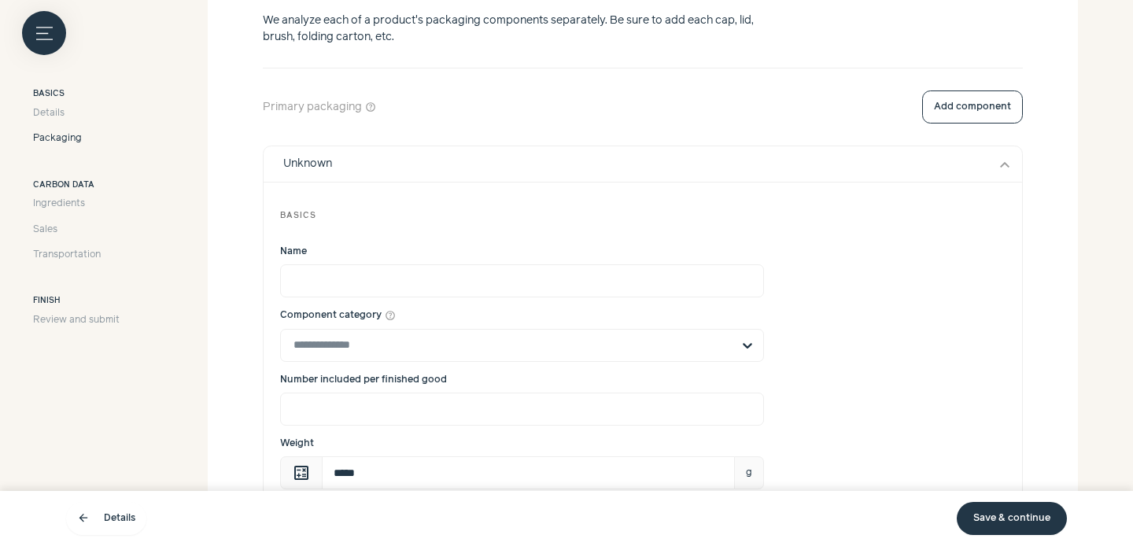
scroll to position [448, 0]
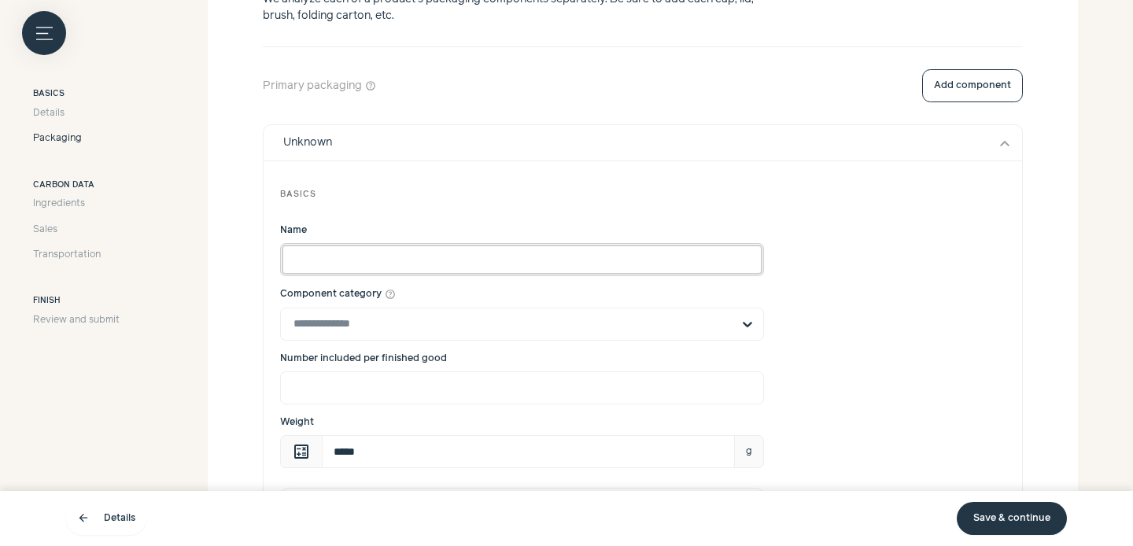
click at [394, 255] on input "Name" at bounding box center [522, 259] width 484 height 33
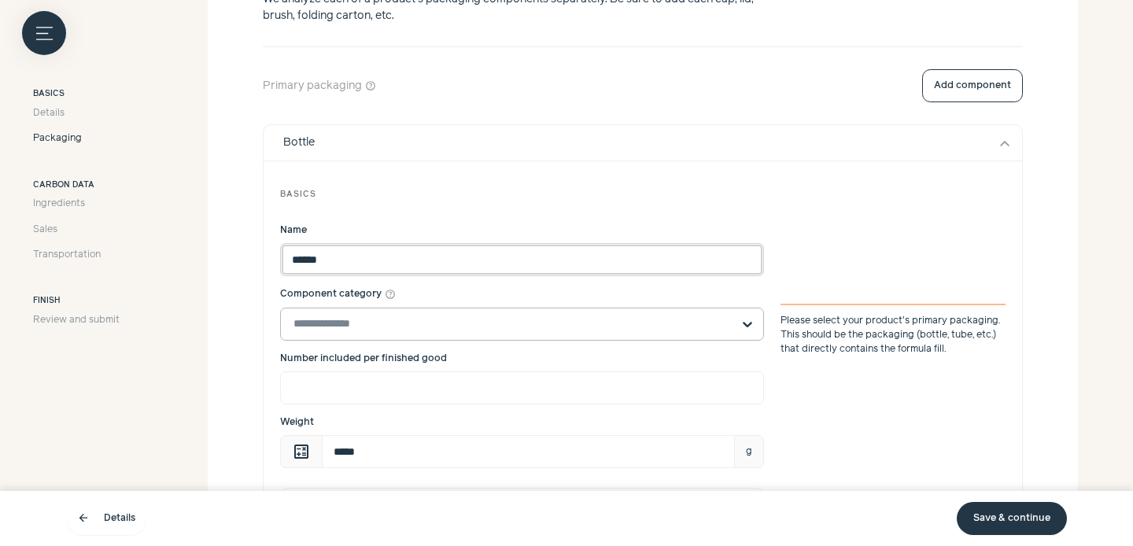
type input "******"
click at [388, 317] on input "Component category help_outline Please select your product's primary packaging.…" at bounding box center [512, 323] width 438 height 31
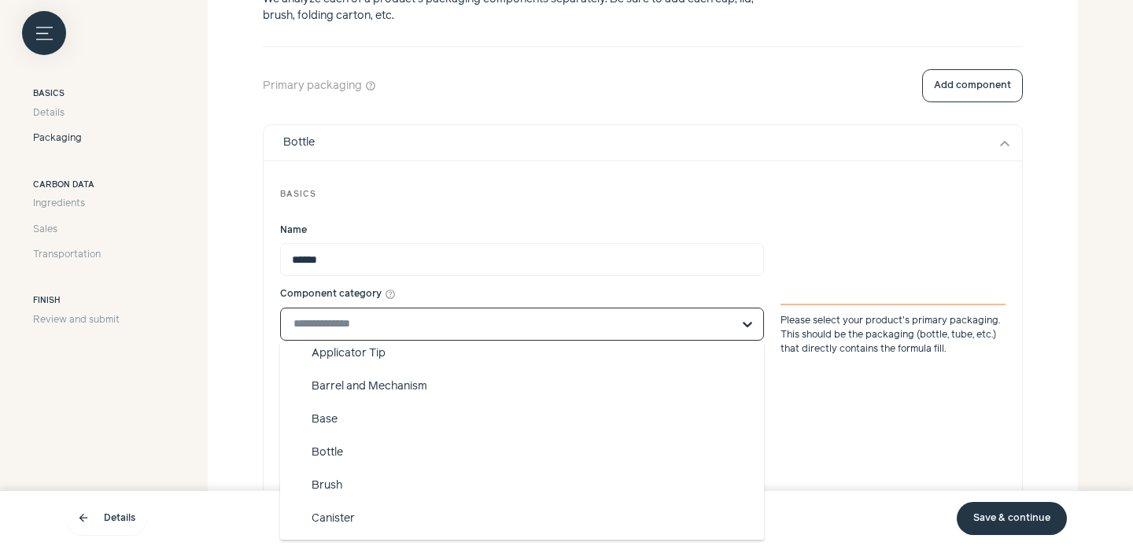
scroll to position [102, 0]
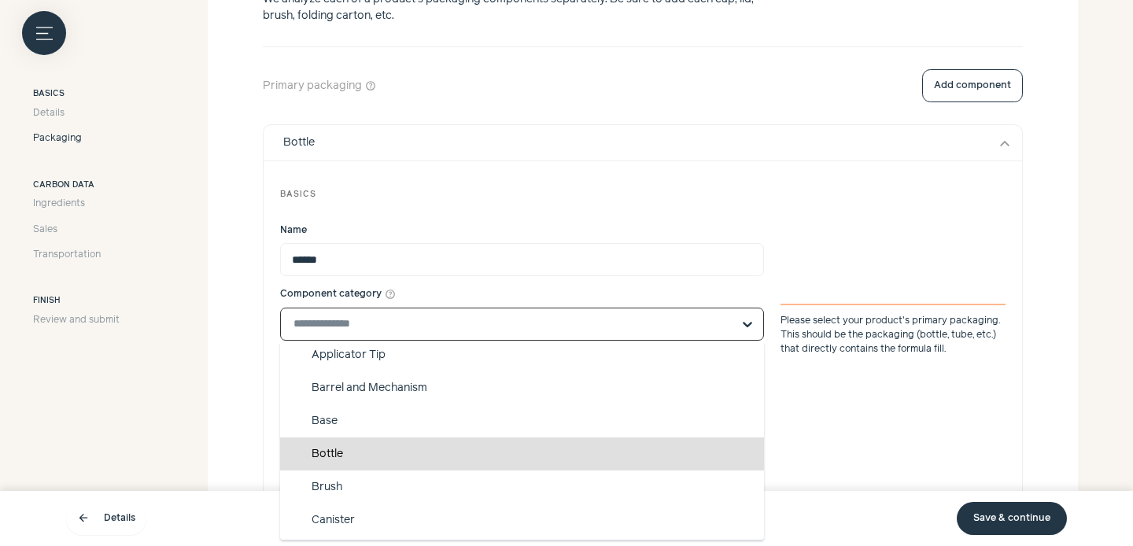
click at [364, 447] on div "Bottle" at bounding box center [522, 453] width 484 height 33
click at [364, 340] on input "Component category help_outline Suggested Airless Bottle Applicator Applicator …" at bounding box center [512, 323] width 438 height 31
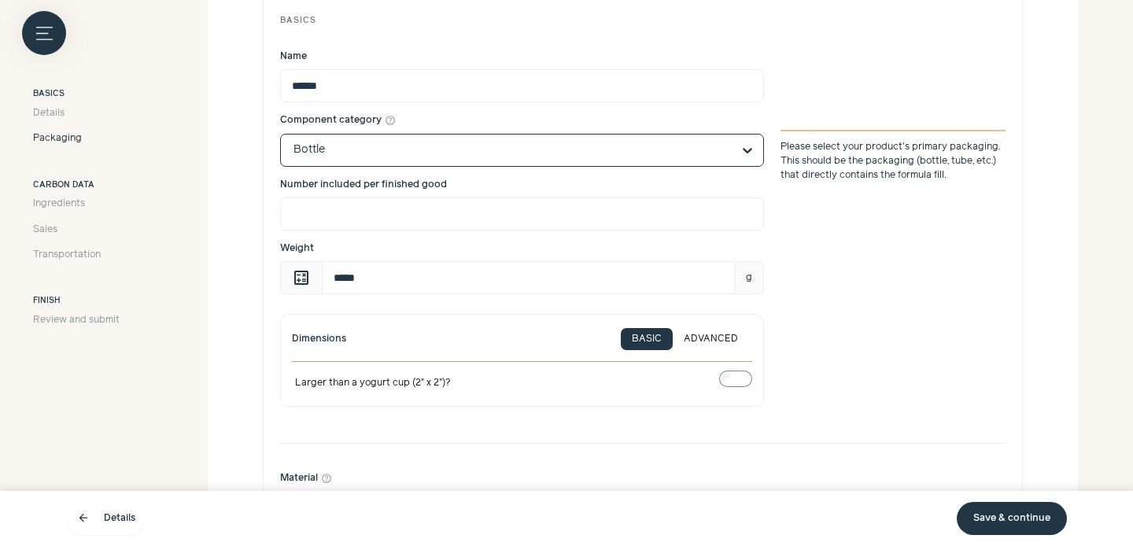
scroll to position [637, 0]
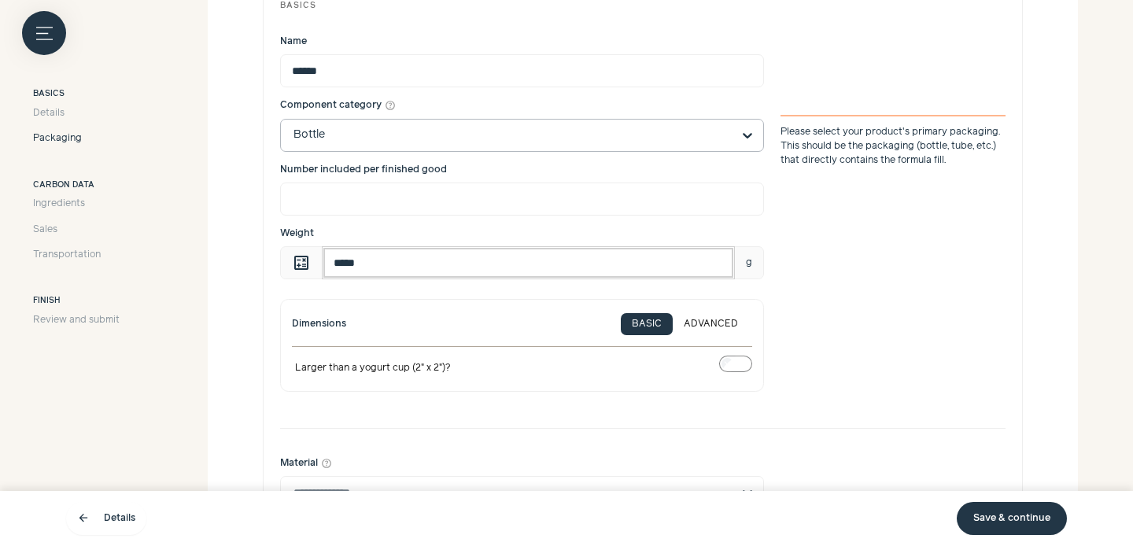
click at [423, 264] on input "*****" at bounding box center [528, 262] width 413 height 33
type input "*"
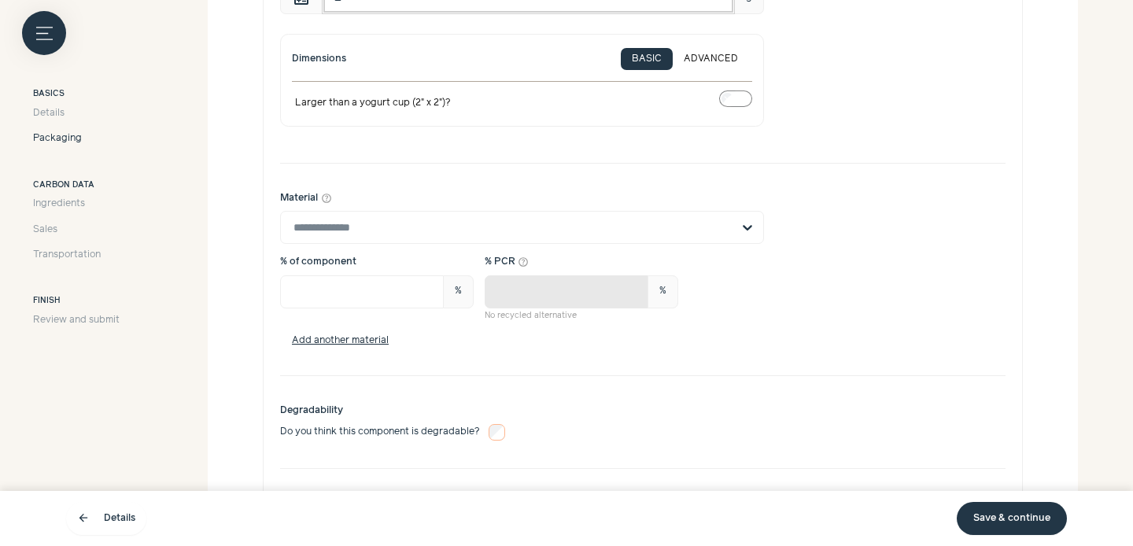
scroll to position [907, 0]
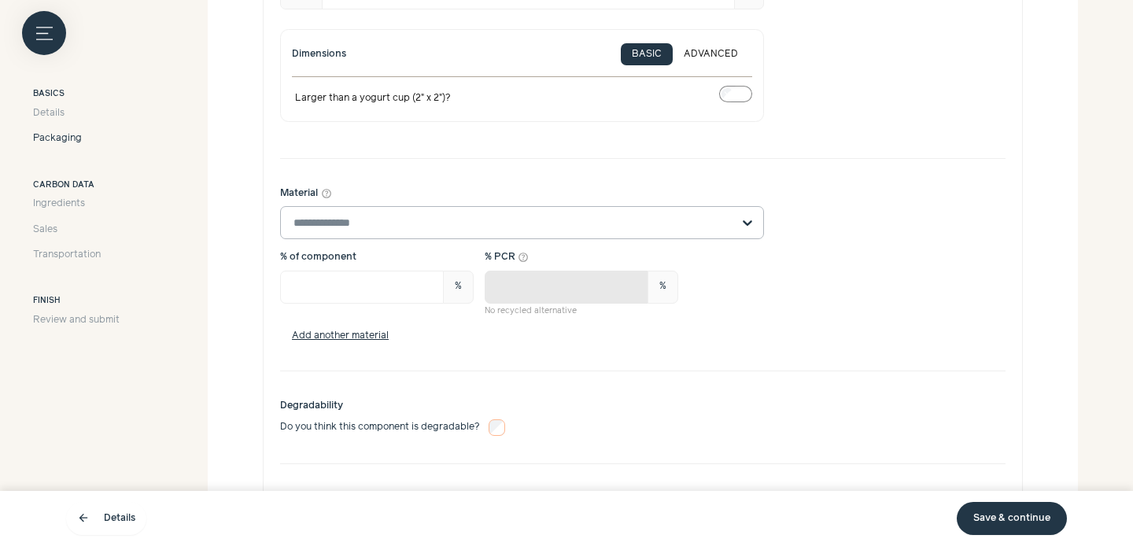
type input "**"
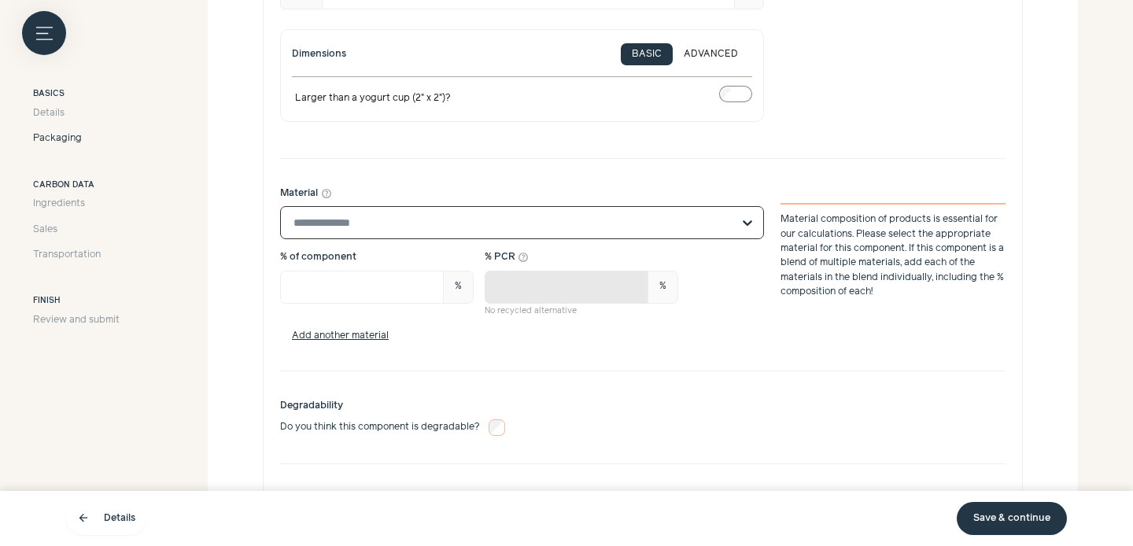
click at [573, 233] on input "Material help_outline Select is focused, type to refine list, press down to ope…" at bounding box center [512, 222] width 438 height 31
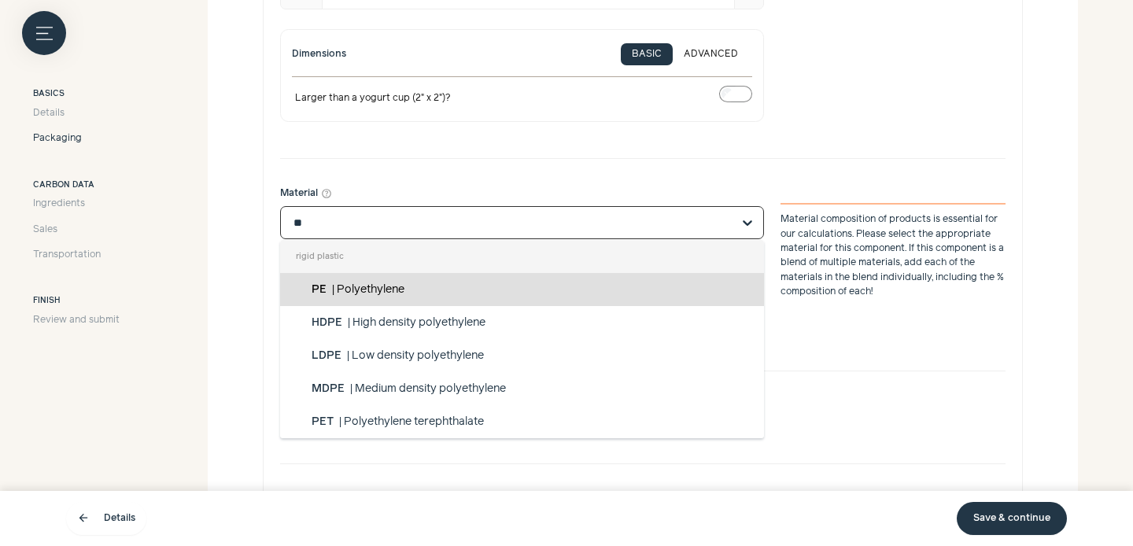
type input "***"
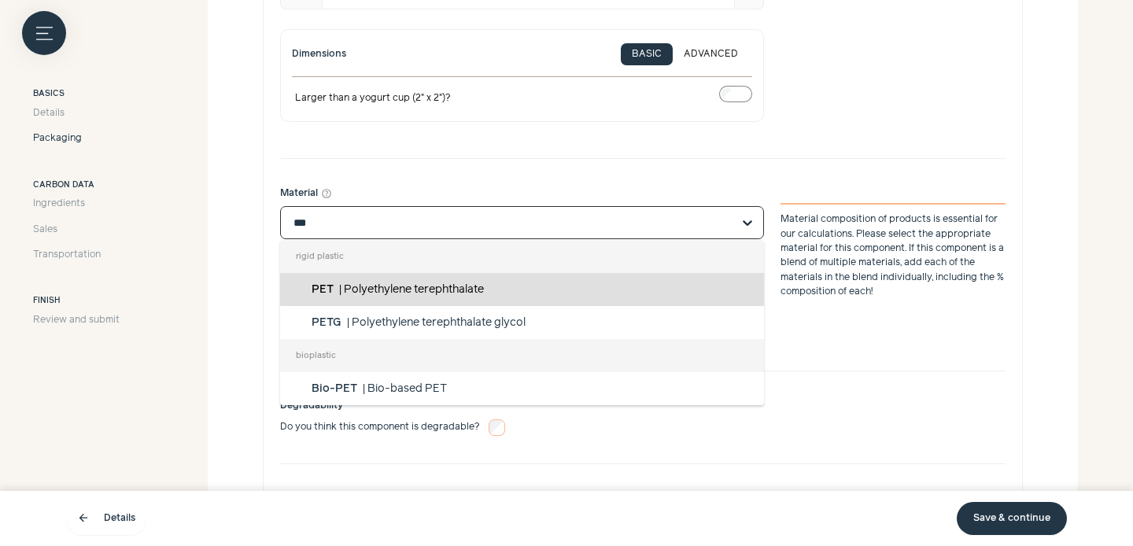
click at [570, 286] on div "PET | Polyethylene terephthalate" at bounding box center [522, 289] width 484 height 33
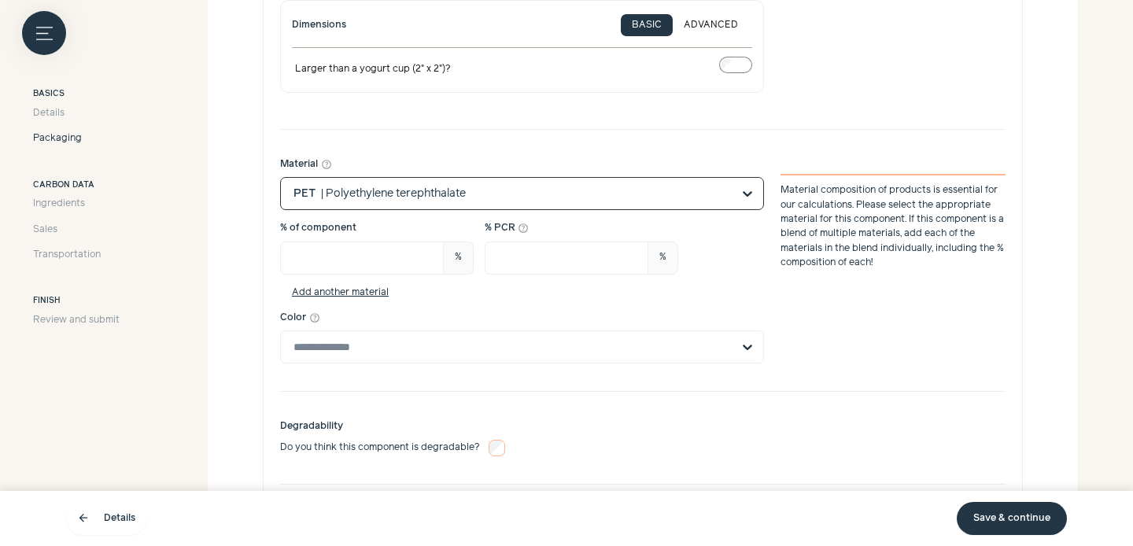
scroll to position [944, 0]
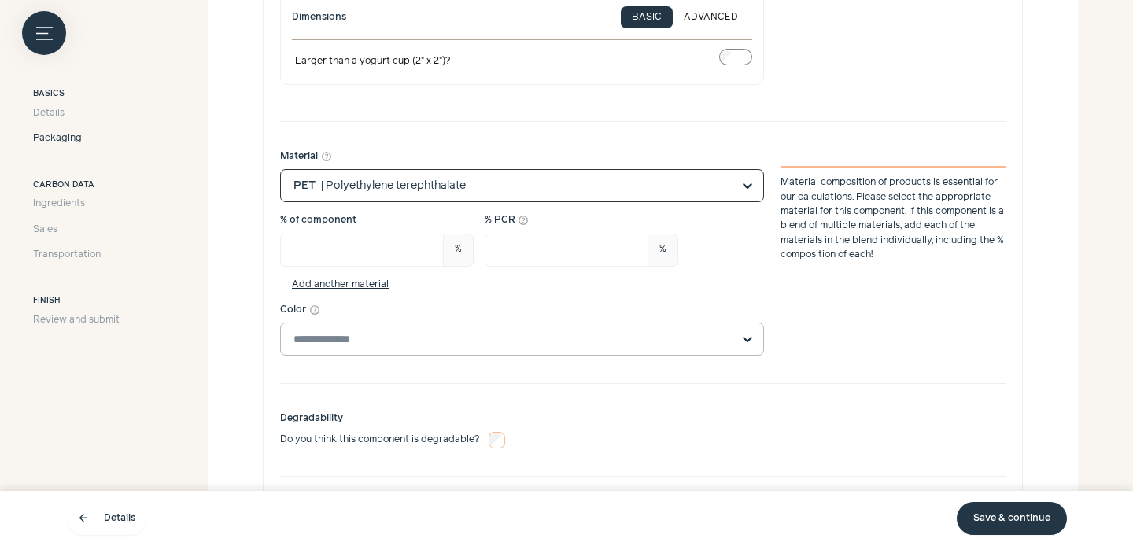
click at [621, 340] on input "Color help_outline" at bounding box center [512, 338] width 438 height 31
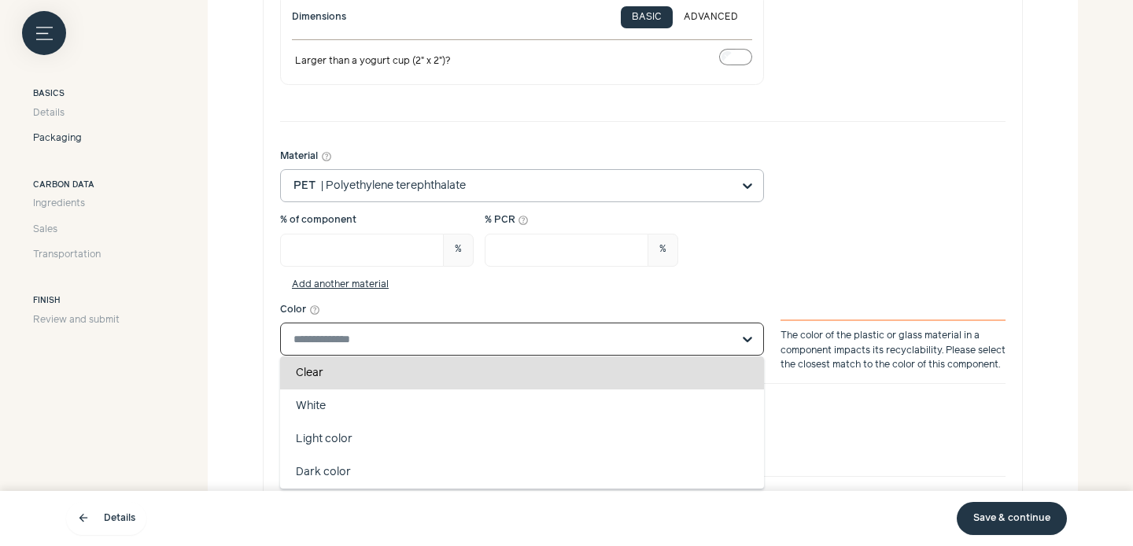
click at [439, 377] on div "Clear" at bounding box center [522, 372] width 484 height 33
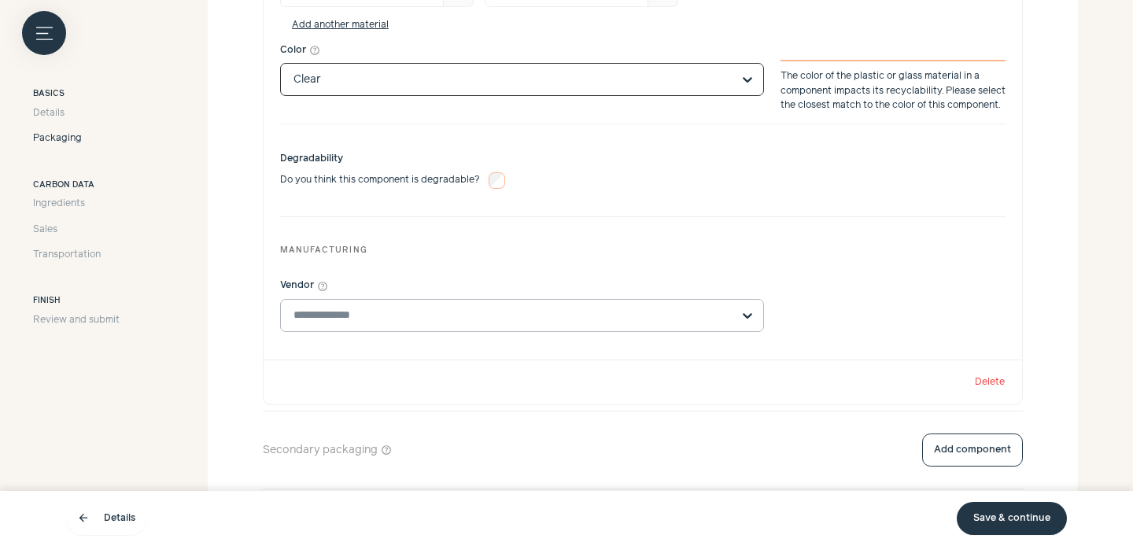
scroll to position [1202, 0]
click at [522, 299] on div "Vendor help_outline" at bounding box center [522, 306] width 484 height 53
click at [528, 322] on input "Vendor help_outline" at bounding box center [512, 316] width 438 height 31
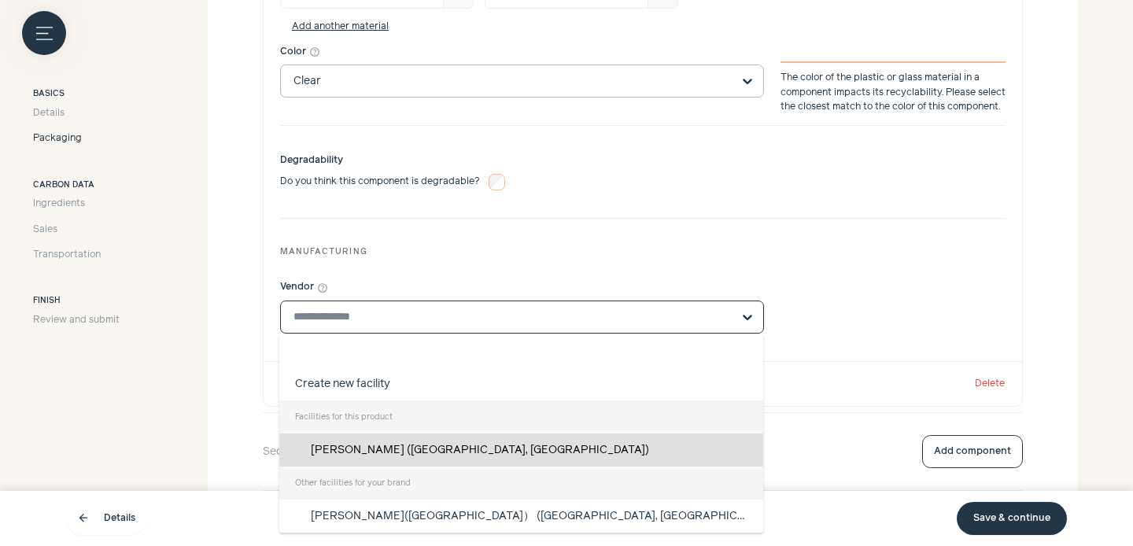
click at [525, 457] on div "[PERSON_NAME] ([GEOGRAPHIC_DATA], [GEOGRAPHIC_DATA])" at bounding box center [521, 450] width 484 height 33
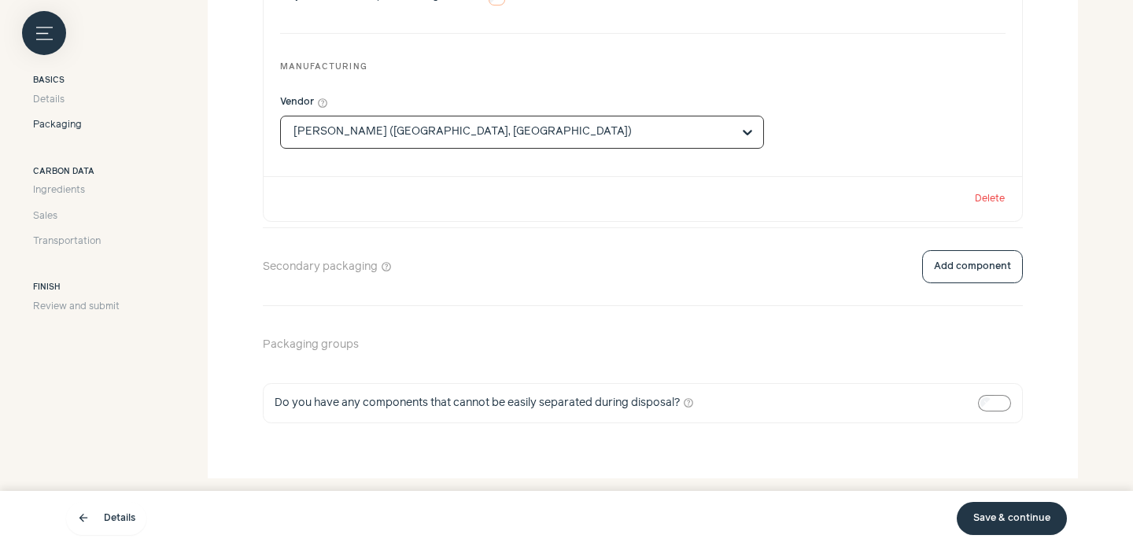
scroll to position [1419, 0]
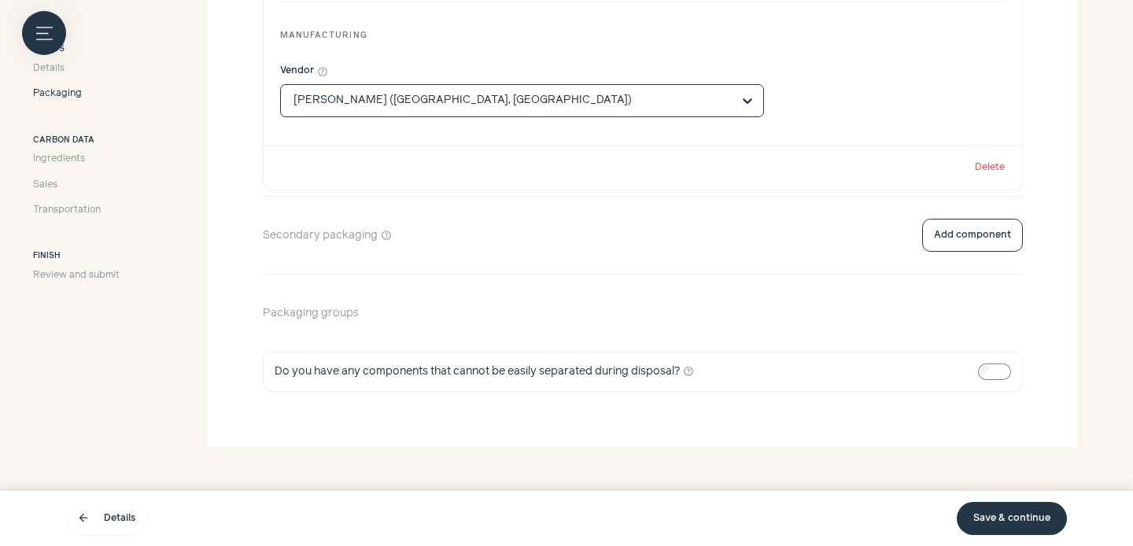
click at [1006, 515] on link "Save & continue" at bounding box center [1012, 518] width 110 height 33
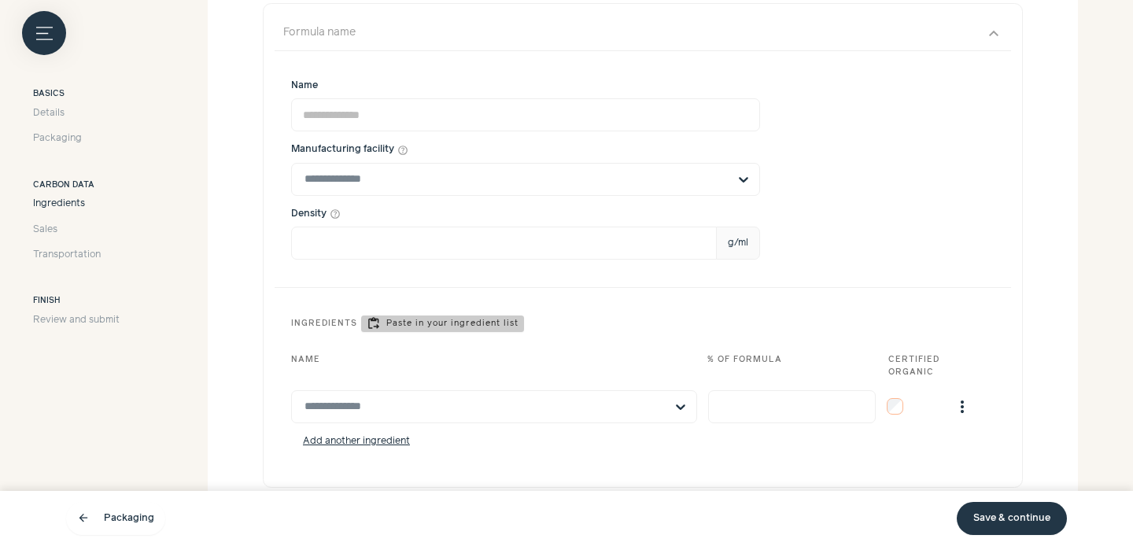
scroll to position [541, 0]
click at [465, 172] on input "text" at bounding box center [516, 179] width 423 height 31
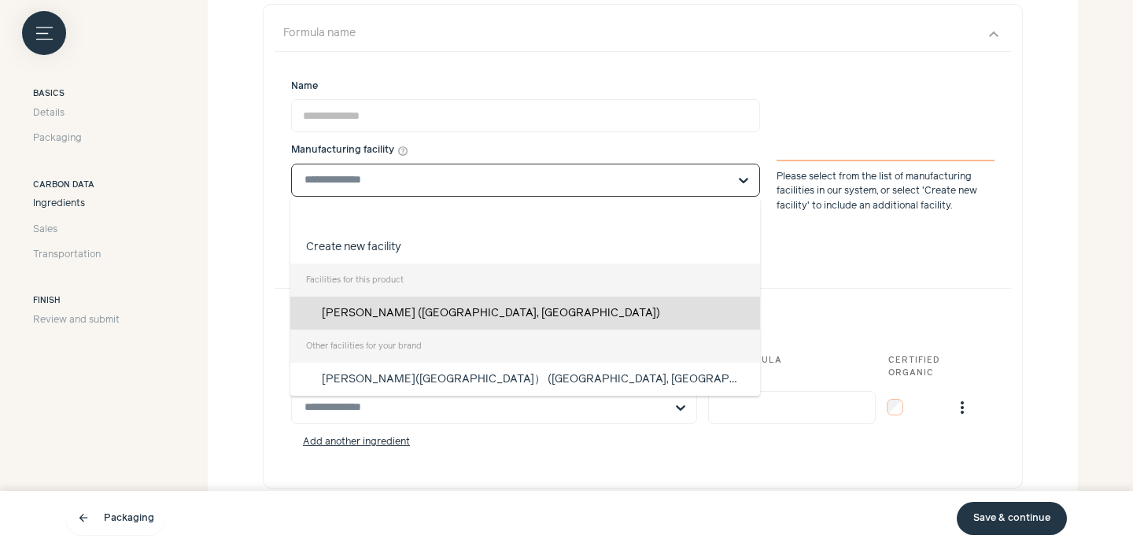
click at [435, 318] on div "[PERSON_NAME] ([GEOGRAPHIC_DATA], [GEOGRAPHIC_DATA])" at bounding box center [525, 313] width 470 height 33
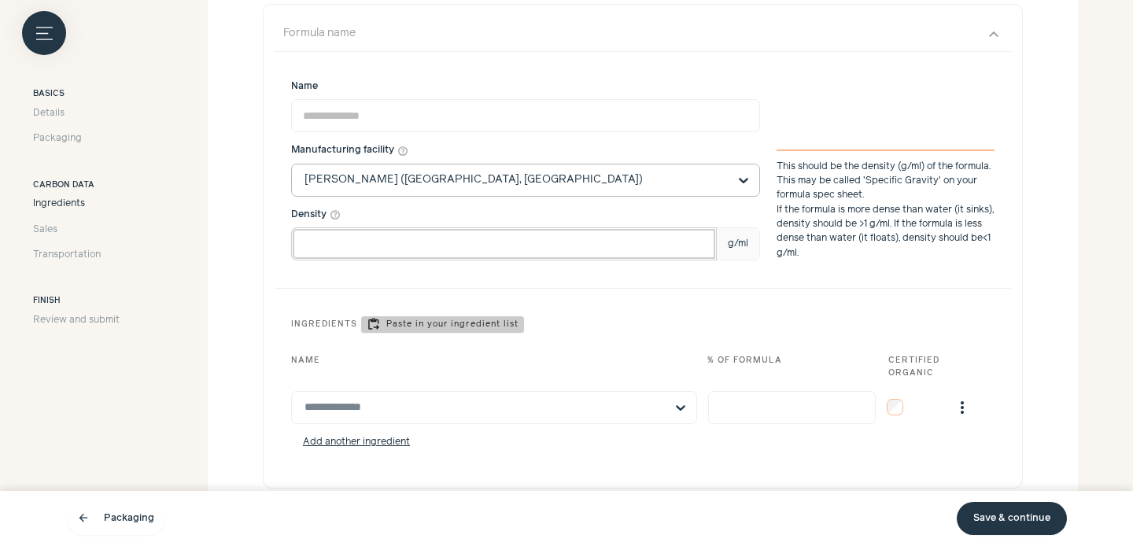
click at [426, 257] on input "Density help_outline g/ml" at bounding box center [504, 243] width 426 height 33
type input "*"
click at [401, 112] on input "Name" at bounding box center [525, 115] width 469 height 33
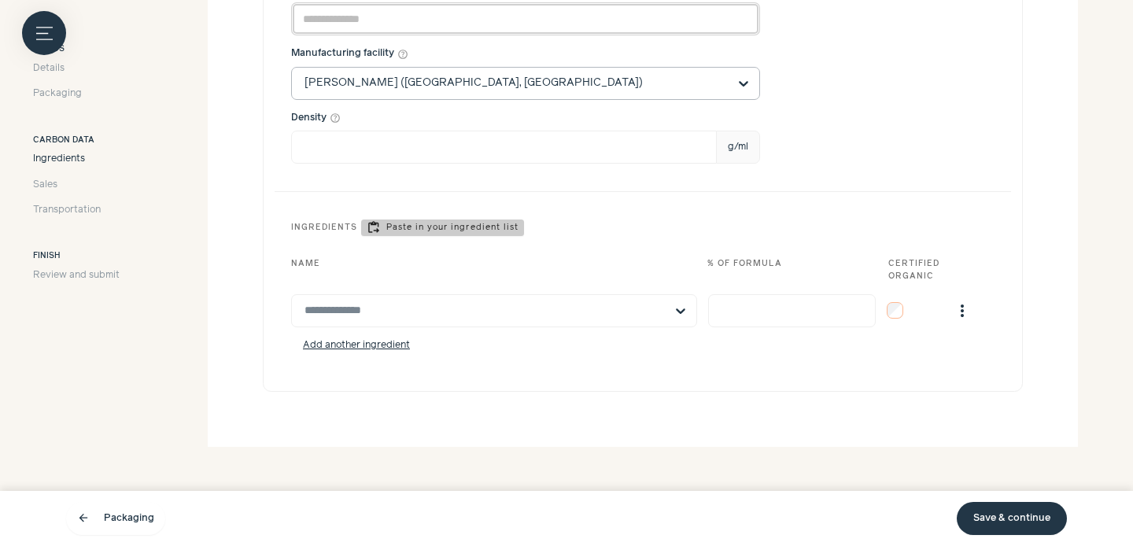
scroll to position [637, 0]
click at [959, 314] on span "more_vert" at bounding box center [962, 311] width 19 height 19
click at [958, 334] on button "Remove" at bounding box center [946, 342] width 65 height 28
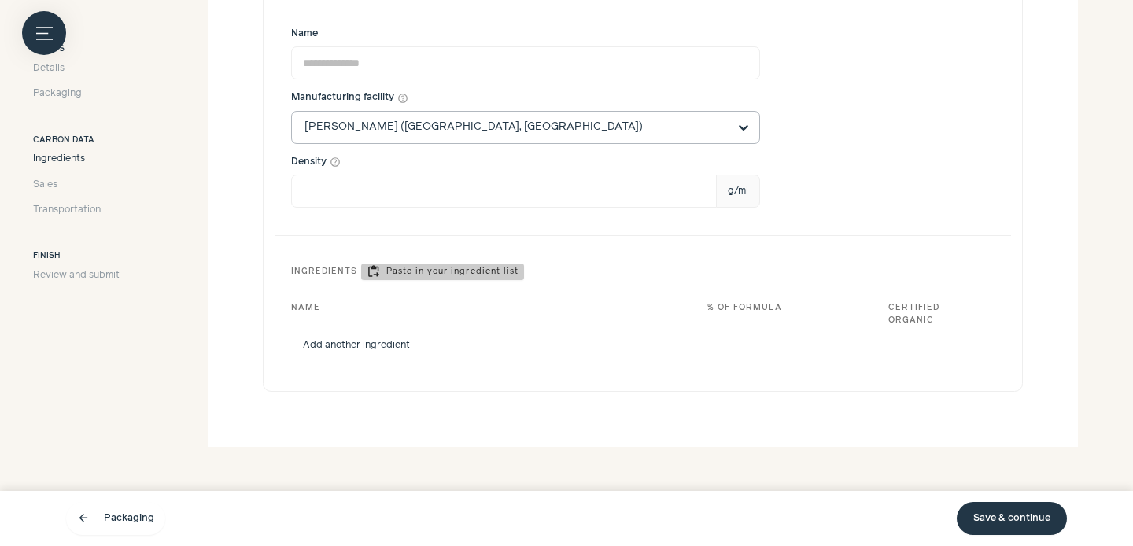
scroll to position [584, 0]
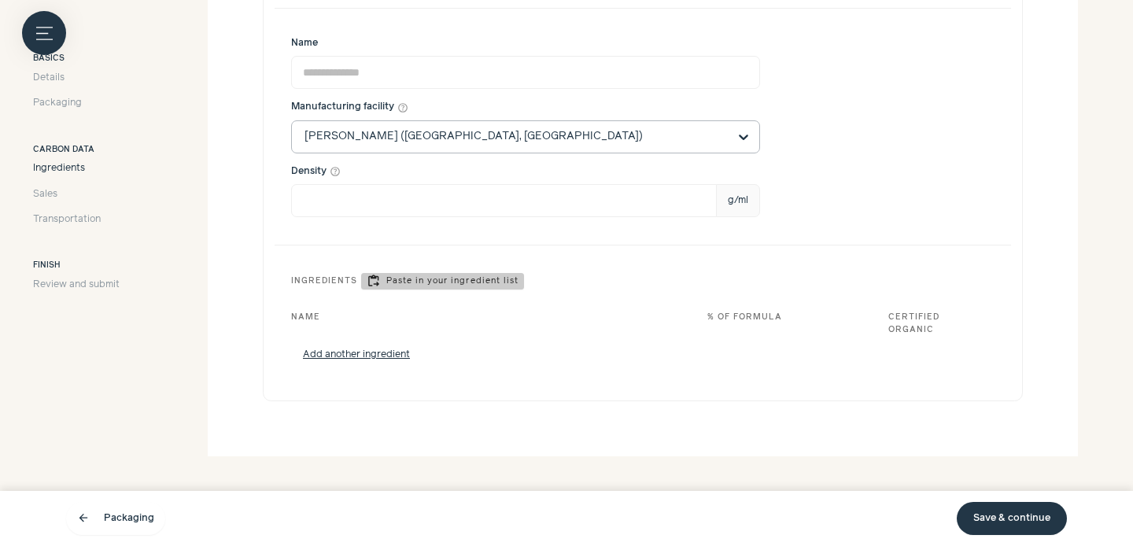
click at [1015, 515] on link "Save & continue" at bounding box center [1012, 518] width 110 height 33
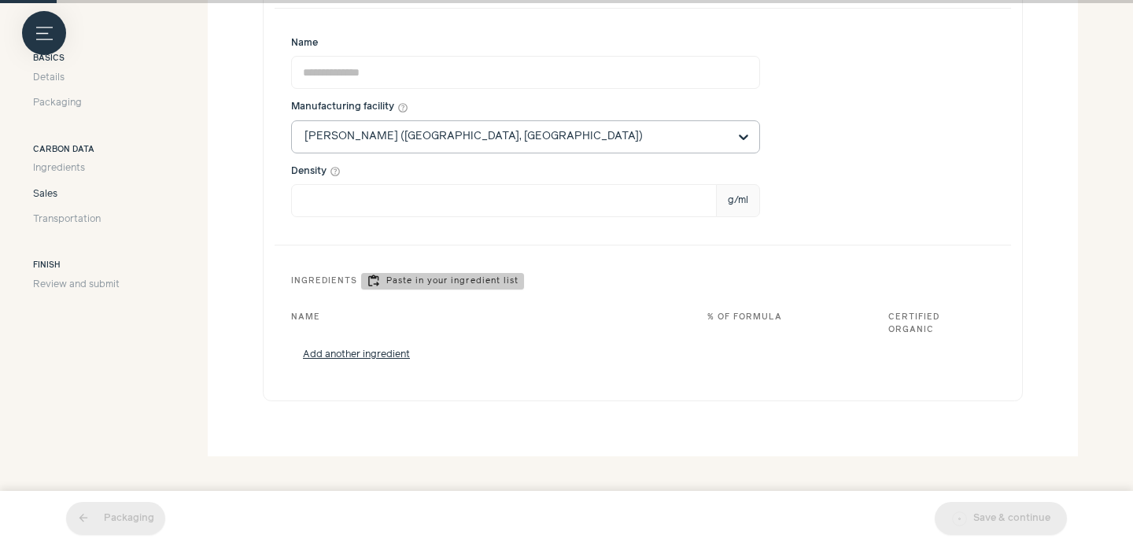
scroll to position [155, 0]
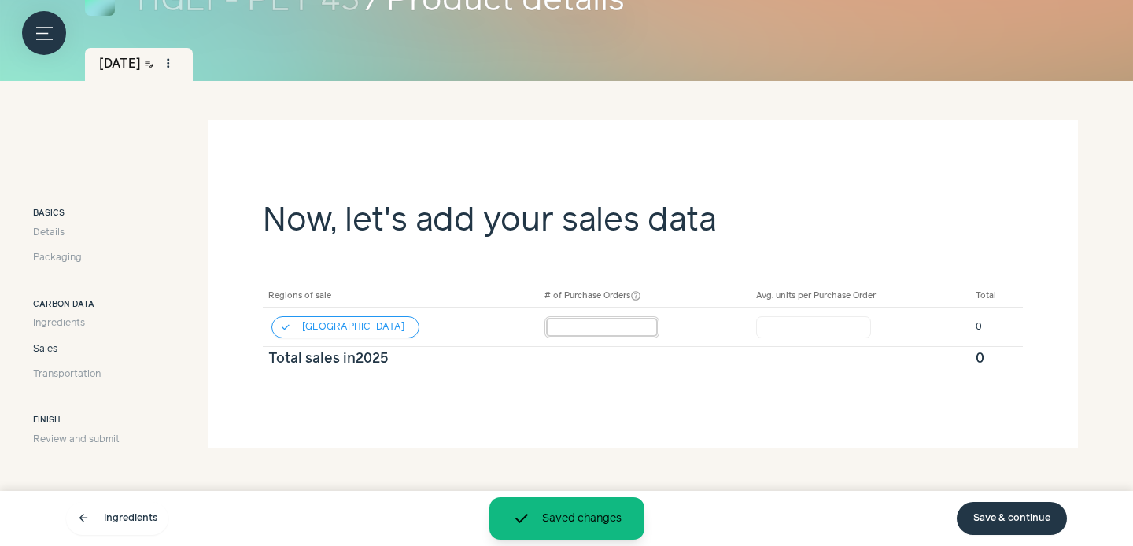
click at [581, 327] on input "*" at bounding box center [601, 327] width 115 height 22
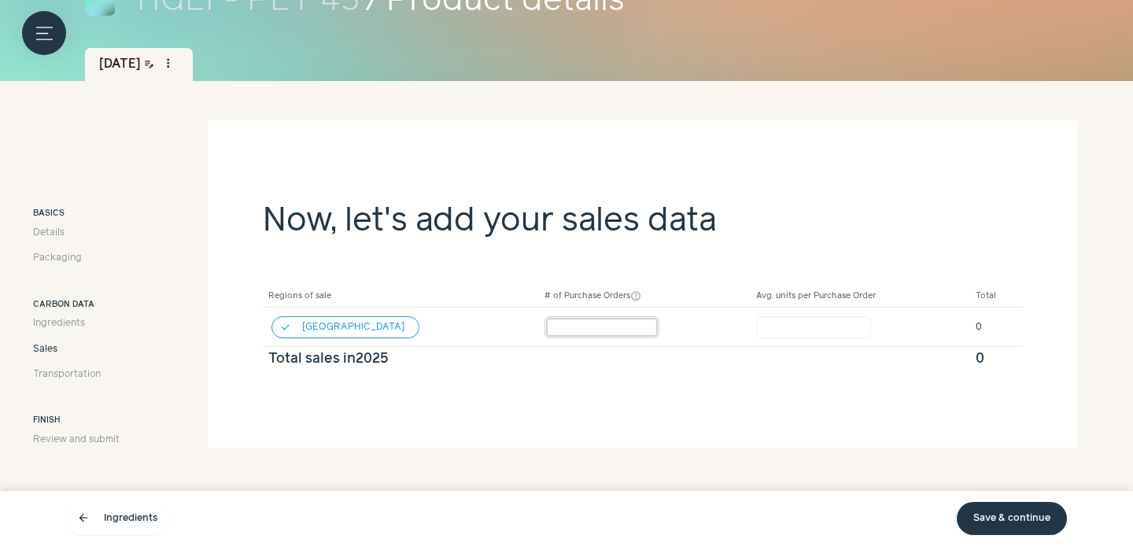
type input "***"
click at [768, 318] on input "*" at bounding box center [813, 327] width 115 height 22
type input "*****"
click at [861, 404] on section "Now, let's add your sales data Regions of sale # of Purchase Orders help_outlin…" at bounding box center [643, 274] width 870 height 308
click at [1012, 519] on link "Save & continue" at bounding box center [1012, 518] width 110 height 33
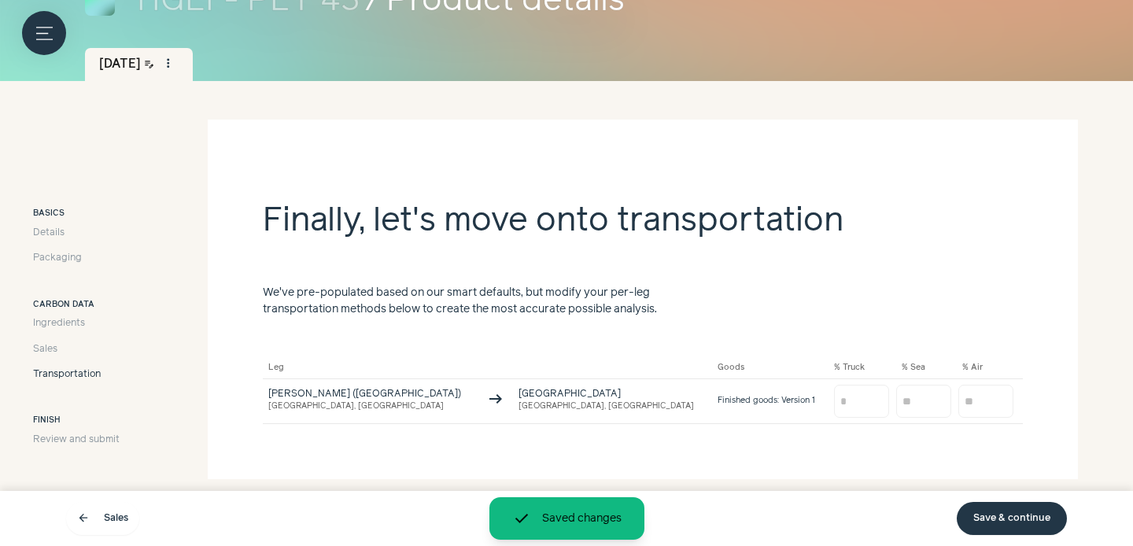
scroll to position [172, 0]
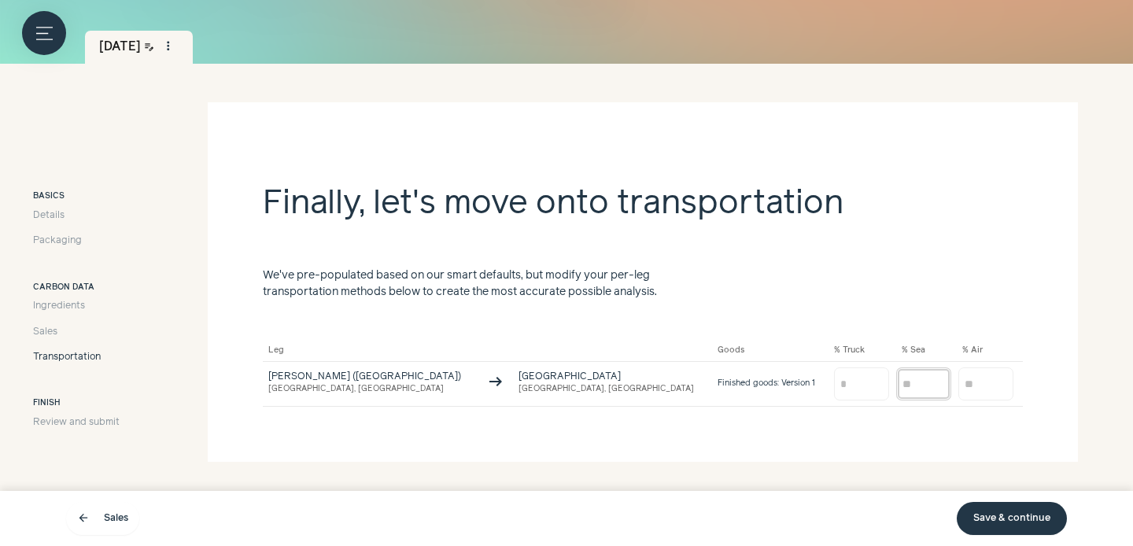
click at [896, 380] on input "number" at bounding box center [923, 383] width 55 height 33
type input "***"
type input "*"
click at [874, 428] on section "Finally, let's move onto transportation We've pre-populated based on our smart …" at bounding box center [643, 282] width 870 height 360
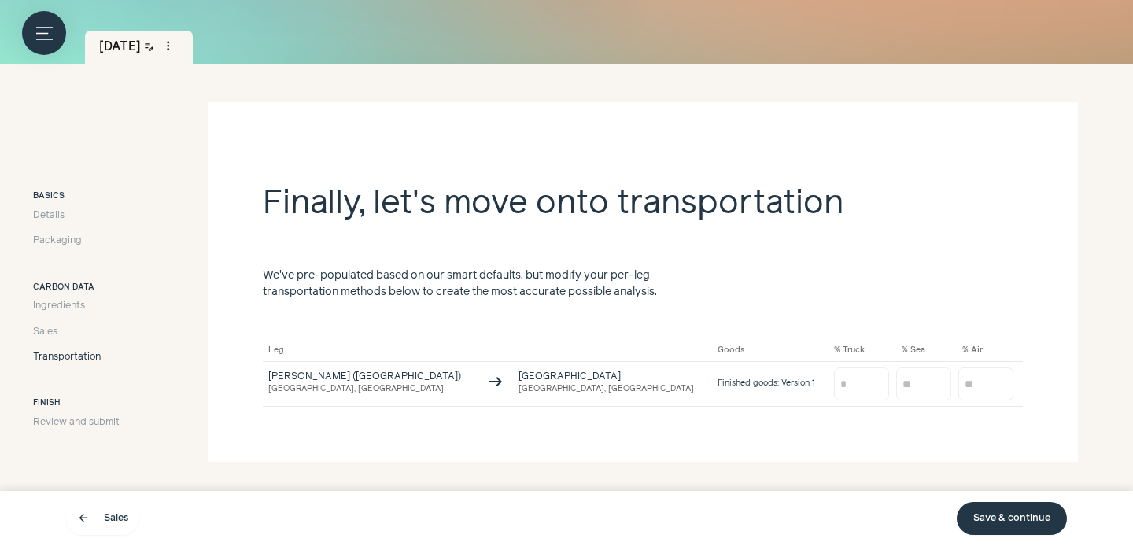
click at [999, 523] on link "Save & continue" at bounding box center [1012, 518] width 110 height 33
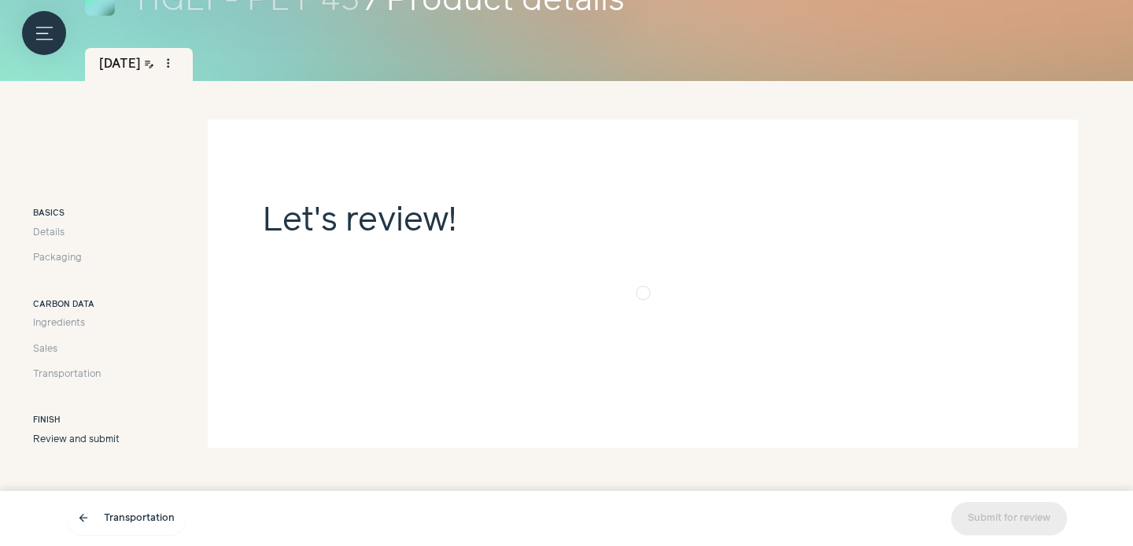
scroll to position [172, 0]
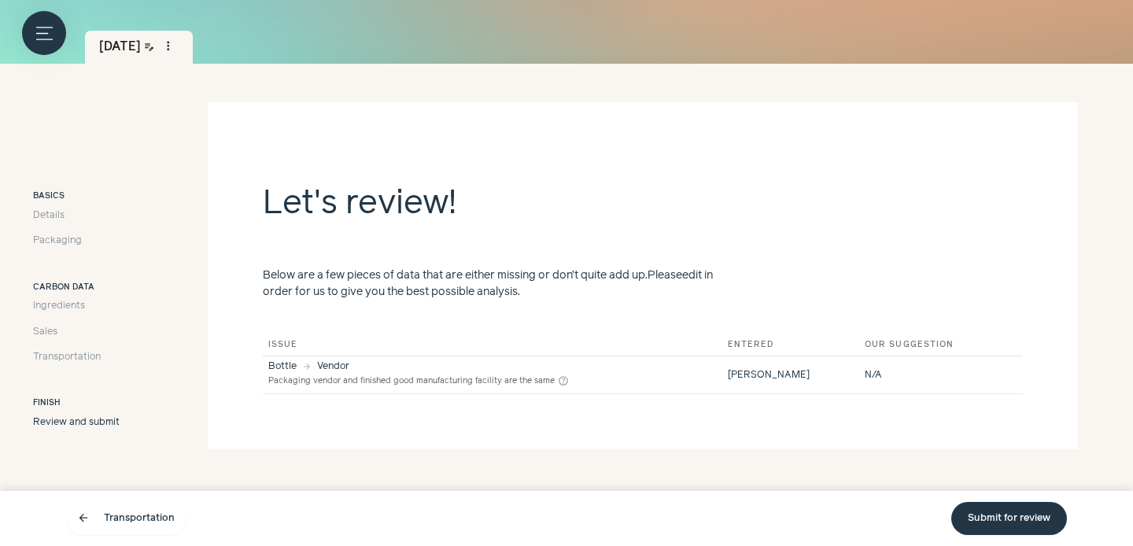
click at [717, 376] on div "Bottle arrow_forward Vendor Packaging vendor and finished good manufacturing fa…" at bounding box center [492, 375] width 448 height 26
drag, startPoint x: 438, startPoint y: 380, endPoint x: 564, endPoint y: 388, distance: 126.1
click at [564, 388] on td "Bottle arrow_forward Vendor Packaging vendor and finished good manufacturing fa…" at bounding box center [493, 375] width 460 height 38
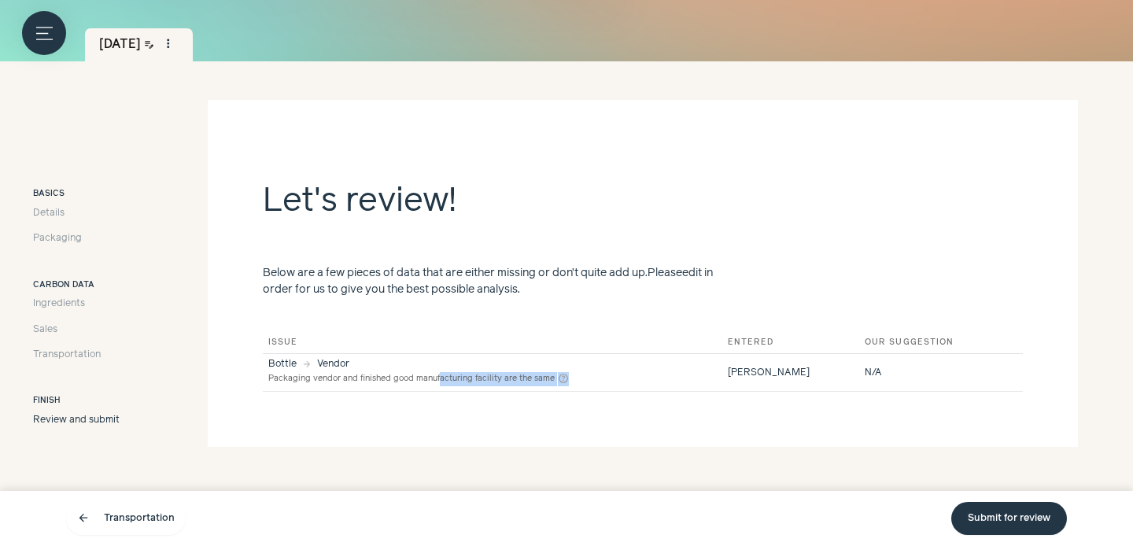
click at [1013, 524] on link "Submit for review" at bounding box center [1009, 518] width 116 height 33
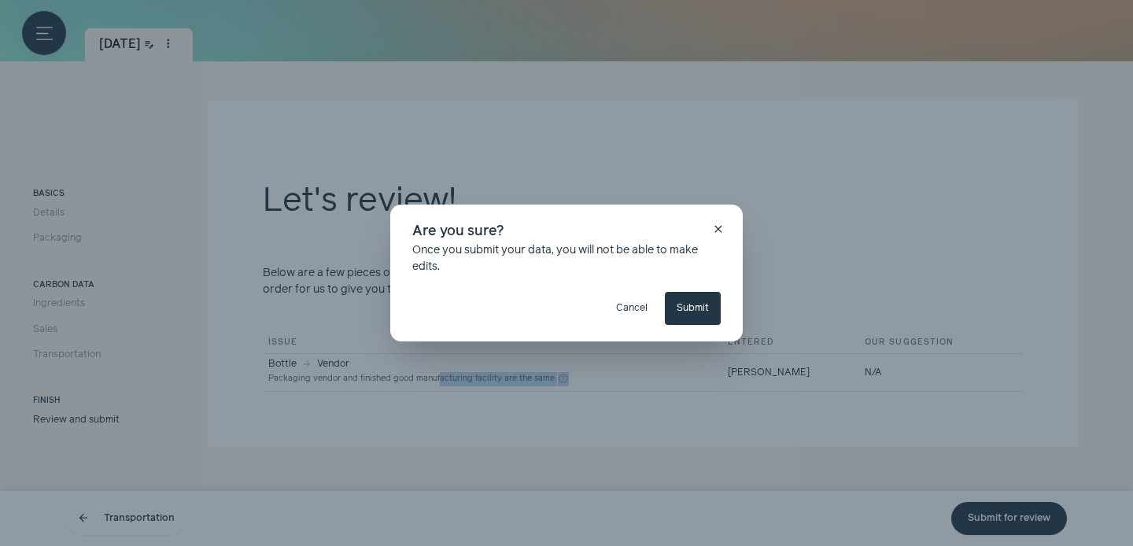
click at [698, 309] on button "Submit" at bounding box center [693, 308] width 56 height 33
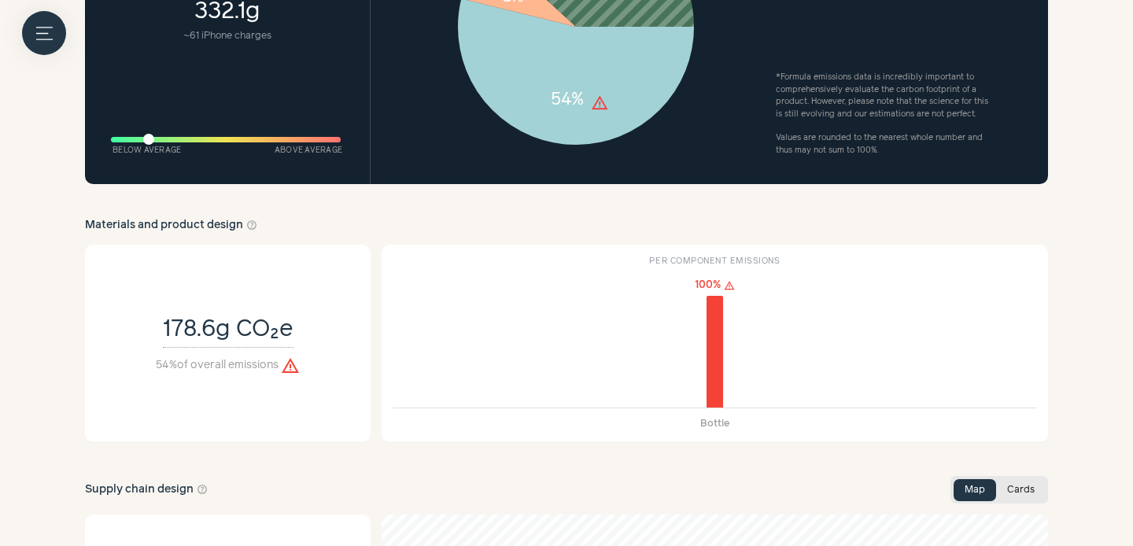
scroll to position [1121, 0]
